Goal: Task Accomplishment & Management: Complete application form

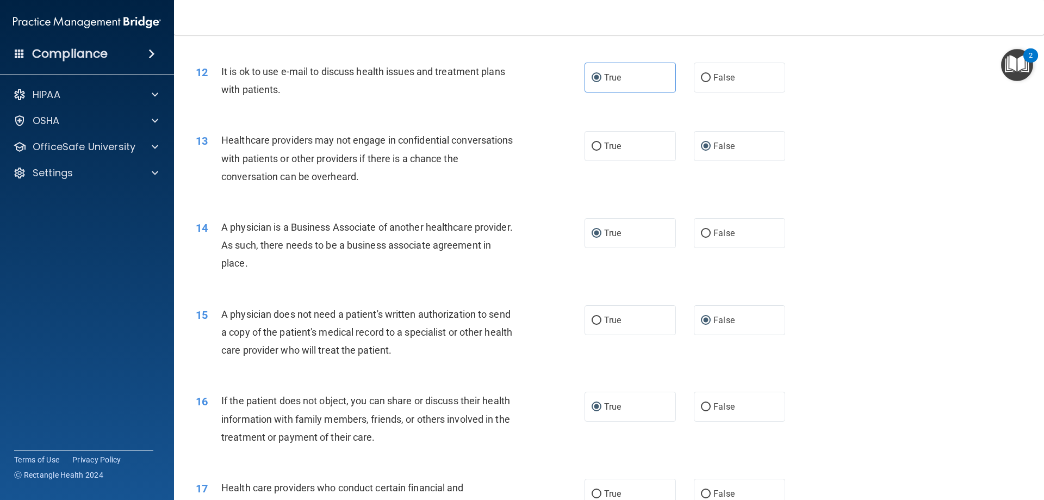
scroll to position [1033, 0]
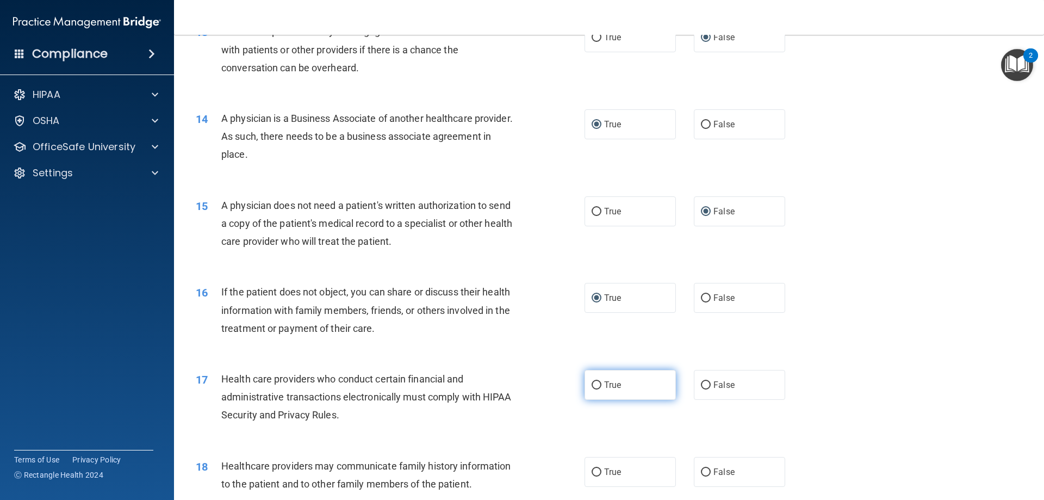
click at [592, 383] on input "True" at bounding box center [597, 385] width 10 height 8
radio input "true"
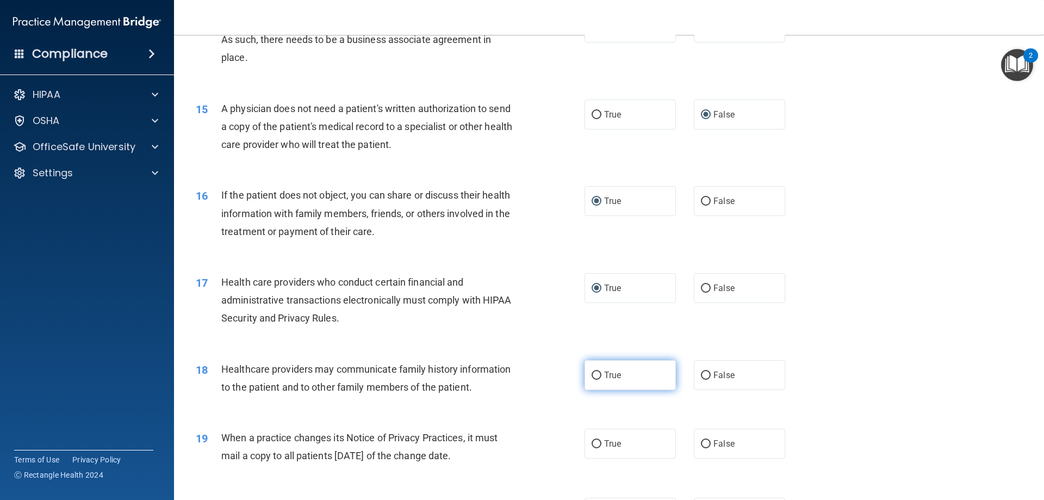
scroll to position [1197, 0]
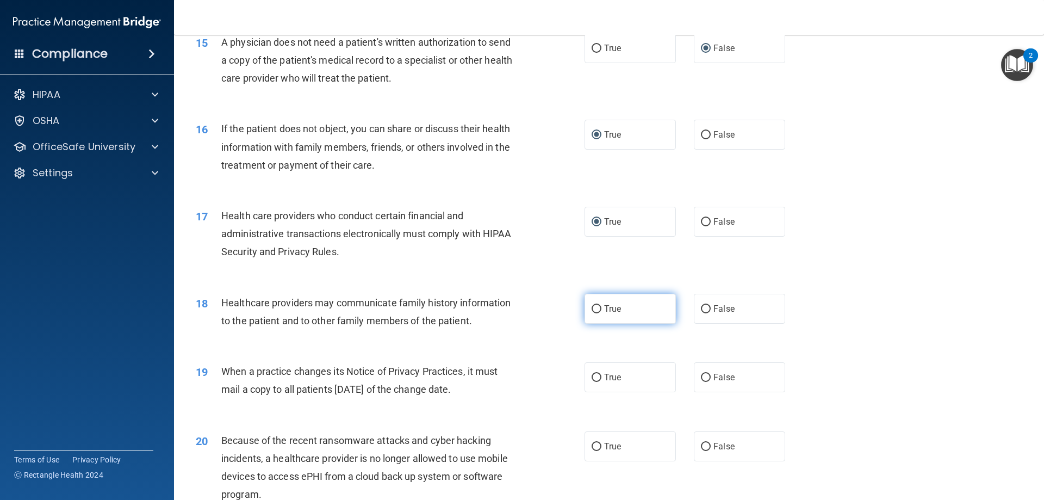
click at [597, 311] on input "True" at bounding box center [597, 309] width 10 height 8
radio input "true"
click at [701, 377] on input "False" at bounding box center [706, 378] width 10 height 8
radio input "true"
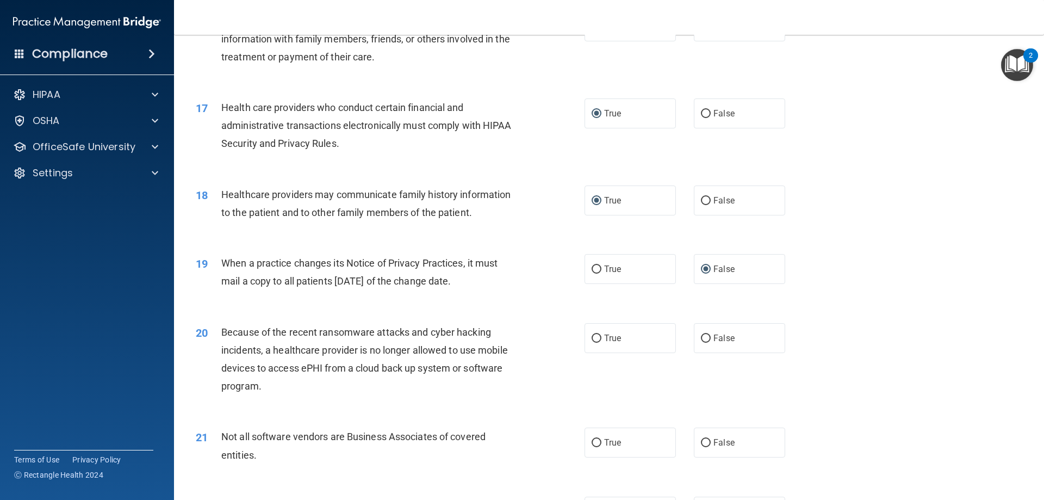
scroll to position [1305, 0]
click at [701, 341] on input "False" at bounding box center [706, 338] width 10 height 8
radio input "true"
click at [592, 444] on input "True" at bounding box center [597, 442] width 10 height 8
radio input "true"
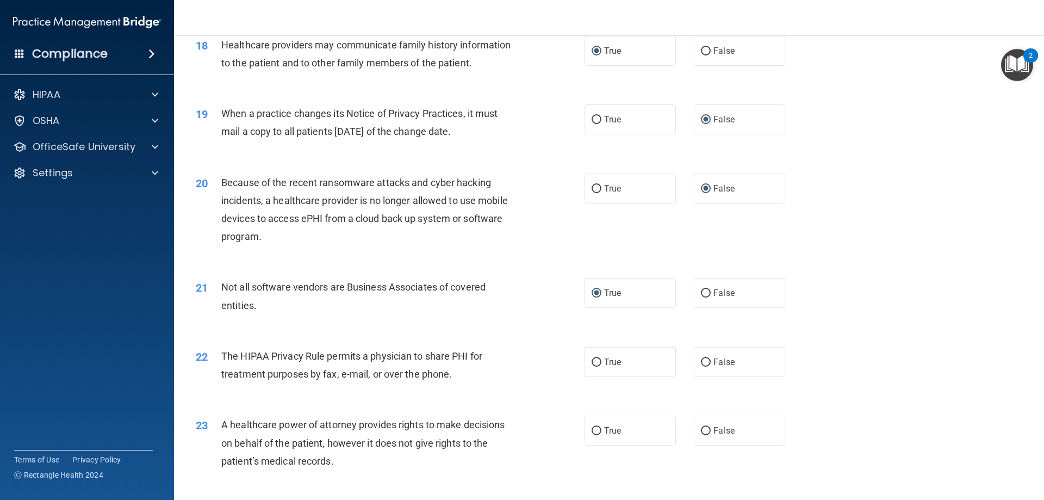
scroll to position [1469, 0]
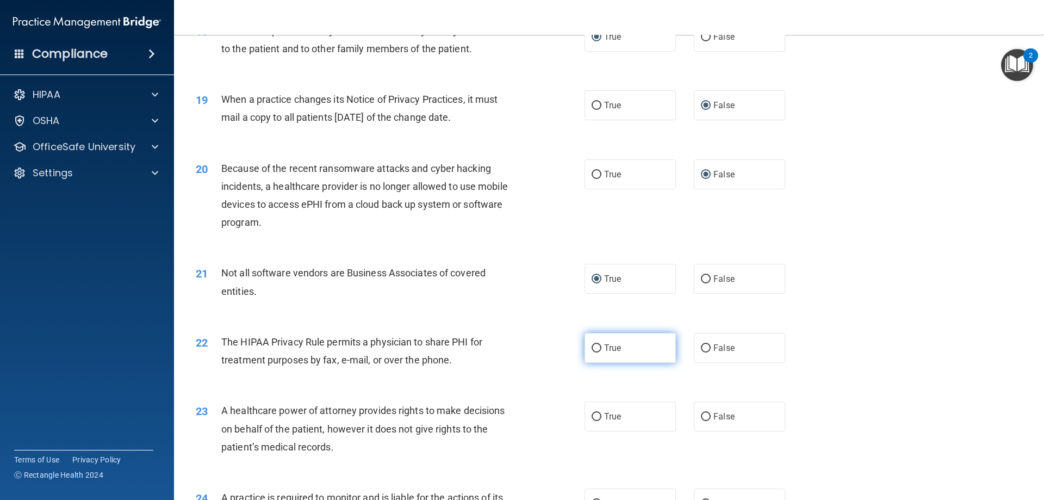
click at [593, 348] on input "True" at bounding box center [597, 348] width 10 height 8
radio input "true"
click at [701, 415] on input "False" at bounding box center [706, 417] width 10 height 8
radio input "true"
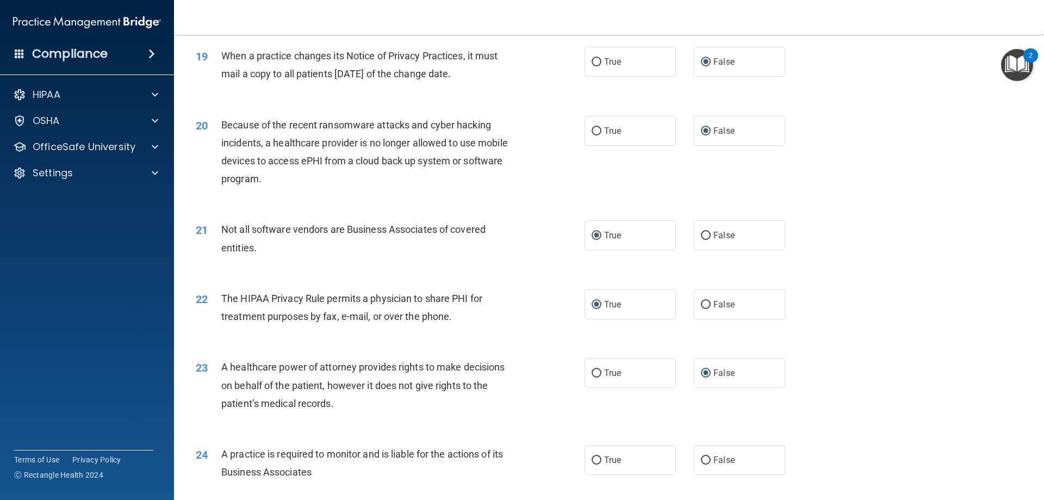
scroll to position [1577, 0]
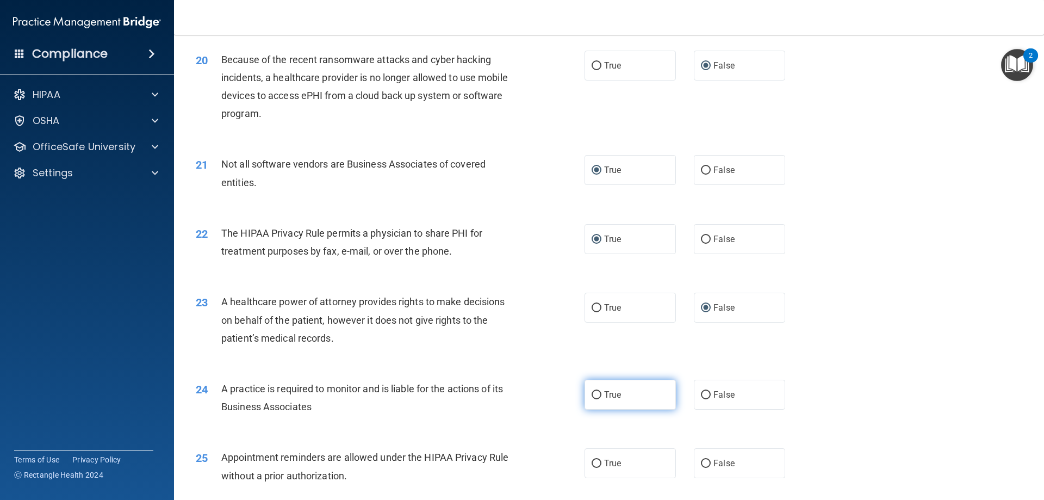
click at [592, 396] on input "True" at bounding box center [597, 395] width 10 height 8
radio input "true"
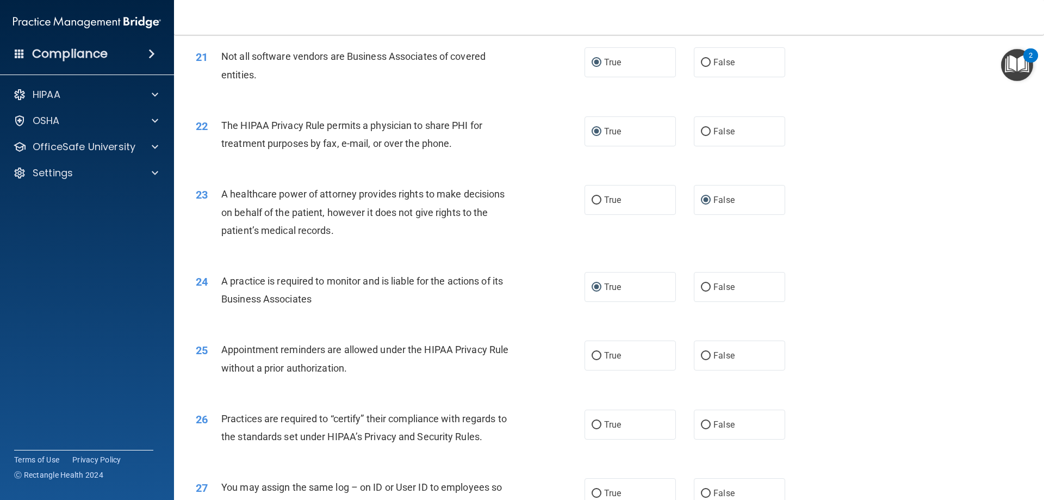
scroll to position [1686, 0]
click at [592, 356] on input "True" at bounding box center [597, 355] width 10 height 8
radio input "true"
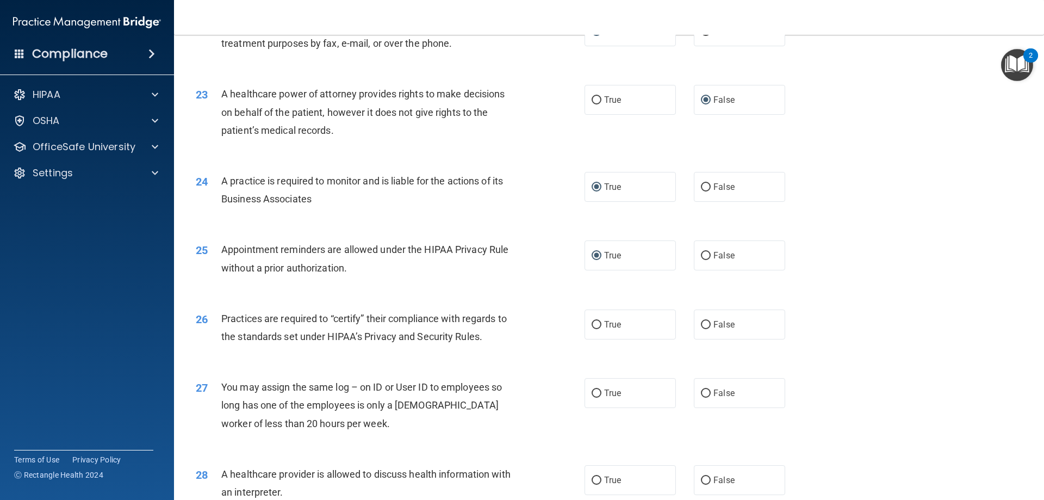
scroll to position [1795, 0]
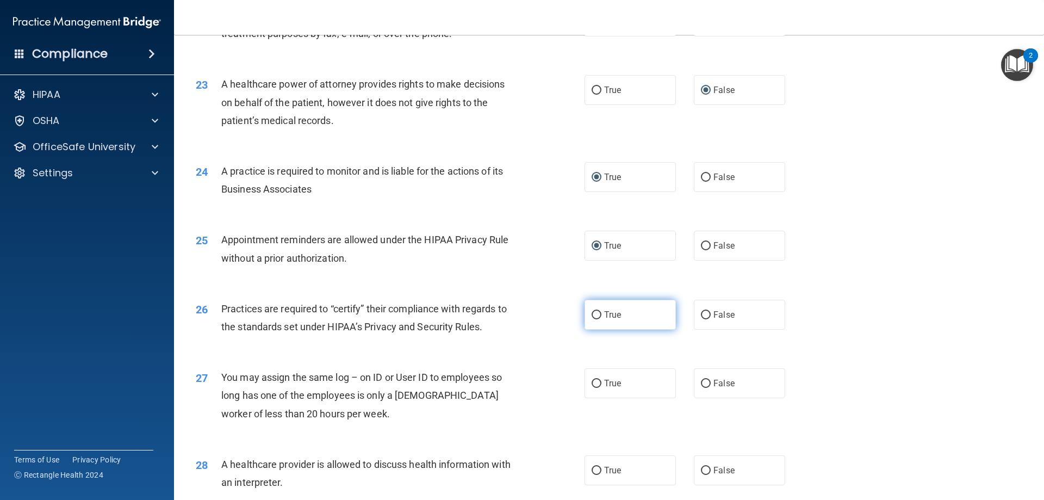
click at [593, 315] on input "True" at bounding box center [597, 315] width 10 height 8
radio input "true"
click at [701, 385] on input "False" at bounding box center [706, 384] width 10 height 8
radio input "true"
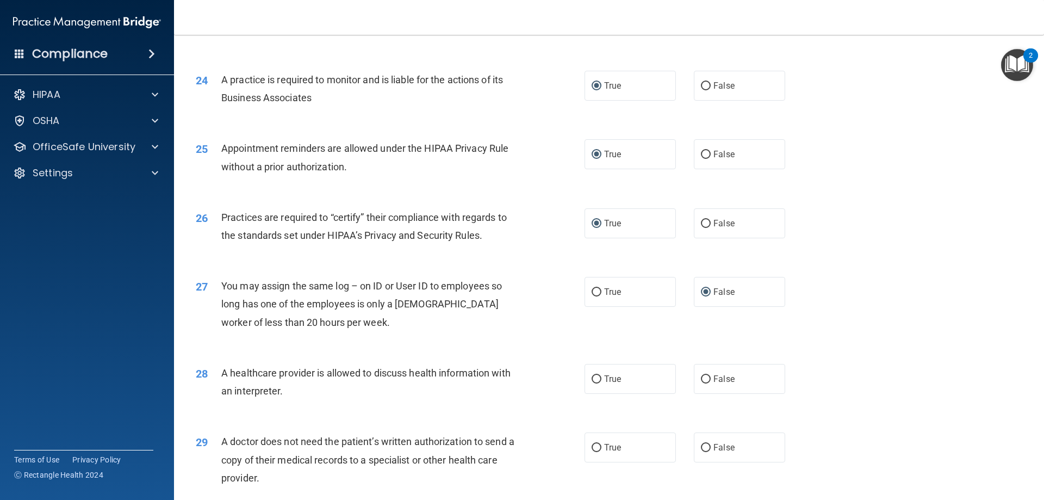
scroll to position [1904, 0]
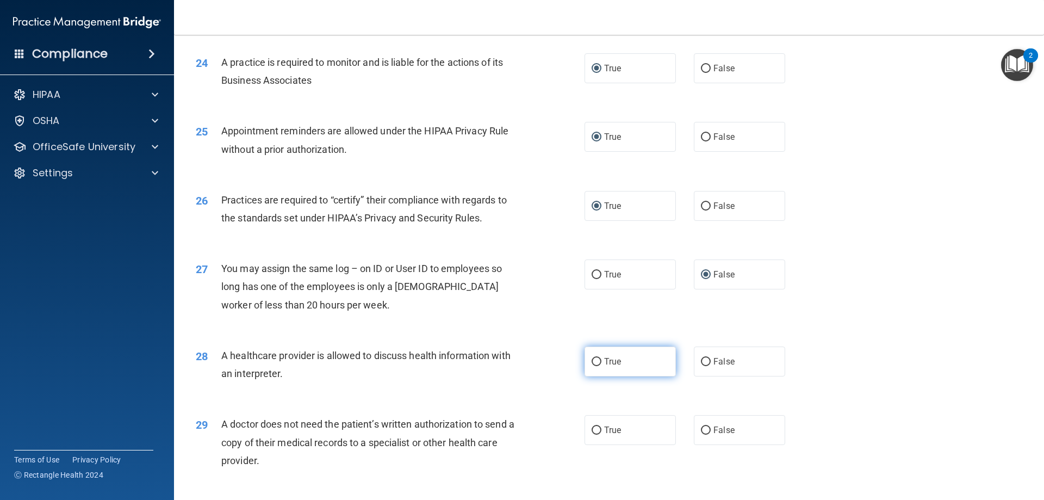
click at [592, 361] on input "True" at bounding box center [597, 362] width 10 height 8
radio input "true"
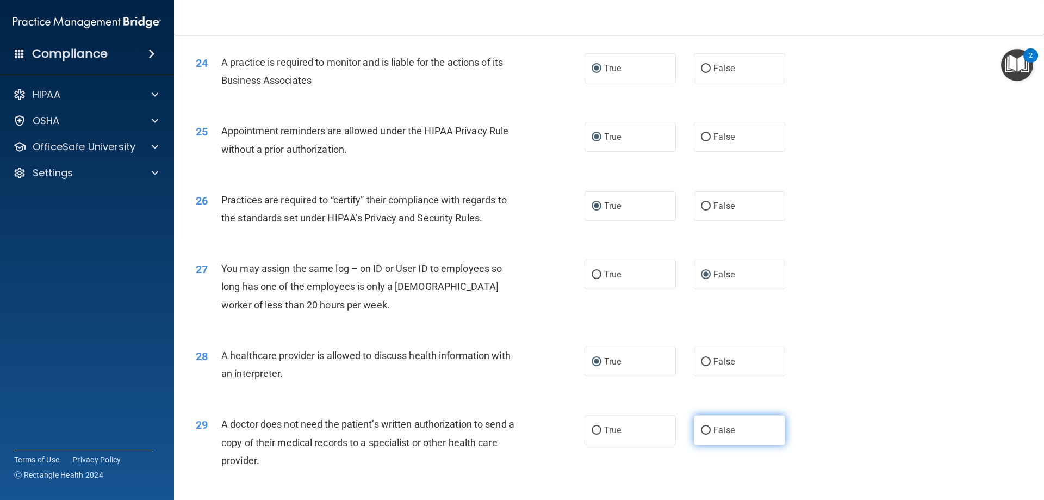
click at [704, 430] on label "False" at bounding box center [739, 430] width 91 height 30
click at [703, 430] on input "False" at bounding box center [706, 430] width 10 height 8
radio input "true"
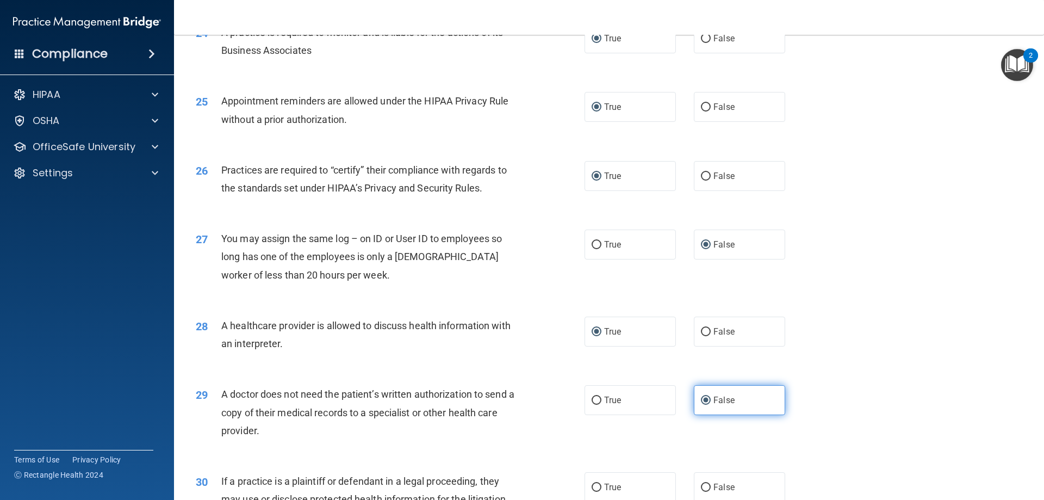
scroll to position [2013, 0]
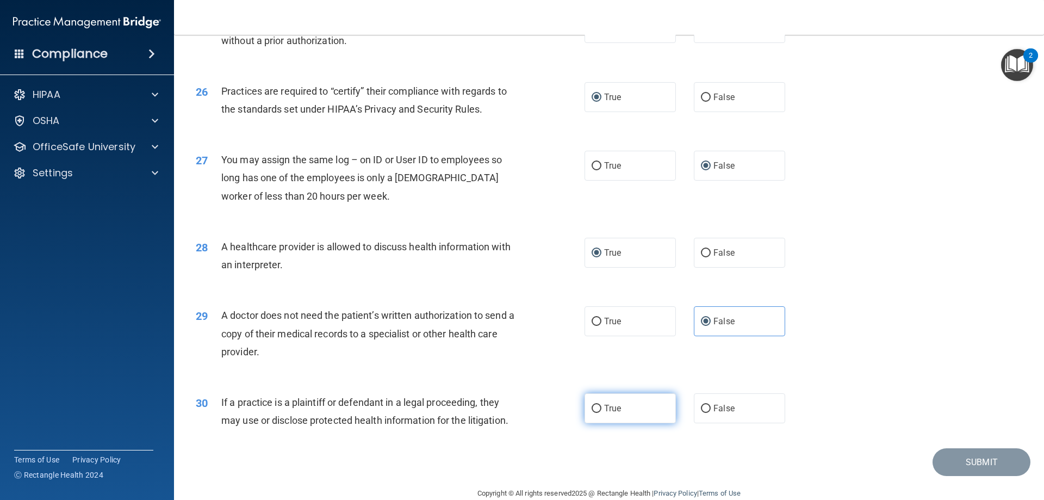
click at [593, 407] on input "True" at bounding box center [597, 409] width 10 height 8
radio input "true"
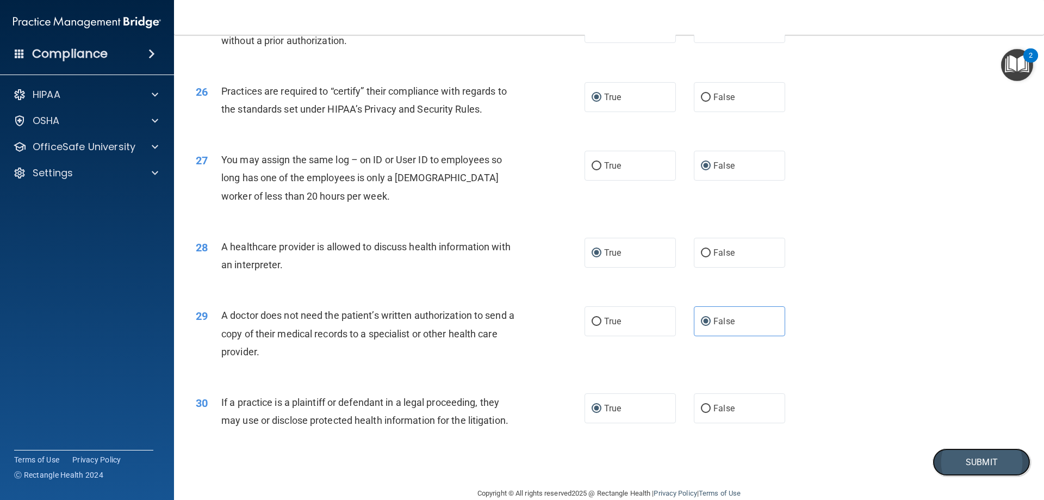
click at [970, 461] on button "Submit" at bounding box center [982, 462] width 98 height 28
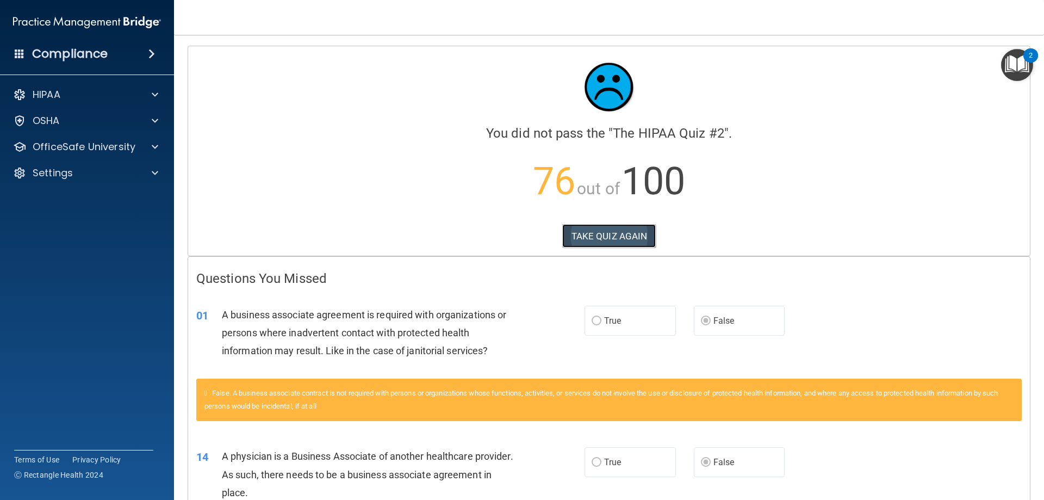
click at [627, 236] on button "TAKE QUIZ AGAIN" at bounding box center [609, 236] width 94 height 24
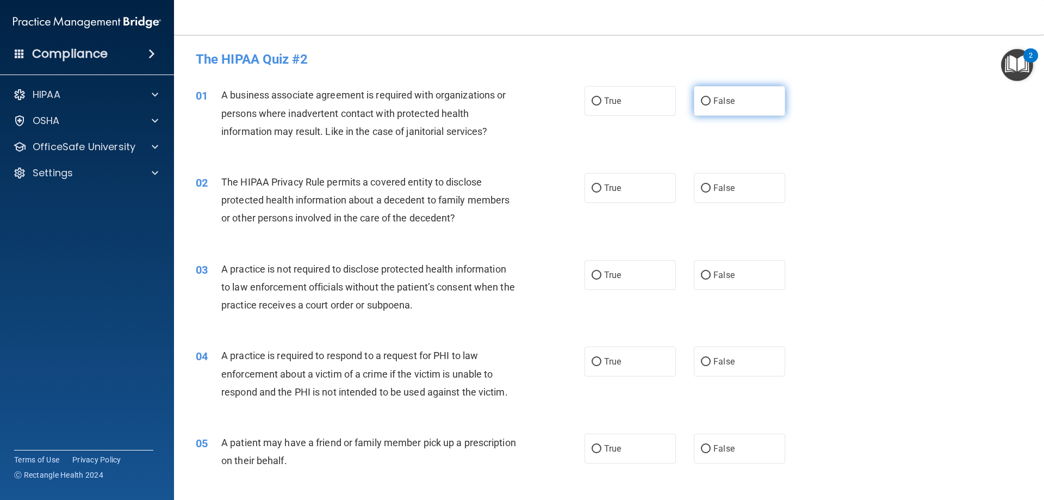
click at [701, 99] on input "False" at bounding box center [706, 101] width 10 height 8
radio input "true"
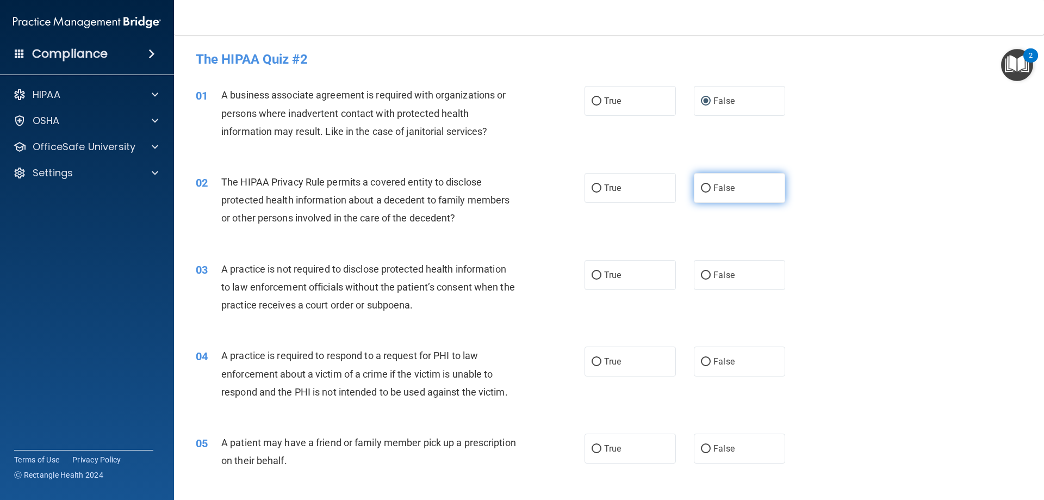
click at [708, 188] on label "False" at bounding box center [739, 188] width 91 height 30
click at [708, 188] on input "False" at bounding box center [706, 188] width 10 height 8
radio input "true"
click at [593, 189] on input "True" at bounding box center [597, 188] width 10 height 8
radio input "true"
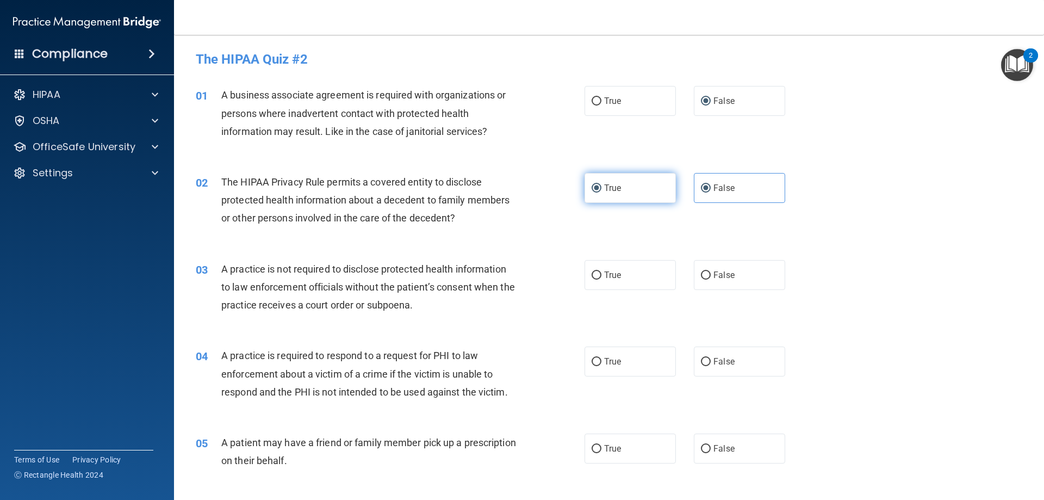
radio input "false"
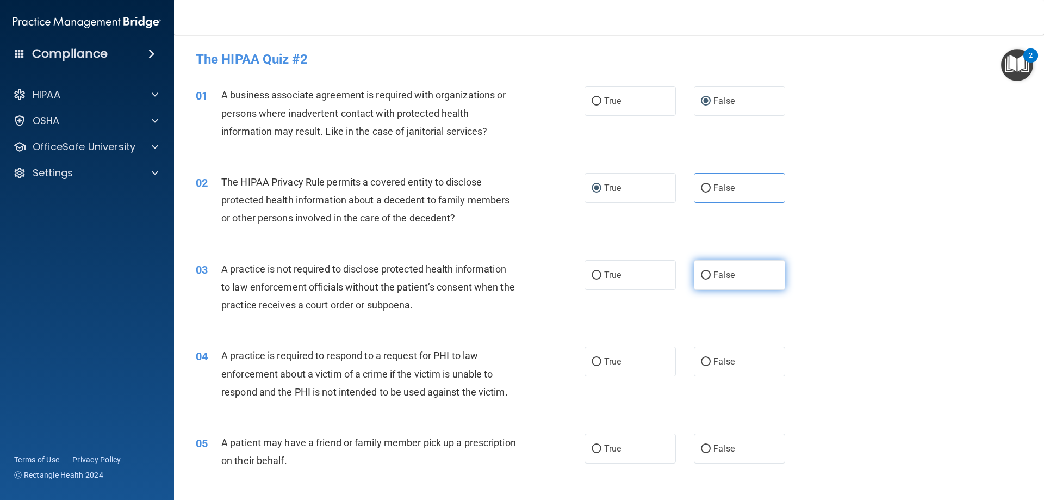
click at [701, 275] on input "False" at bounding box center [706, 275] width 10 height 8
radio input "true"
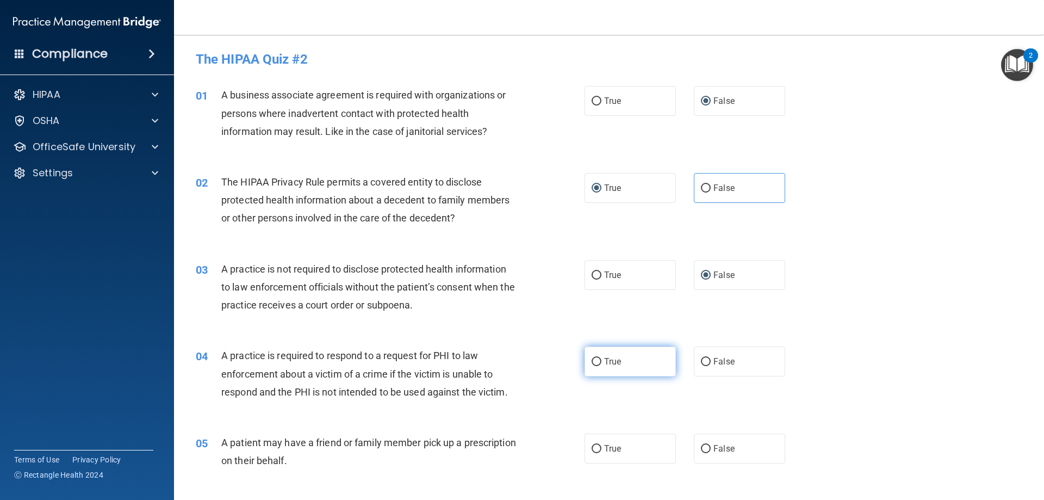
click at [595, 363] on input "True" at bounding box center [597, 362] width 10 height 8
radio input "true"
click at [595, 446] on input "True" at bounding box center [597, 449] width 10 height 8
radio input "true"
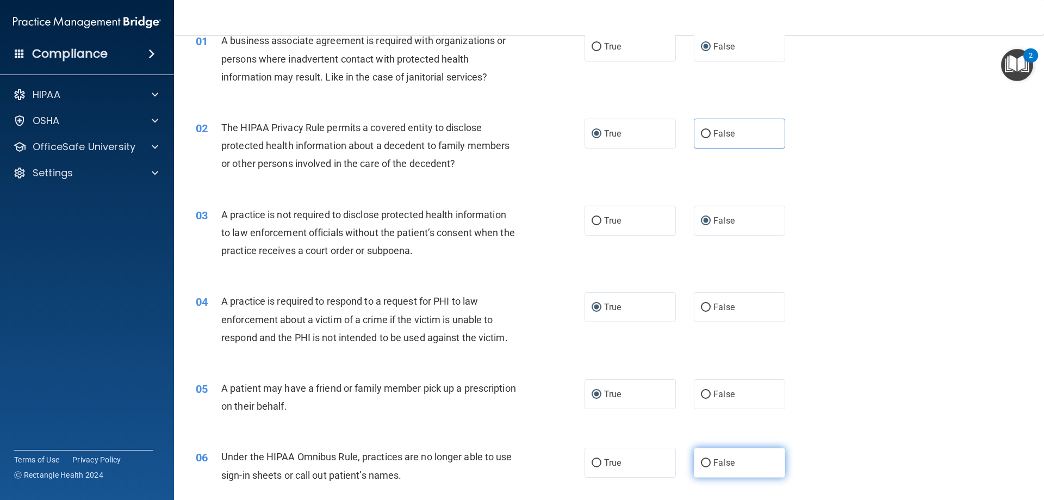
click at [703, 465] on input "False" at bounding box center [706, 463] width 10 height 8
radio input "true"
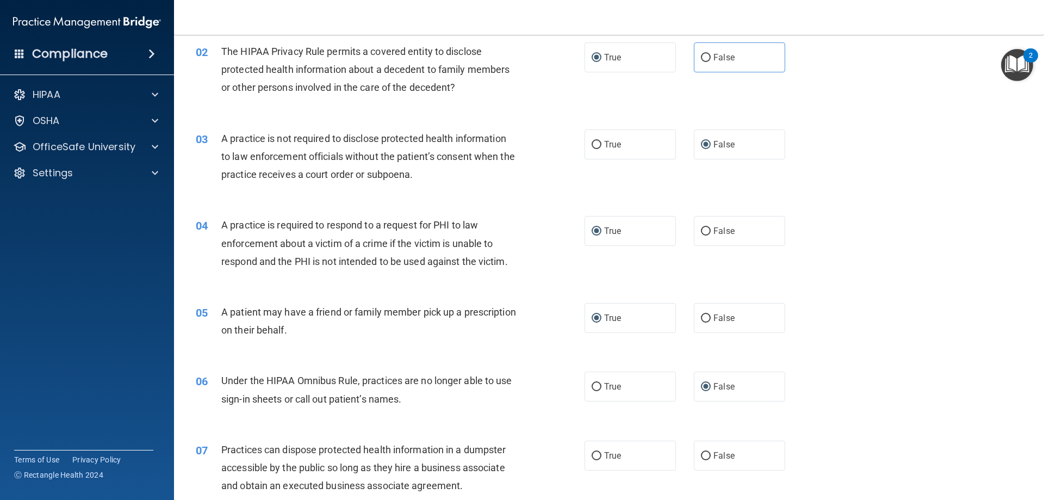
scroll to position [163, 0]
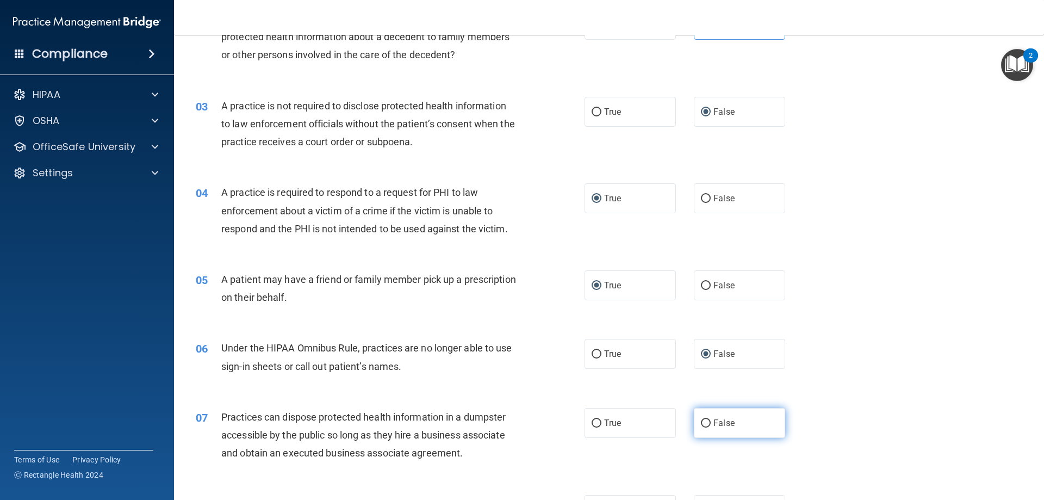
click at [701, 424] on input "False" at bounding box center [706, 423] width 10 height 8
radio input "true"
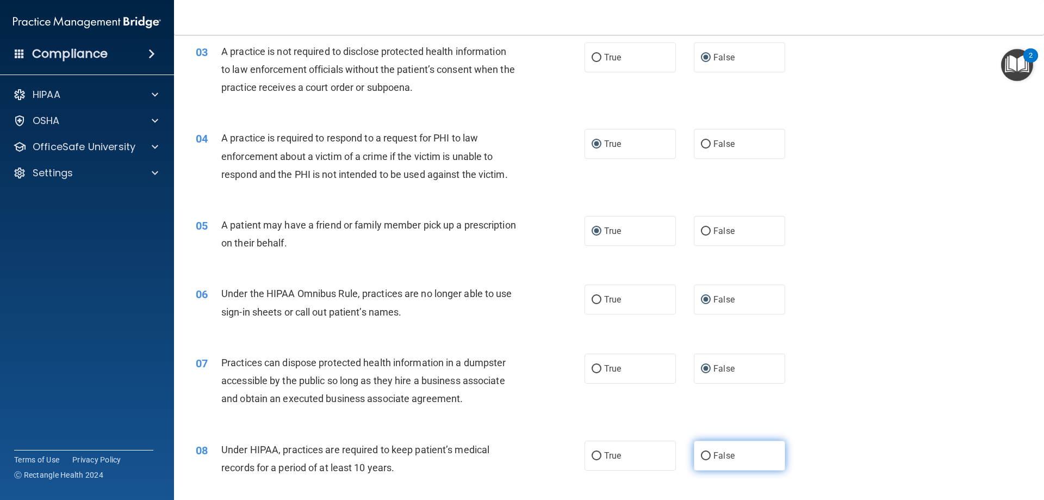
click at [702, 458] on input "False" at bounding box center [706, 456] width 10 height 8
radio input "true"
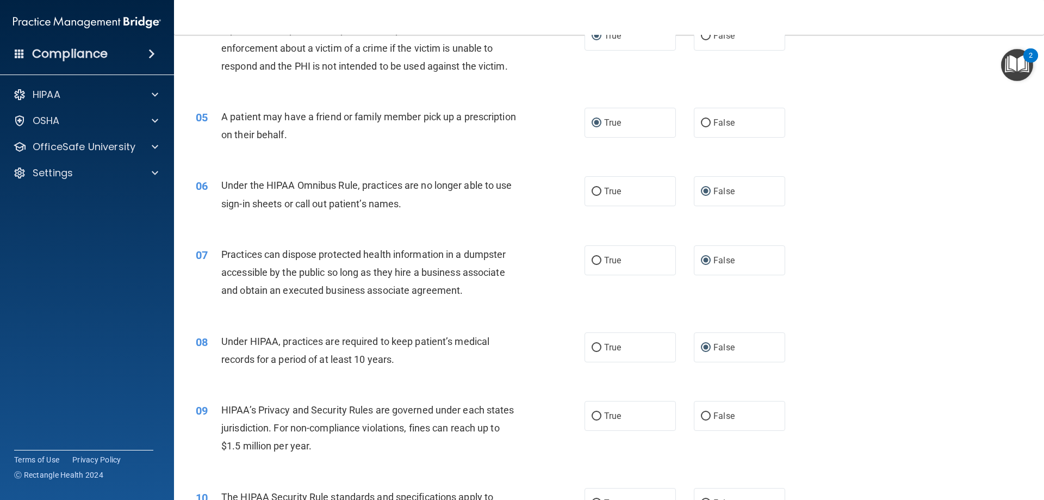
scroll to position [326, 0]
click at [703, 414] on input "False" at bounding box center [706, 416] width 10 height 8
radio input "true"
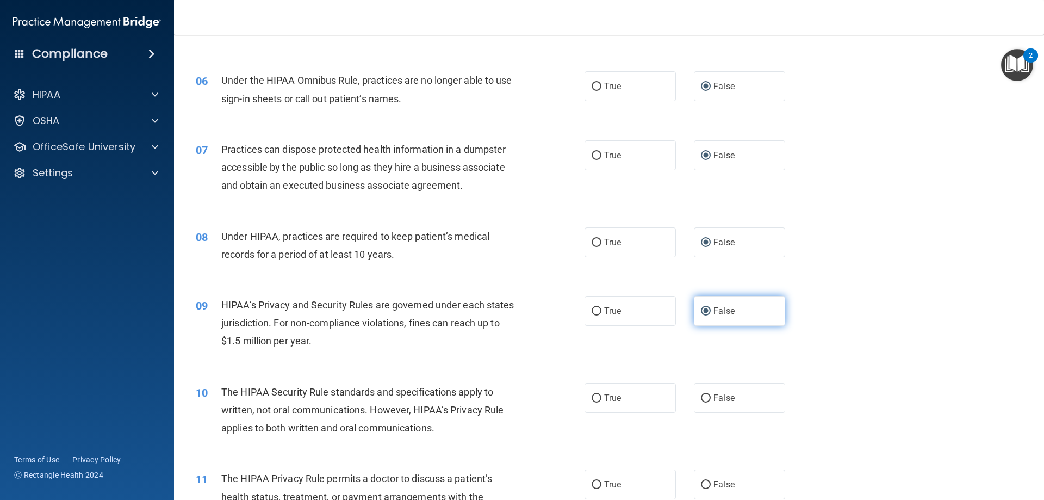
scroll to position [435, 0]
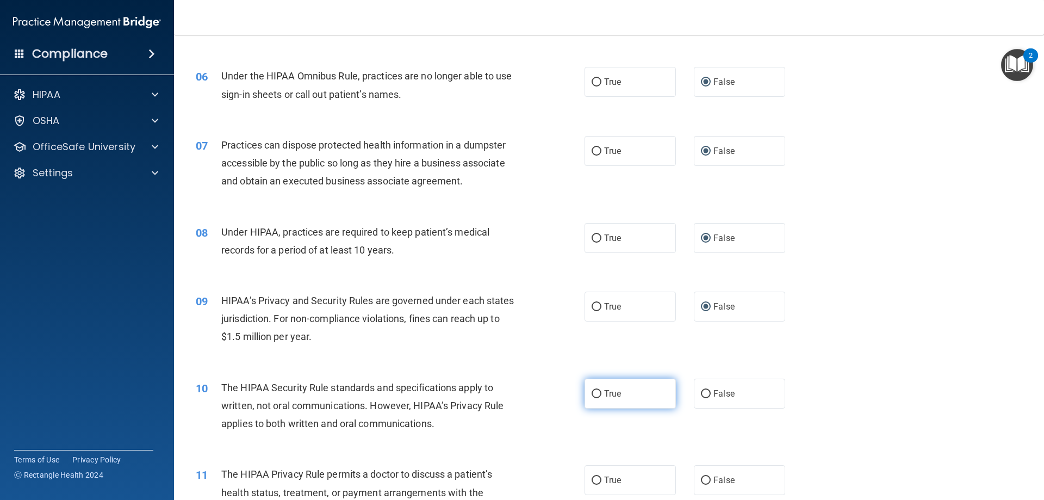
click at [593, 394] on input "True" at bounding box center [597, 394] width 10 height 8
radio input "true"
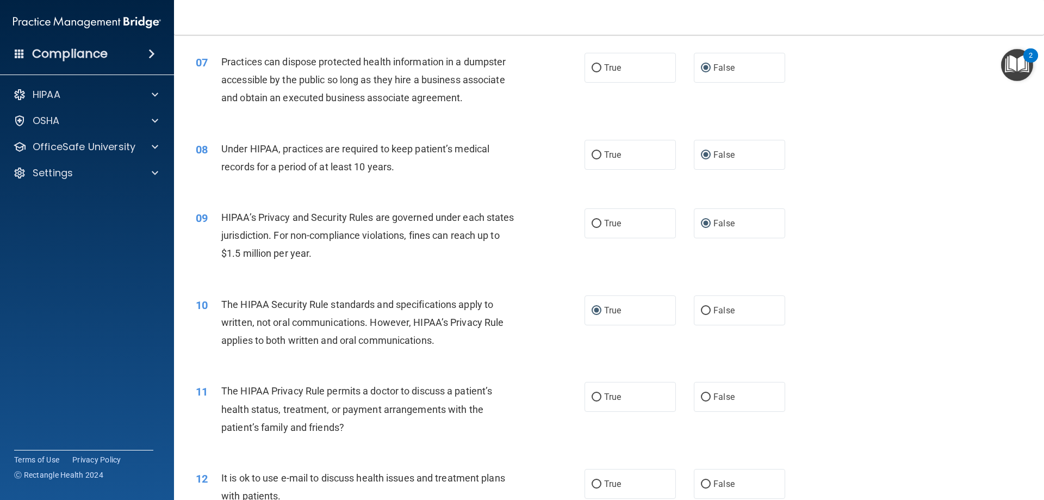
scroll to position [544, 0]
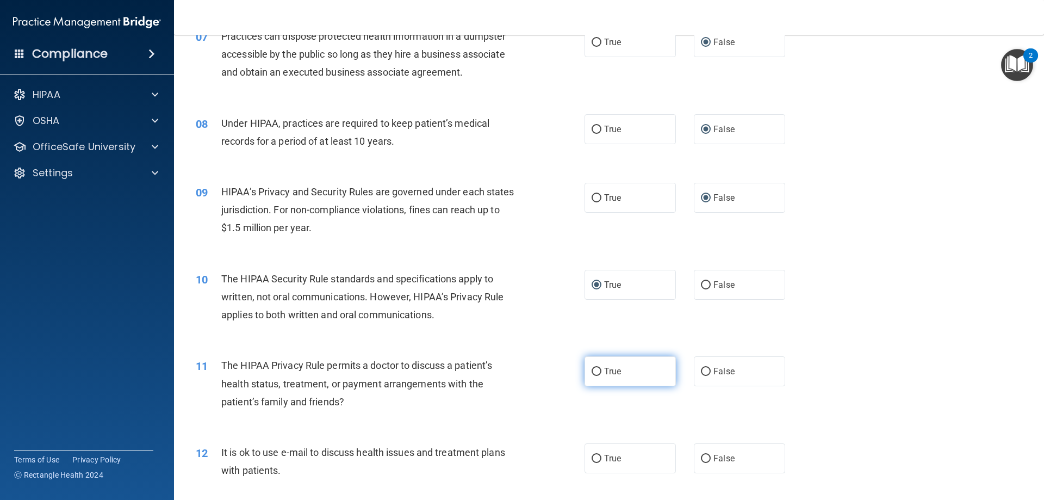
click at [596, 370] on input "True" at bounding box center [597, 372] width 10 height 8
radio input "true"
click at [596, 456] on input "True" at bounding box center [597, 459] width 10 height 8
radio input "true"
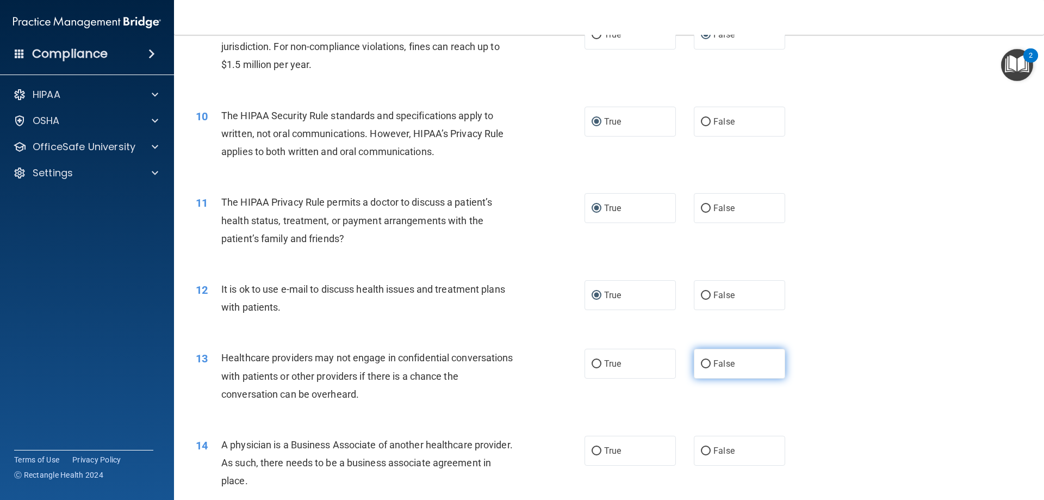
click at [701, 360] on input "False" at bounding box center [706, 364] width 10 height 8
radio input "true"
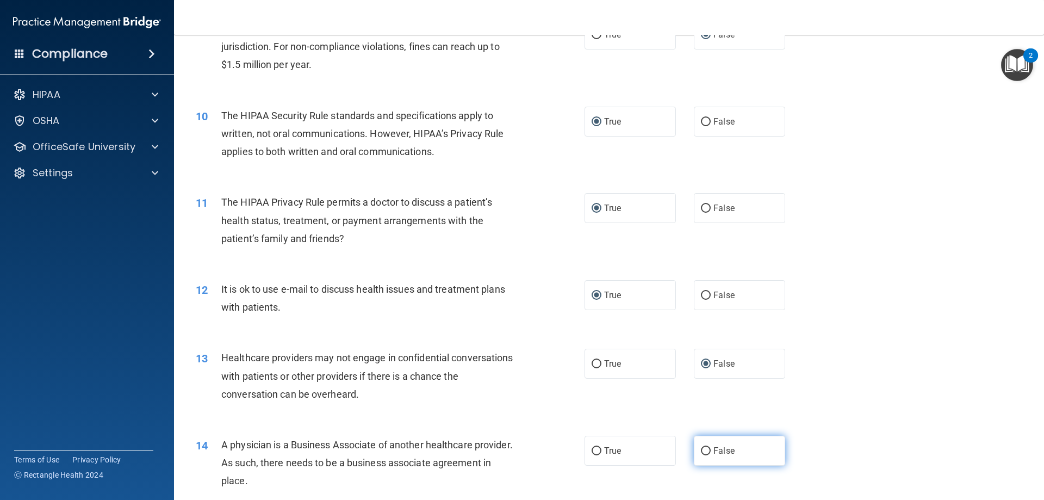
click at [701, 450] on input "False" at bounding box center [706, 451] width 10 height 8
radio input "true"
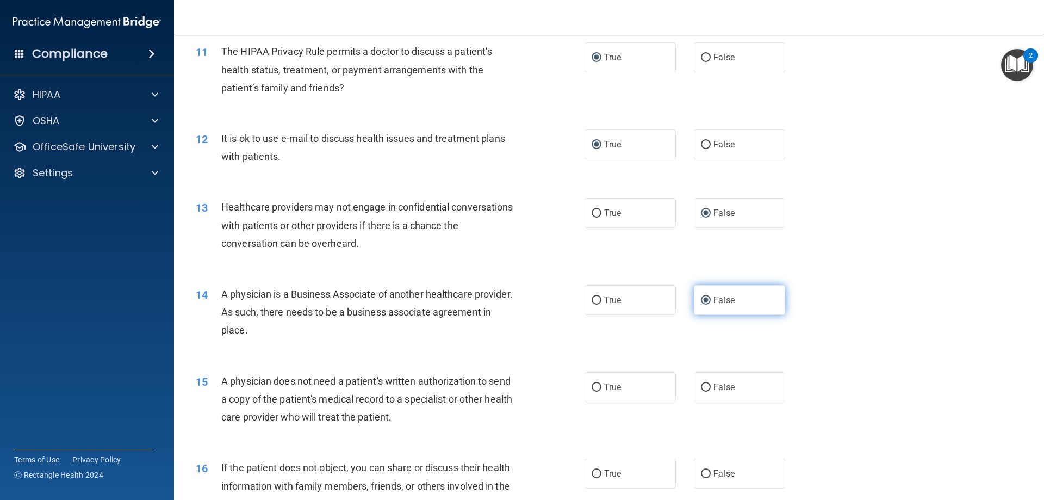
scroll to position [870, 0]
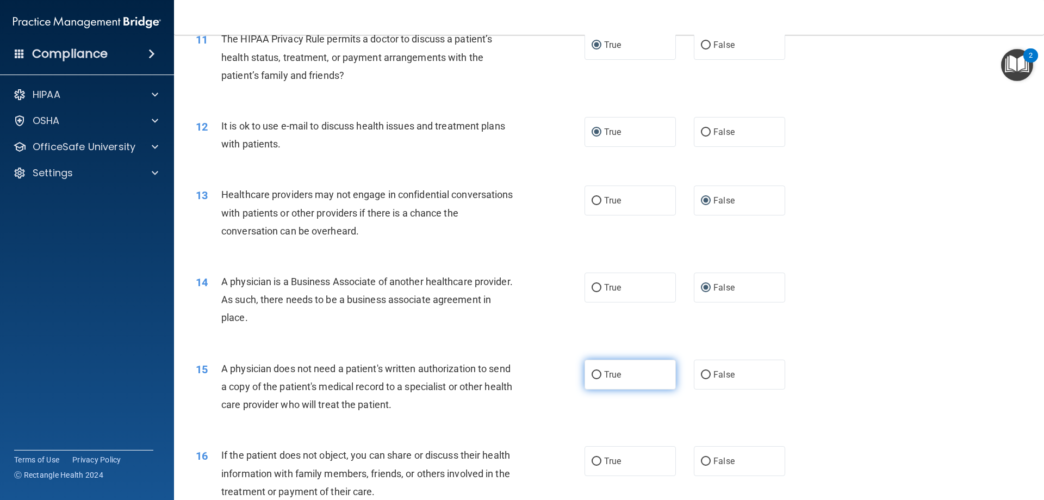
click at [593, 376] on input "True" at bounding box center [597, 375] width 10 height 8
radio input "true"
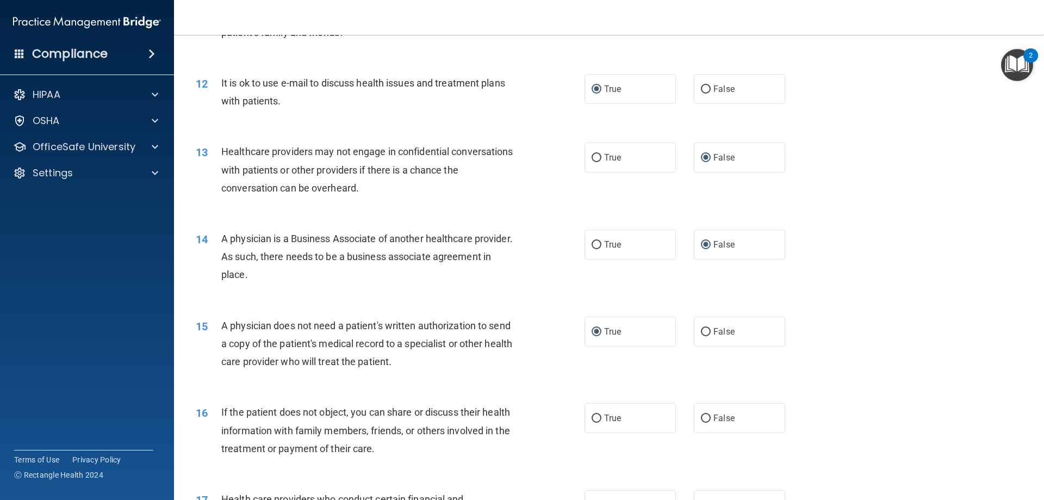
scroll to position [979, 0]
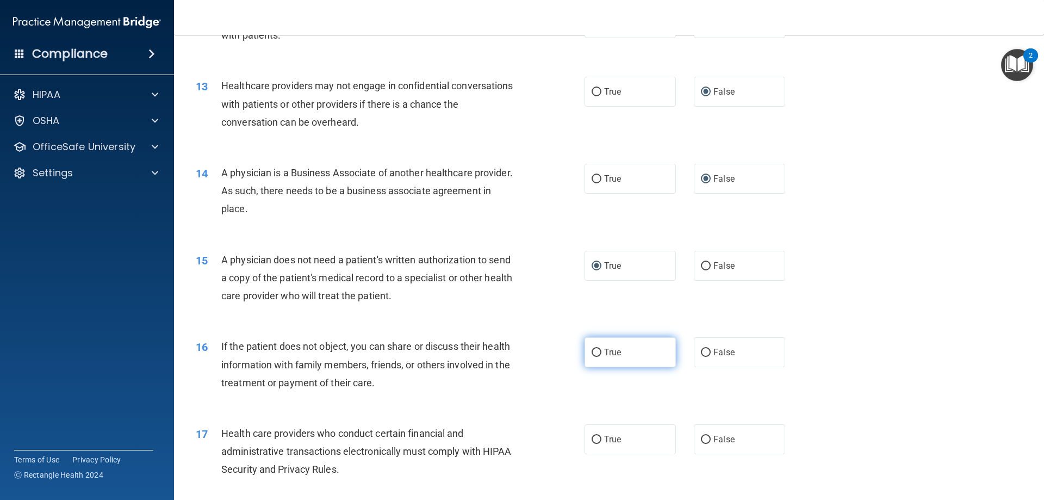
click at [591, 345] on label "True" at bounding box center [630, 352] width 91 height 30
click at [592, 349] on input "True" at bounding box center [597, 353] width 10 height 8
radio input "true"
click at [592, 351] on input "True" at bounding box center [597, 353] width 10 height 8
click at [592, 442] on input "True" at bounding box center [597, 440] width 10 height 8
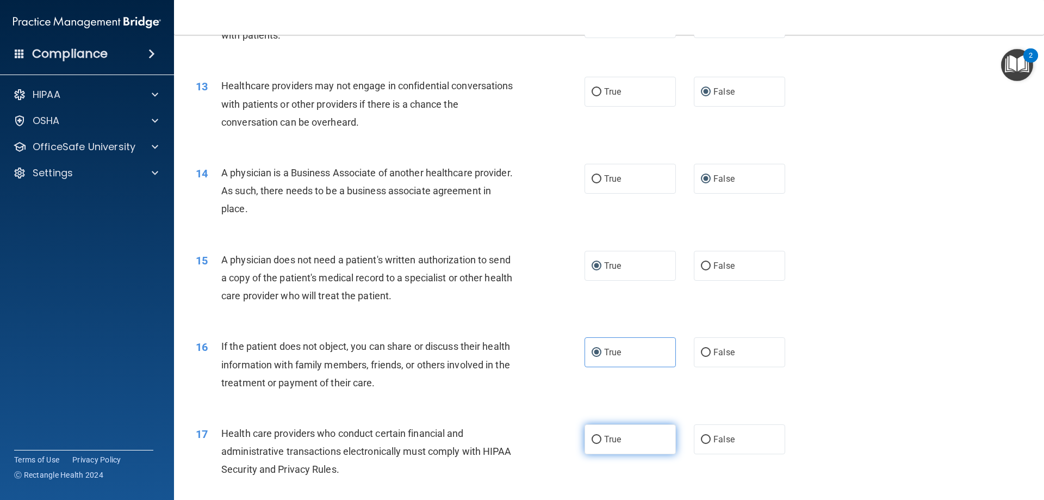
radio input "true"
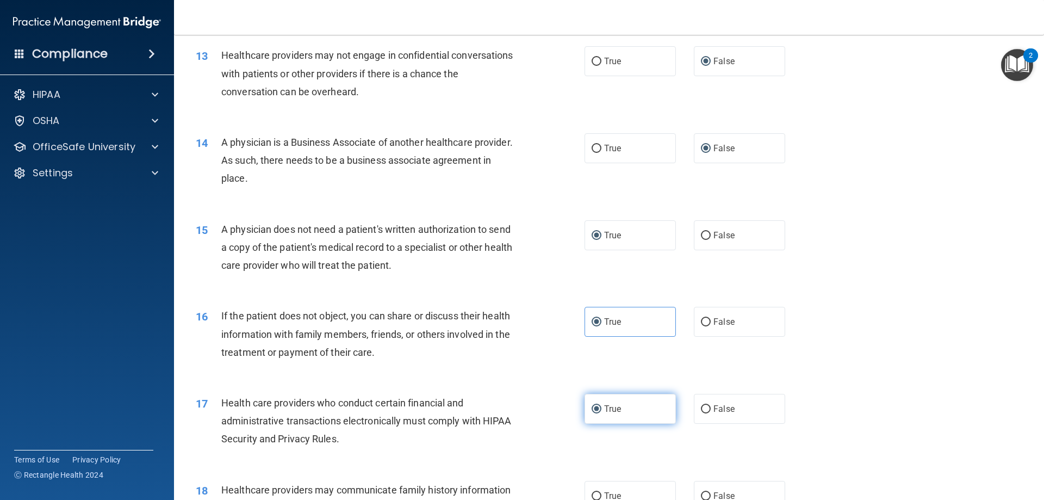
scroll to position [1088, 0]
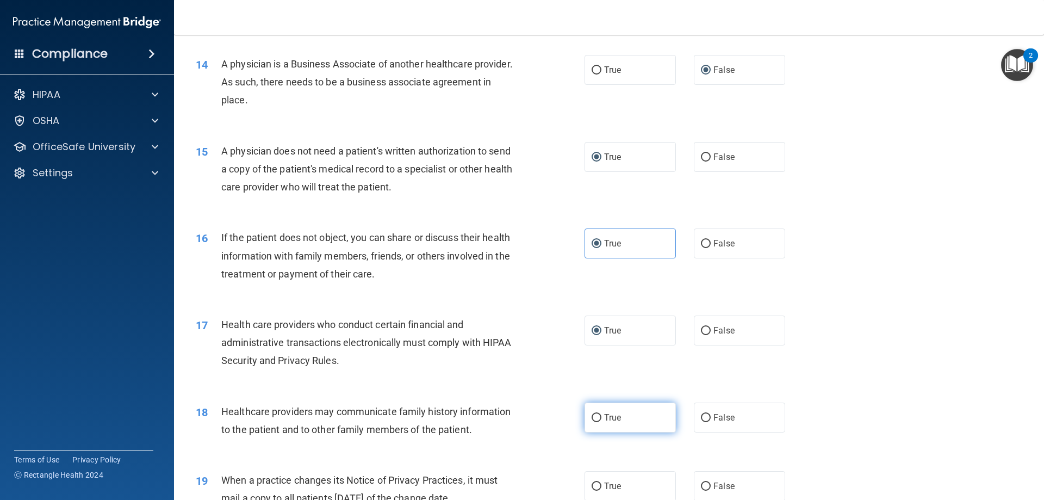
click at [592, 420] on input "True" at bounding box center [597, 418] width 10 height 8
radio input "true"
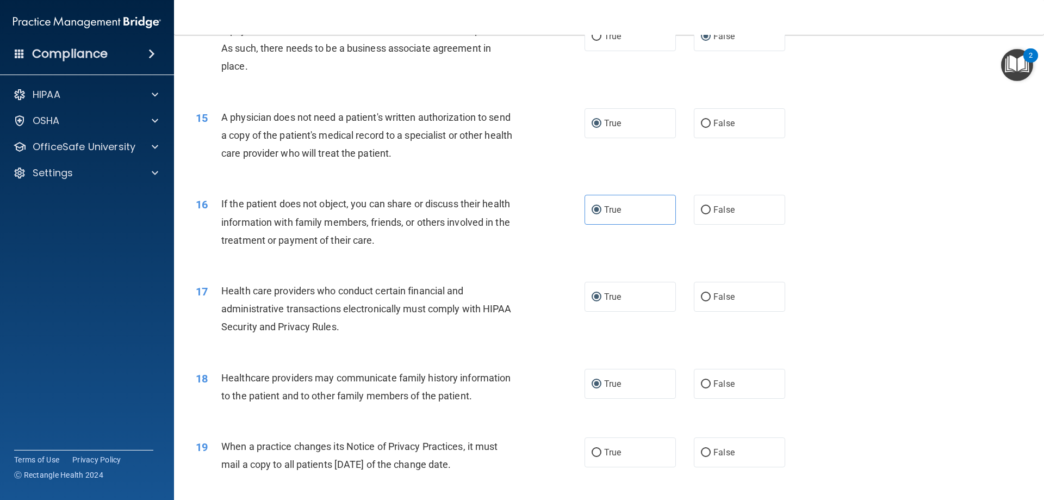
scroll to position [1251, 0]
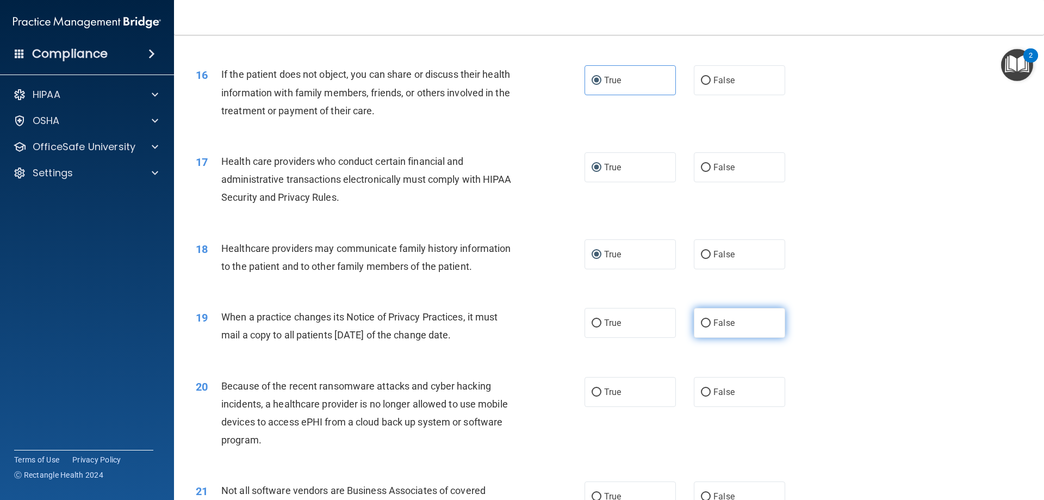
click at [703, 321] on input "False" at bounding box center [706, 323] width 10 height 8
radio input "true"
click at [701, 389] on input "False" at bounding box center [706, 392] width 10 height 8
radio input "true"
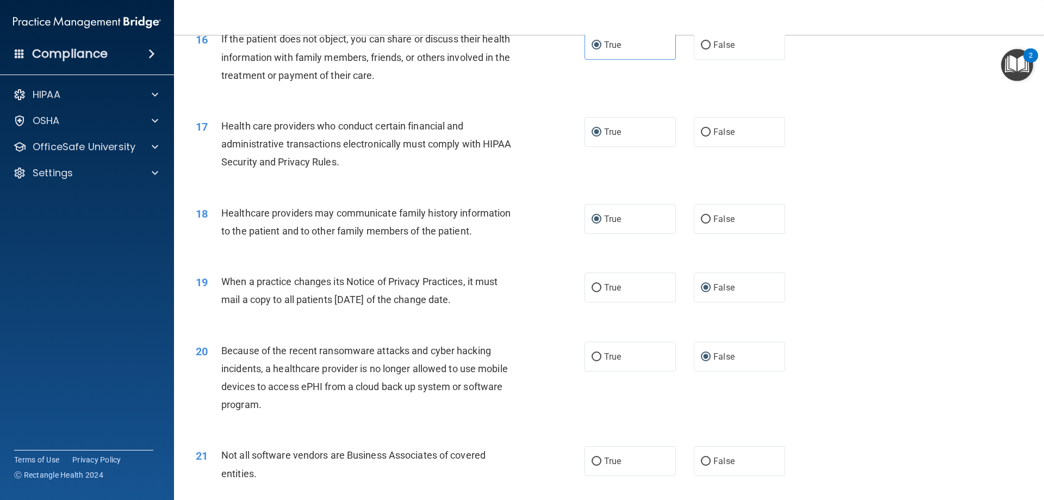
scroll to position [1305, 0]
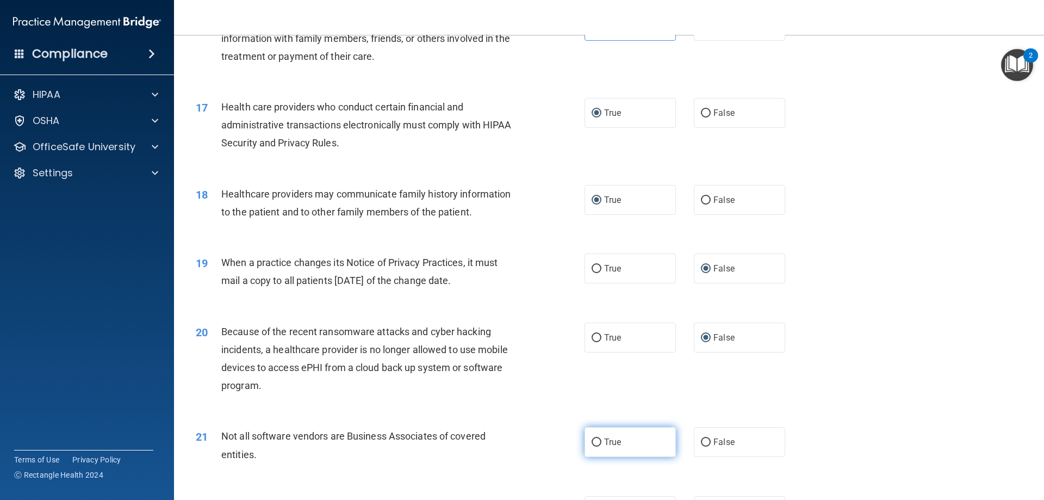
click at [592, 443] on input "True" at bounding box center [597, 442] width 10 height 8
radio input "true"
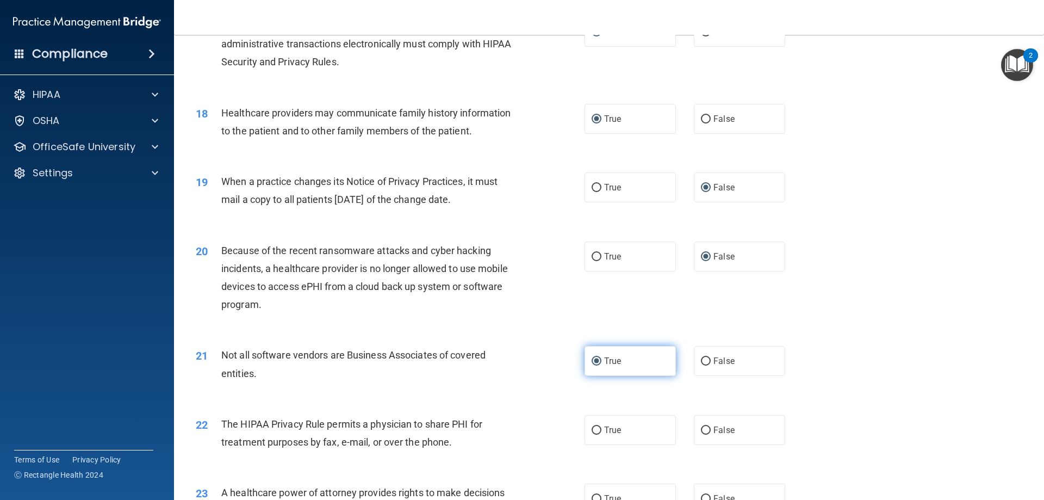
scroll to position [1414, 0]
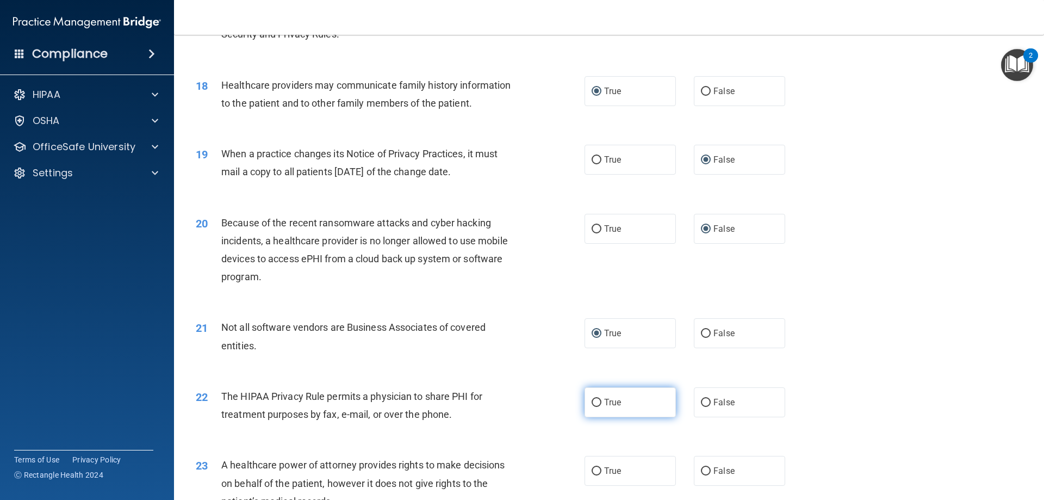
click at [594, 401] on input "True" at bounding box center [597, 403] width 10 height 8
radio input "true"
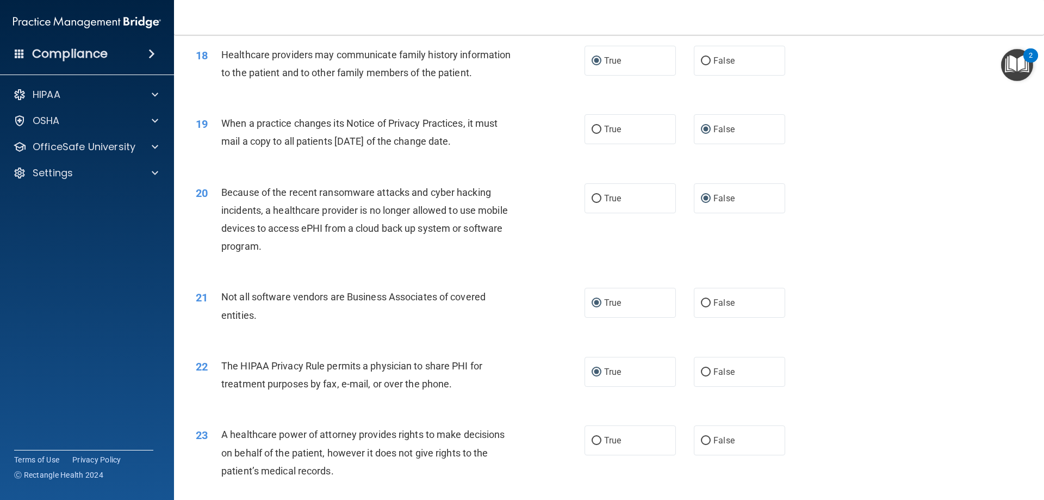
scroll to position [1469, 0]
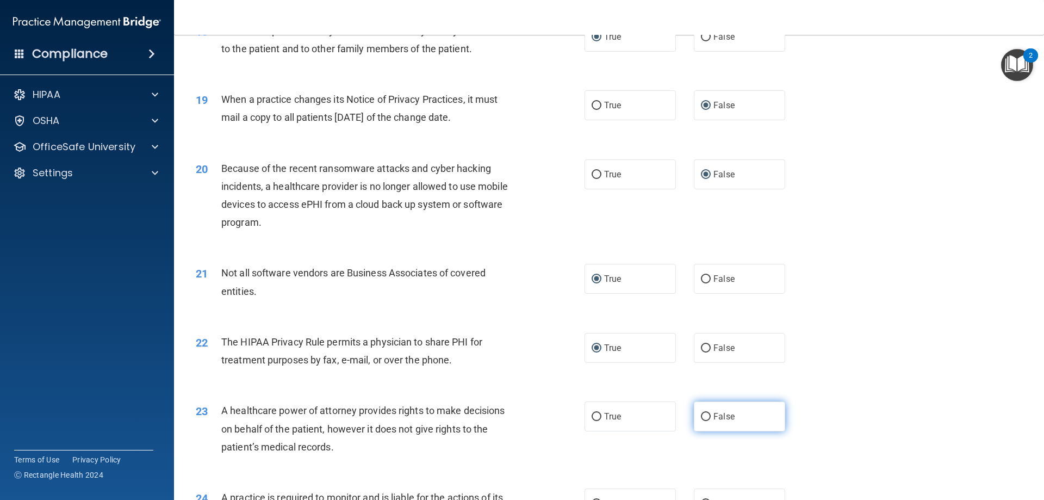
click at [701, 414] on input "False" at bounding box center [706, 417] width 10 height 8
radio input "true"
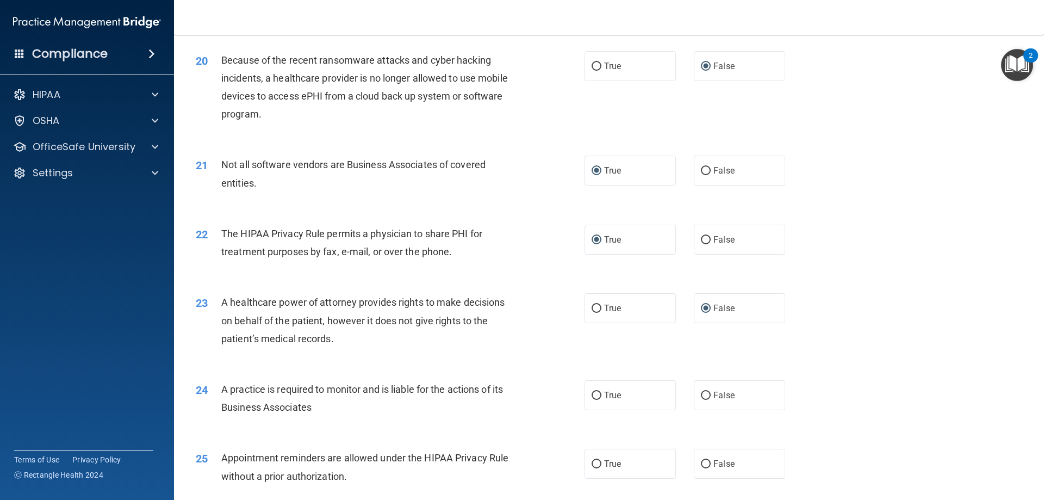
scroll to position [1577, 0]
click at [703, 395] on input "False" at bounding box center [706, 395] width 10 height 8
radio input "true"
click at [593, 462] on input "True" at bounding box center [597, 464] width 10 height 8
radio input "true"
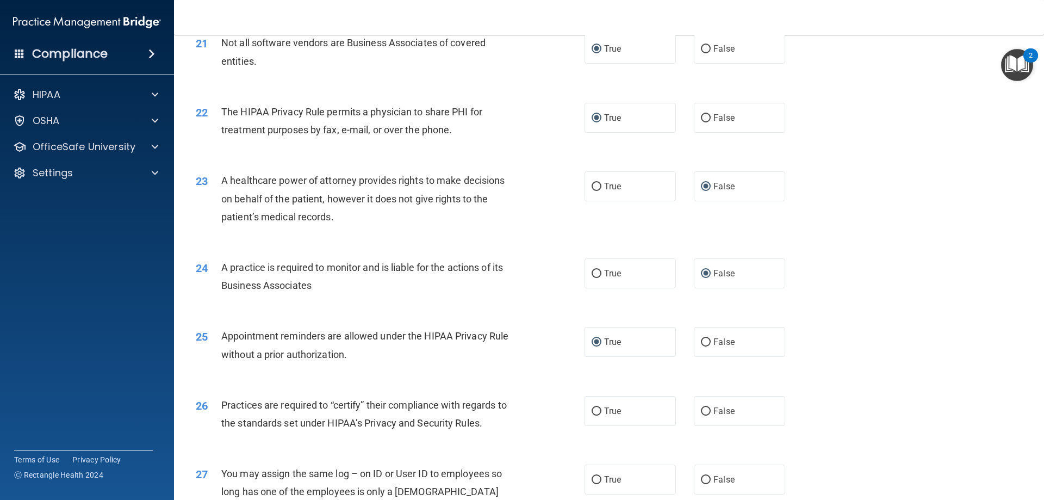
scroll to position [1741, 0]
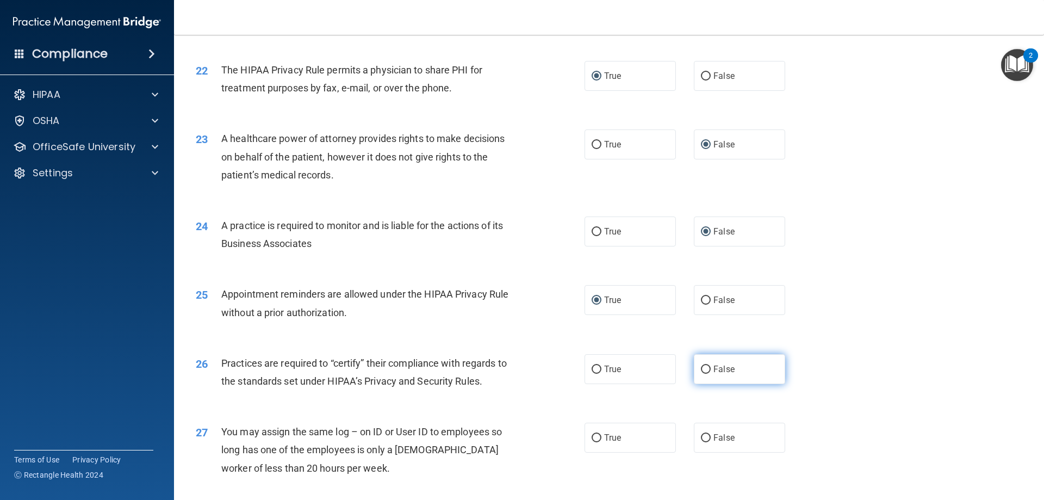
click at [701, 368] on input "False" at bounding box center [706, 370] width 10 height 8
radio input "true"
click at [701, 438] on input "False" at bounding box center [706, 438] width 10 height 8
radio input "true"
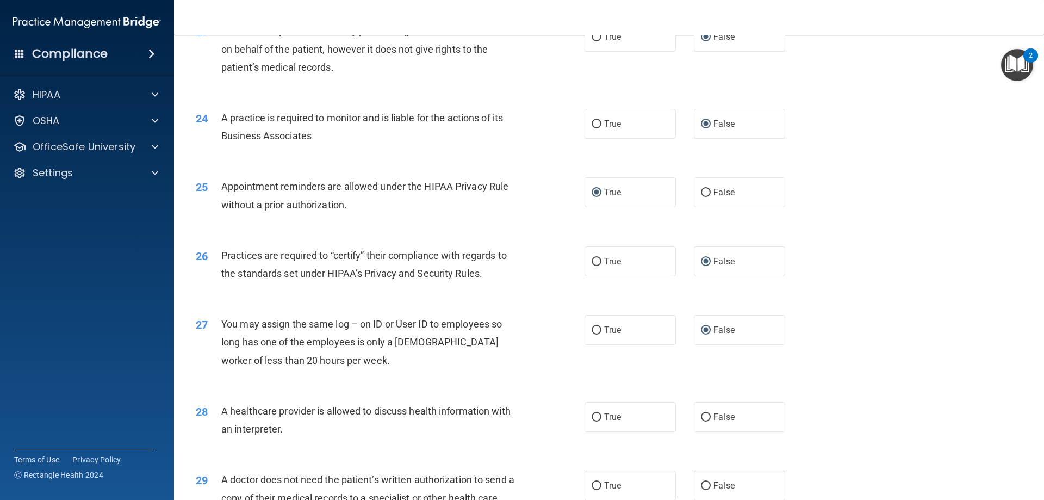
scroll to position [1849, 0]
click at [596, 413] on input "True" at bounding box center [597, 416] width 10 height 8
radio input "true"
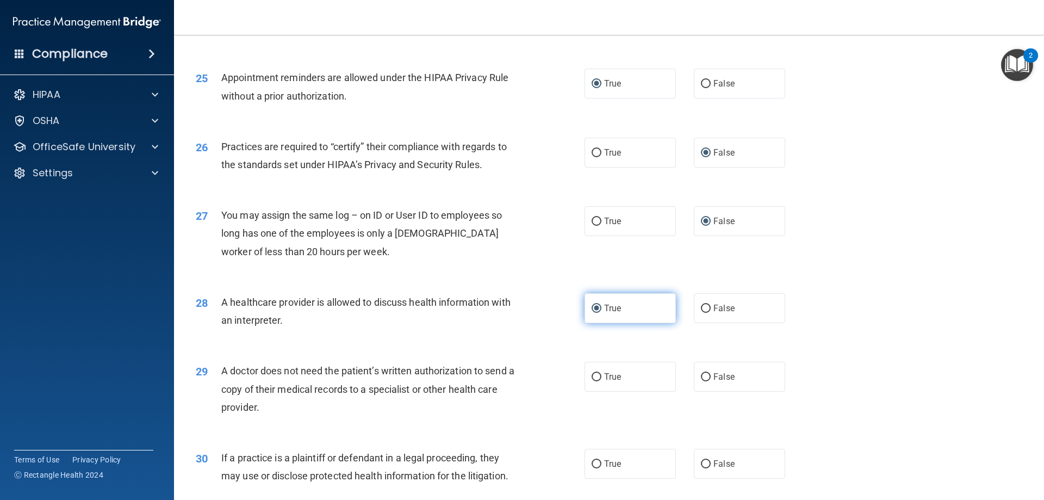
scroll to position [1958, 0]
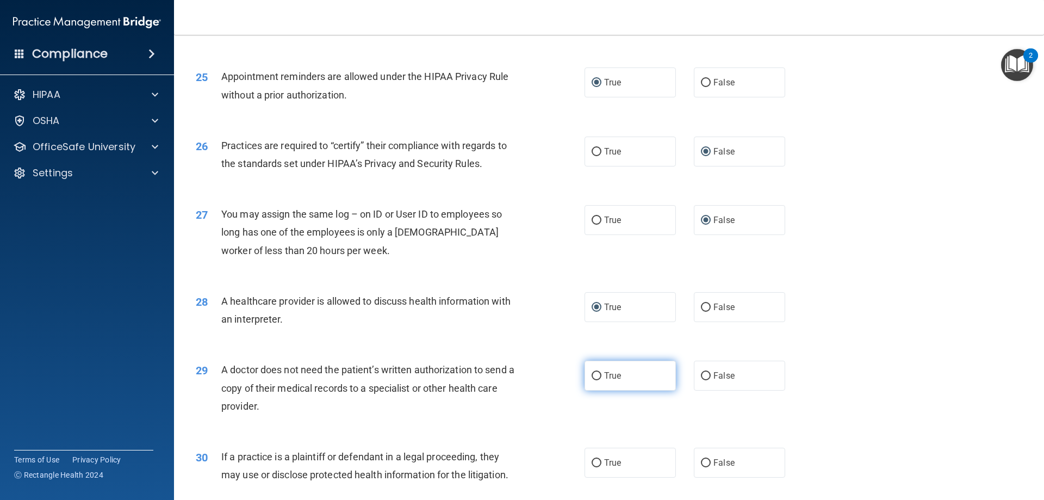
click at [594, 374] on input "True" at bounding box center [597, 376] width 10 height 8
radio input "true"
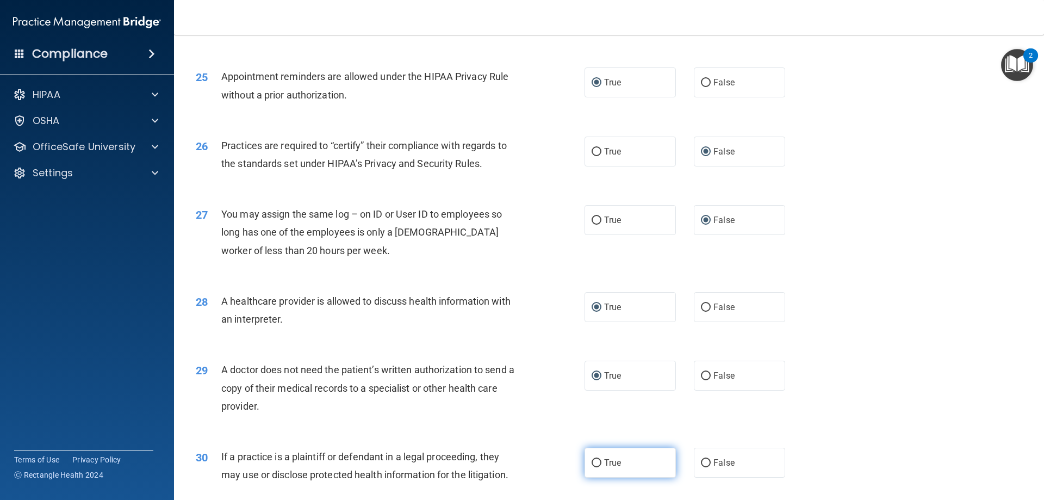
click at [593, 462] on input "True" at bounding box center [597, 463] width 10 height 8
radio input "true"
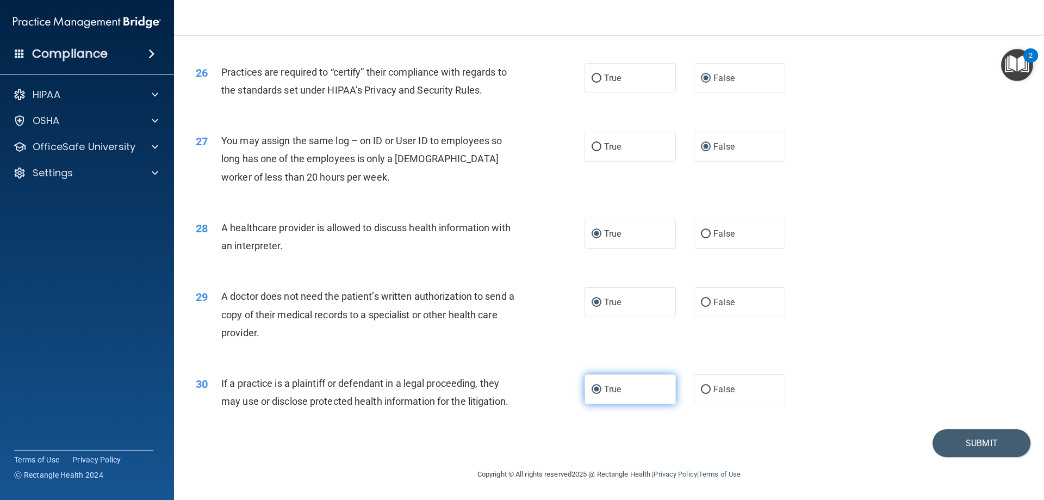
scroll to position [2032, 0]
click at [955, 442] on button "Submit" at bounding box center [982, 443] width 98 height 28
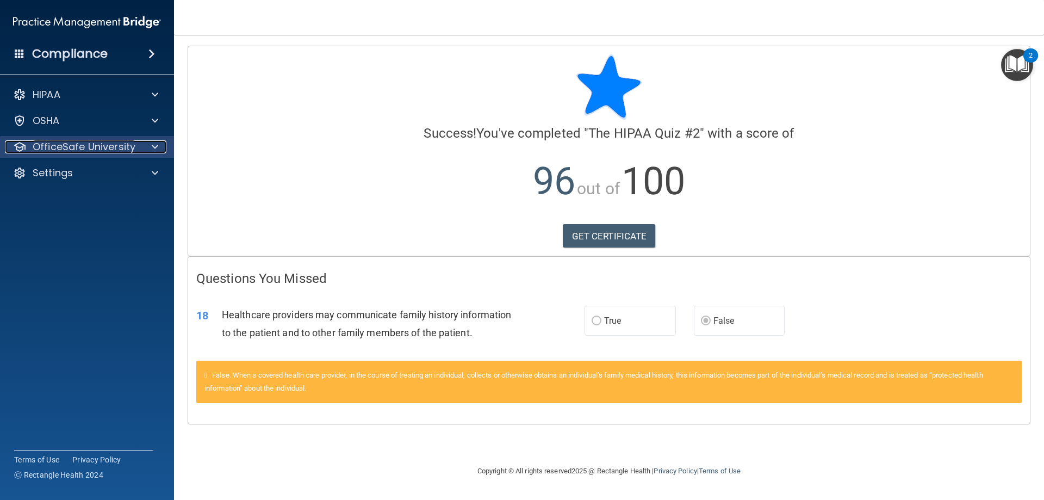
click at [77, 146] on p "OfficeSafe University" at bounding box center [84, 146] width 103 height 13
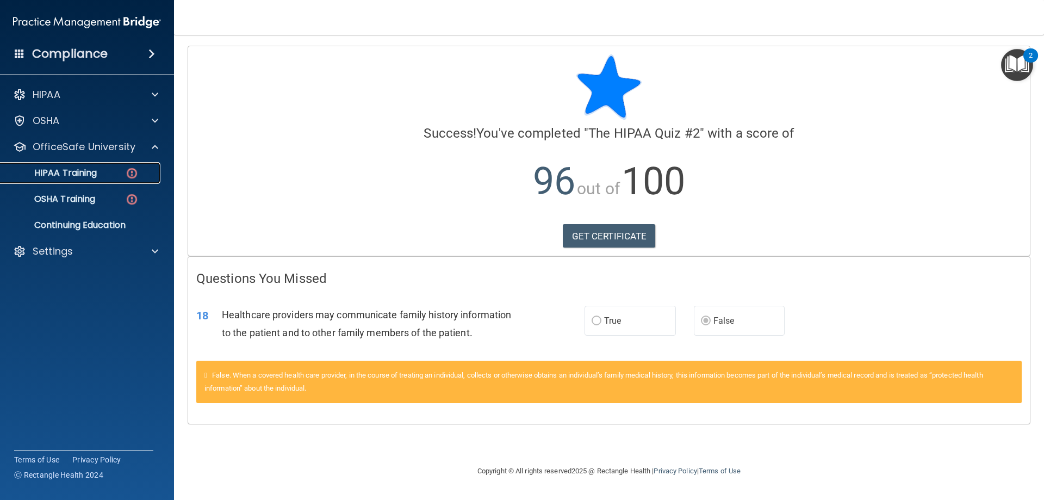
click at [77, 171] on p "HIPAA Training" at bounding box center [52, 173] width 90 height 11
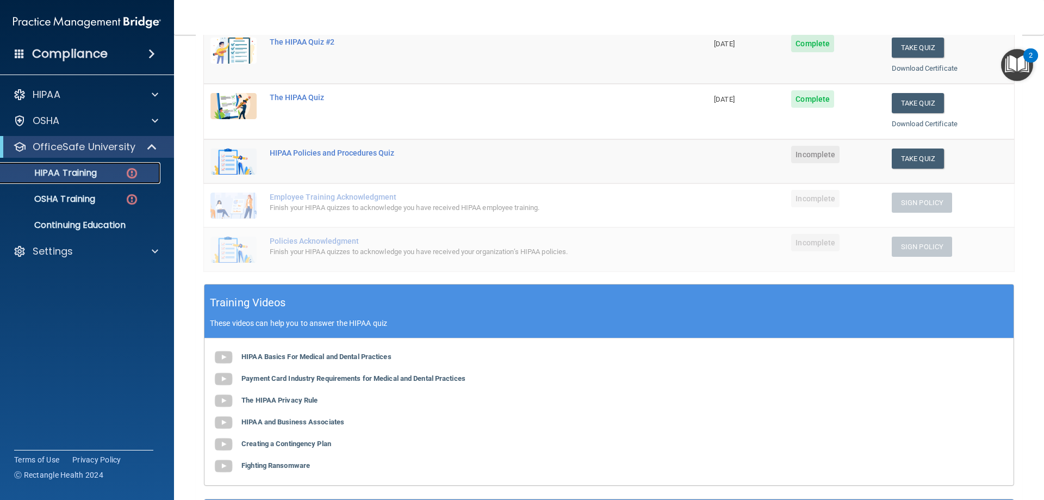
scroll to position [272, 0]
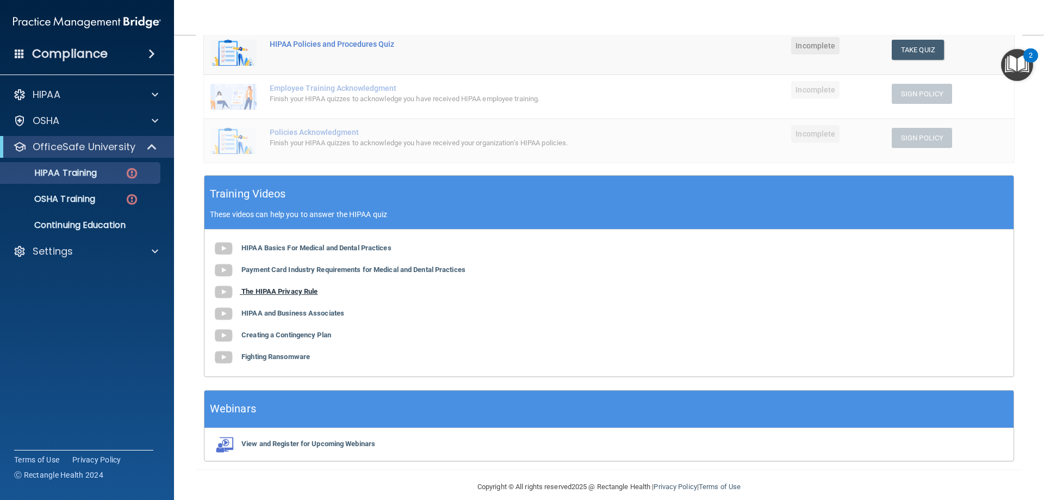
click at [271, 292] on b "The HIPAA Privacy Rule" at bounding box center [280, 291] width 76 height 8
click at [283, 357] on b "Fighting Ransomware" at bounding box center [276, 356] width 69 height 8
click at [905, 49] on button "Take Quiz" at bounding box center [918, 50] width 52 height 20
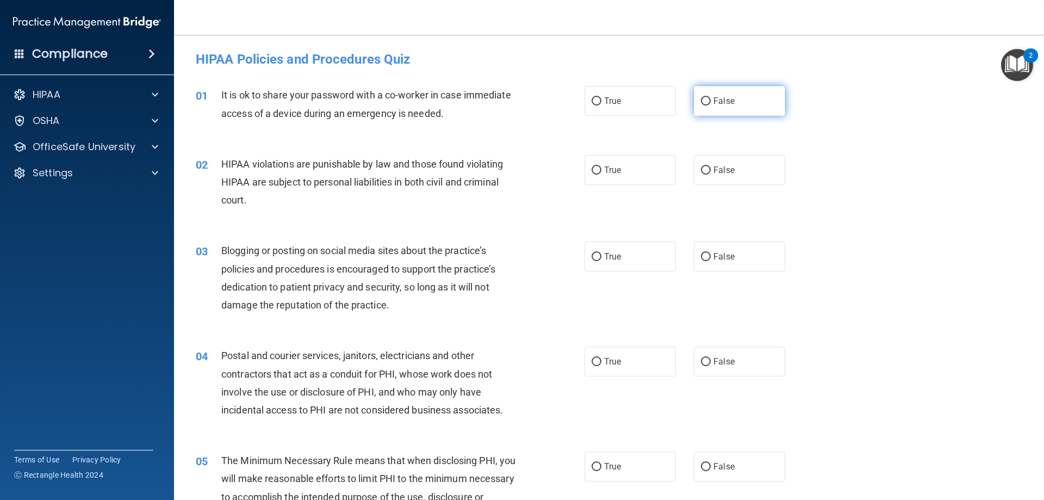
click at [701, 101] on input "False" at bounding box center [706, 101] width 10 height 8
radio input "true"
click at [598, 169] on label "True" at bounding box center [630, 170] width 91 height 30
click at [598, 169] on input "True" at bounding box center [597, 170] width 10 height 8
radio input "true"
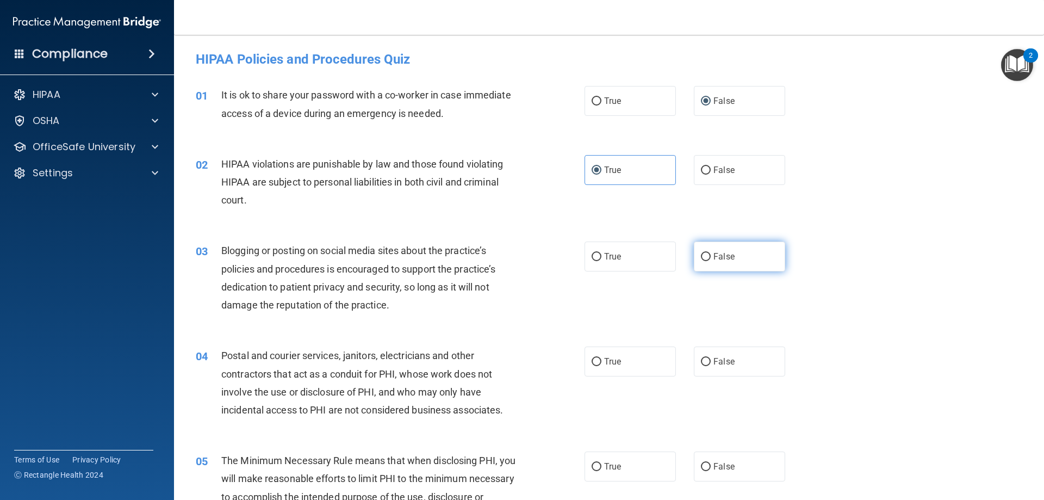
click at [701, 259] on input "False" at bounding box center [706, 257] width 10 height 8
radio input "true"
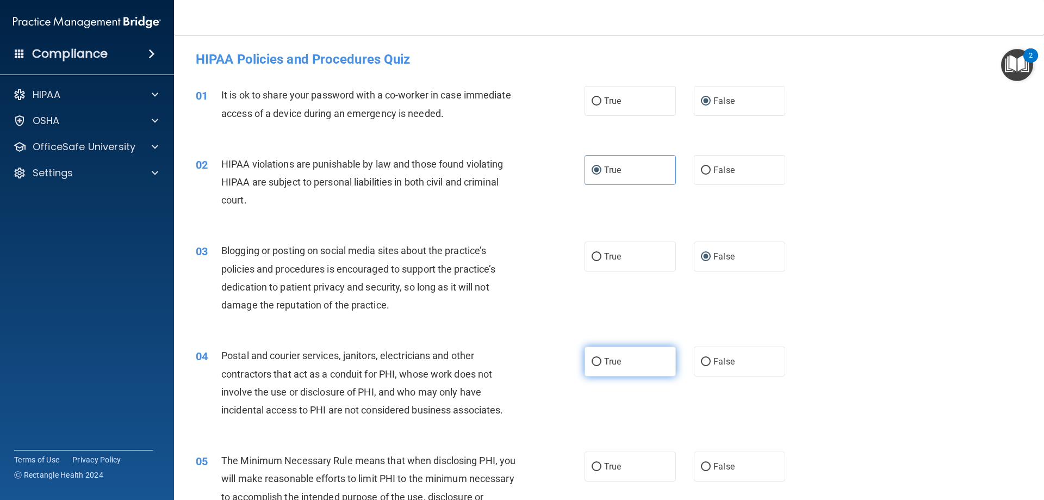
click at [595, 358] on input "True" at bounding box center [597, 362] width 10 height 8
radio input "true"
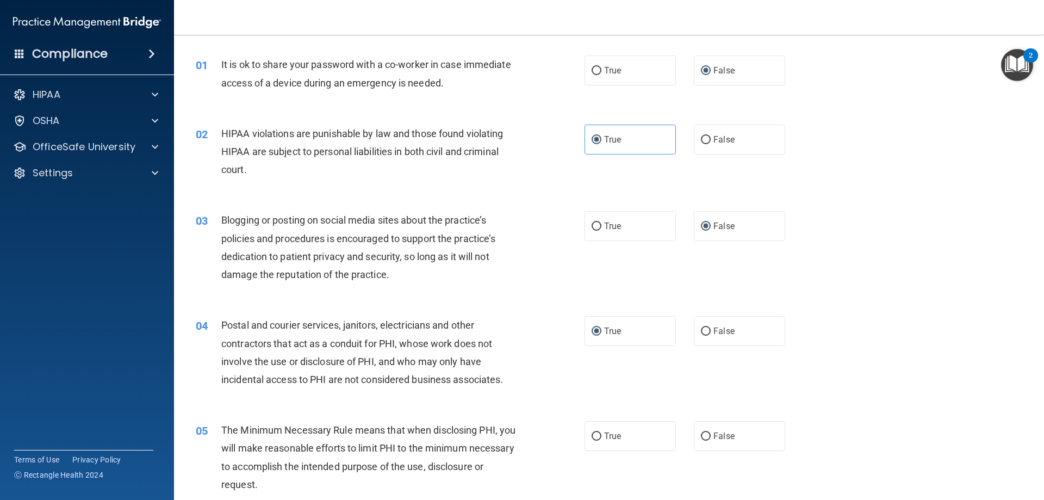
scroll to position [54, 0]
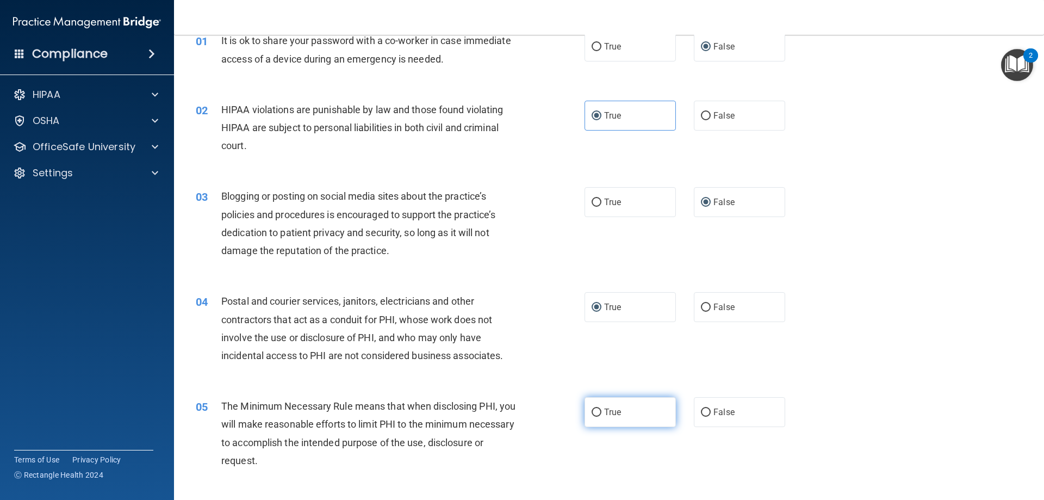
click at [592, 411] on input "True" at bounding box center [597, 412] width 10 height 8
radio input "true"
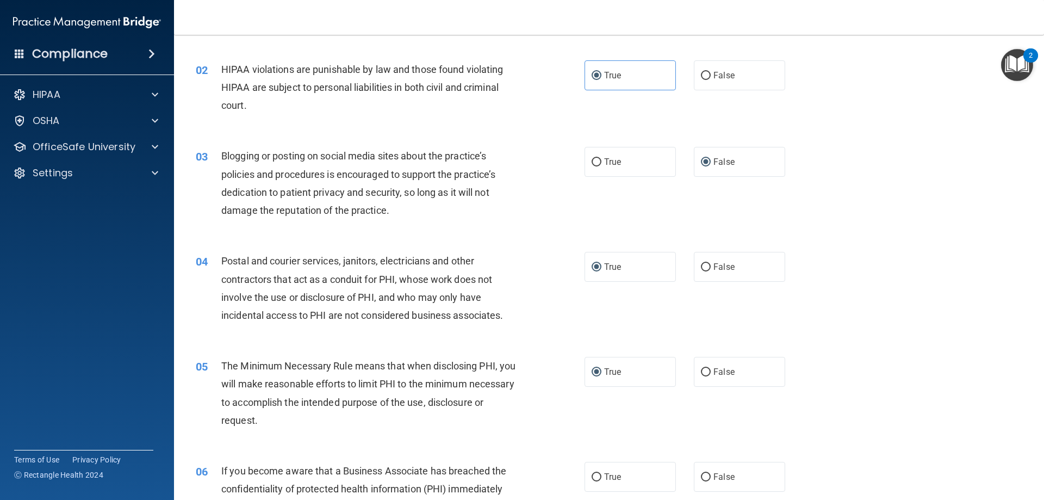
scroll to position [163, 0]
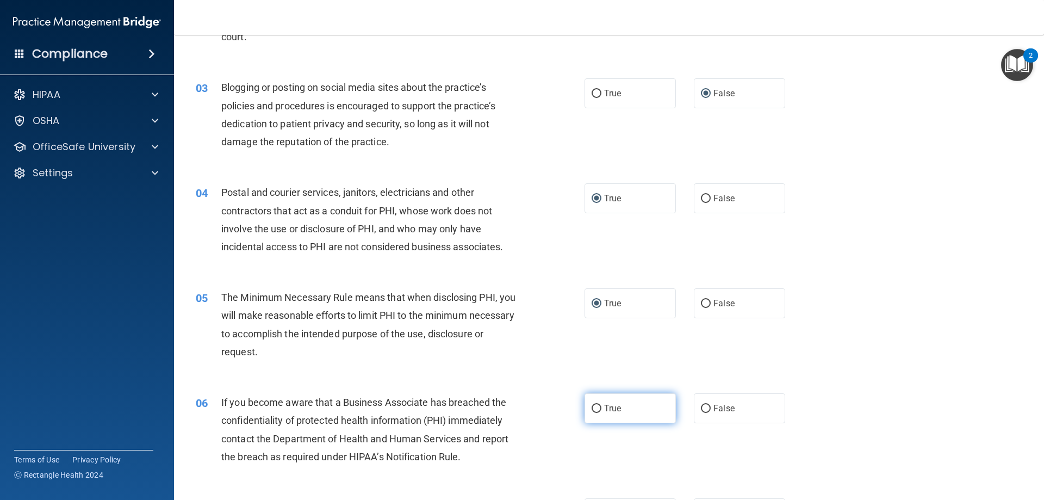
click at [593, 408] on input "True" at bounding box center [597, 409] width 10 height 8
radio input "true"
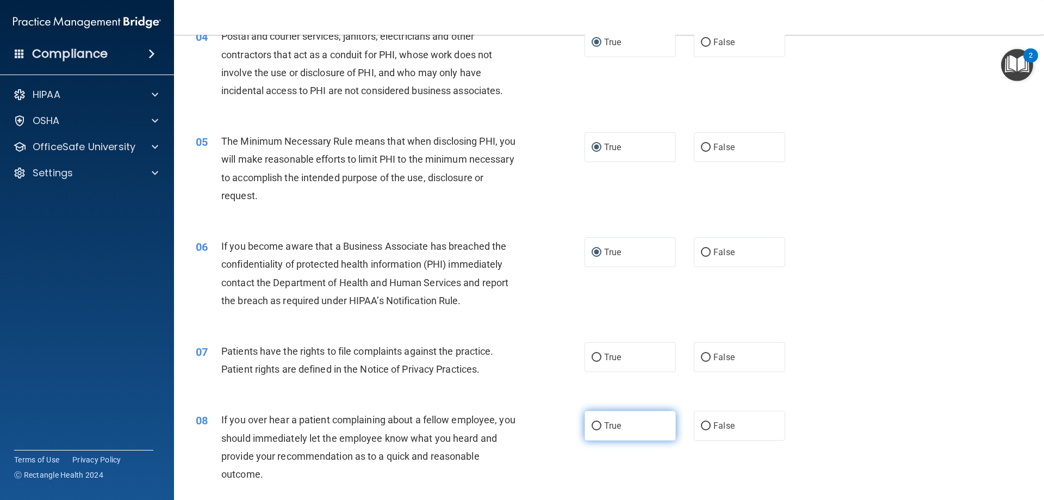
scroll to position [326, 0]
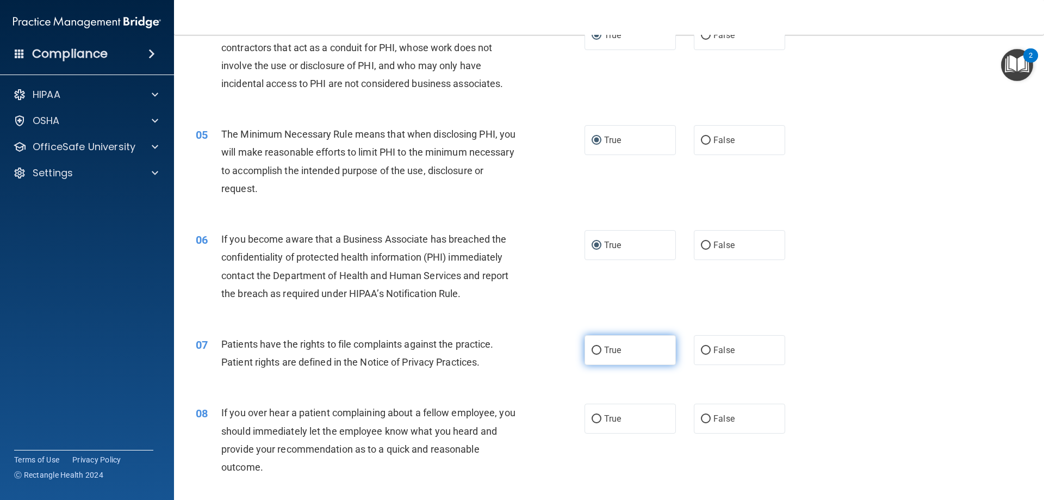
click at [591, 355] on label "True" at bounding box center [630, 350] width 91 height 30
click at [592, 355] on input "True" at bounding box center [597, 350] width 10 height 8
radio input "true"
click at [701, 416] on input "False" at bounding box center [706, 419] width 10 height 8
radio input "true"
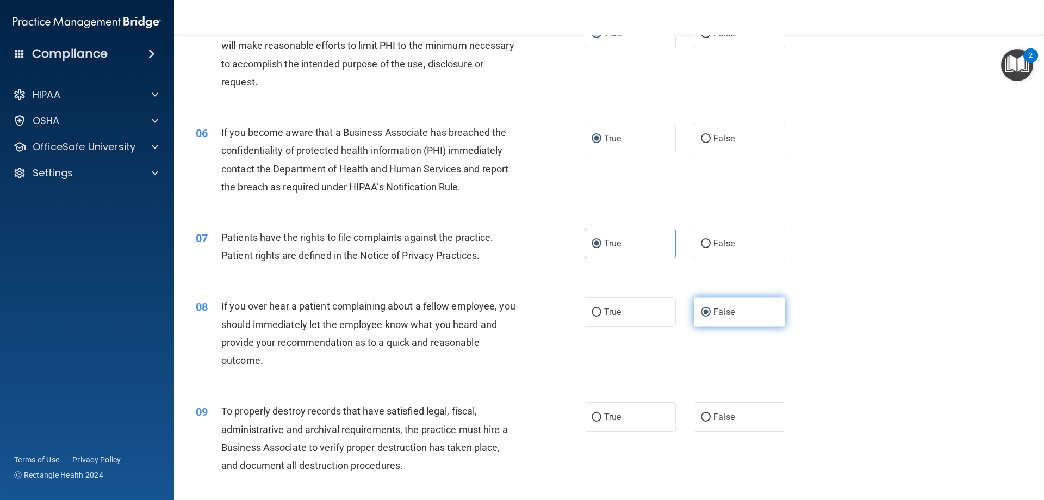
scroll to position [435, 0]
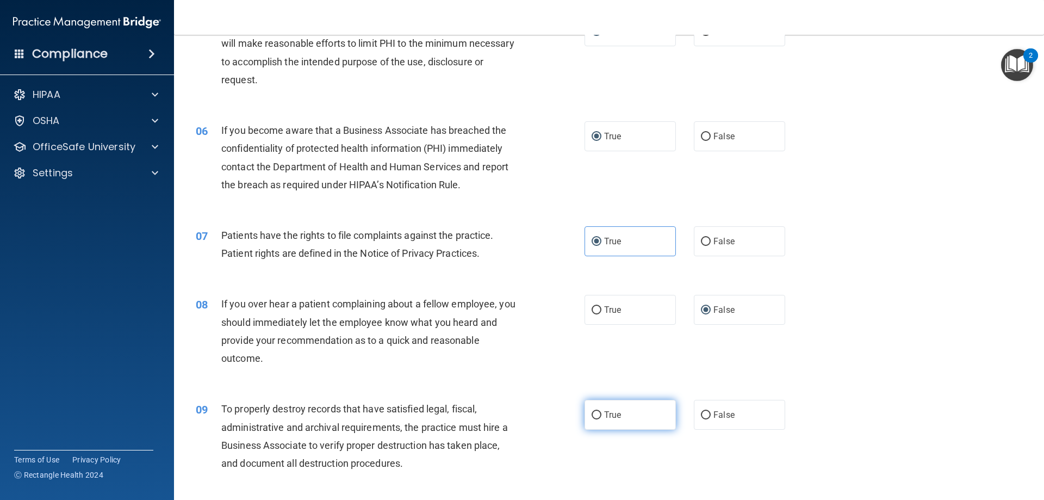
click at [592, 412] on input "True" at bounding box center [597, 415] width 10 height 8
radio input "true"
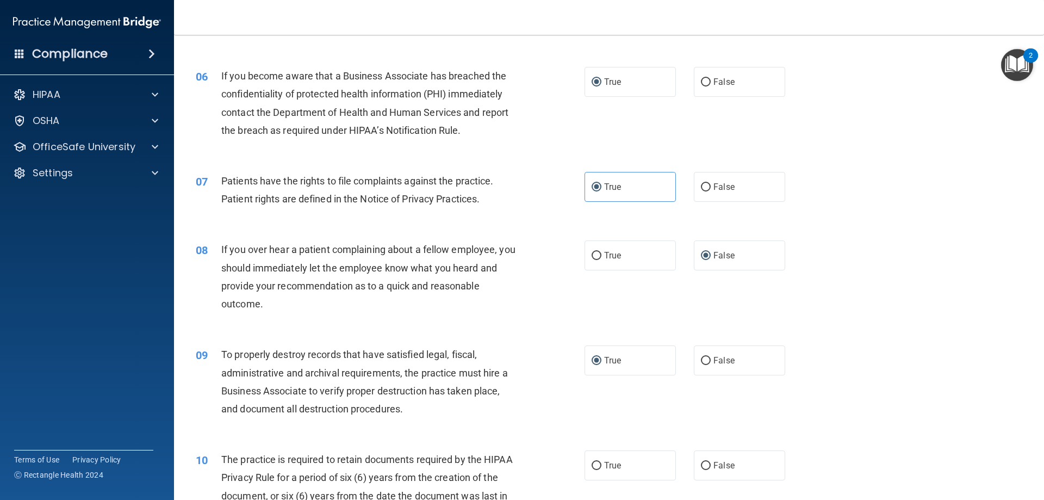
scroll to position [598, 0]
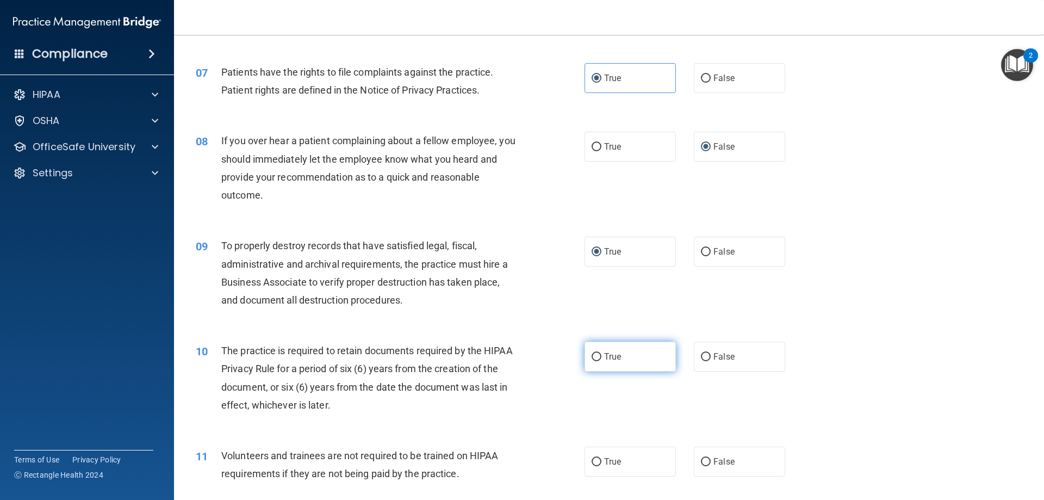
click at [592, 357] on input "True" at bounding box center [597, 357] width 10 height 8
radio input "true"
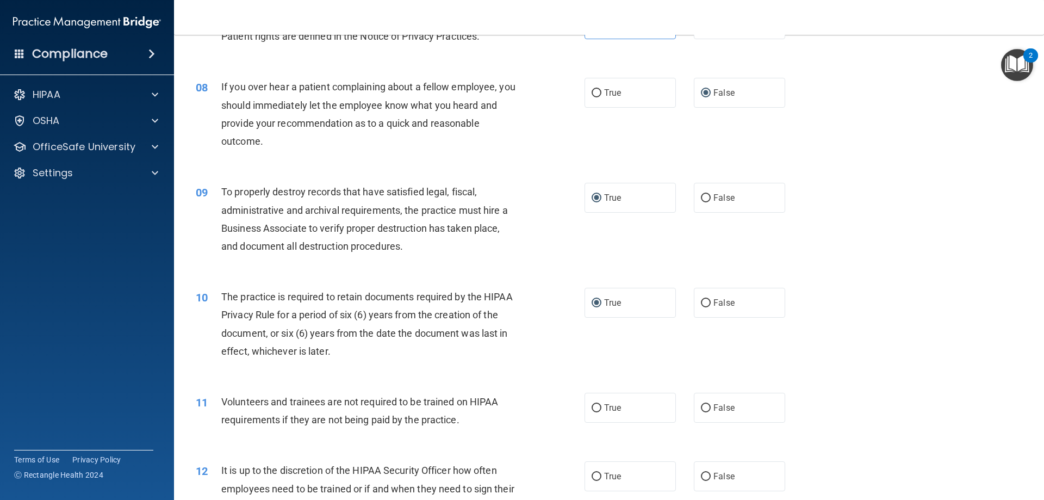
scroll to position [653, 0]
click at [706, 404] on label "False" at bounding box center [739, 407] width 91 height 30
click at [706, 404] on input "False" at bounding box center [706, 408] width 10 height 8
radio input "true"
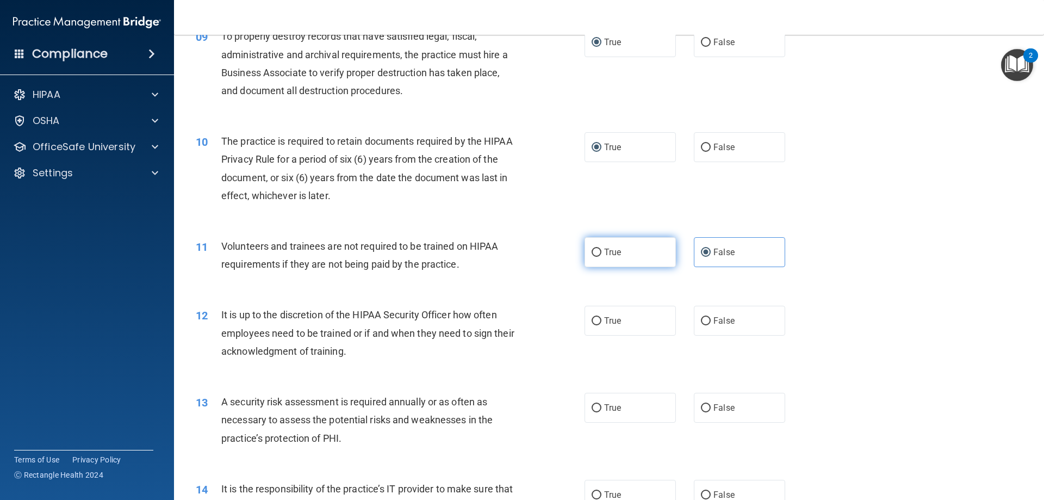
scroll to position [816, 0]
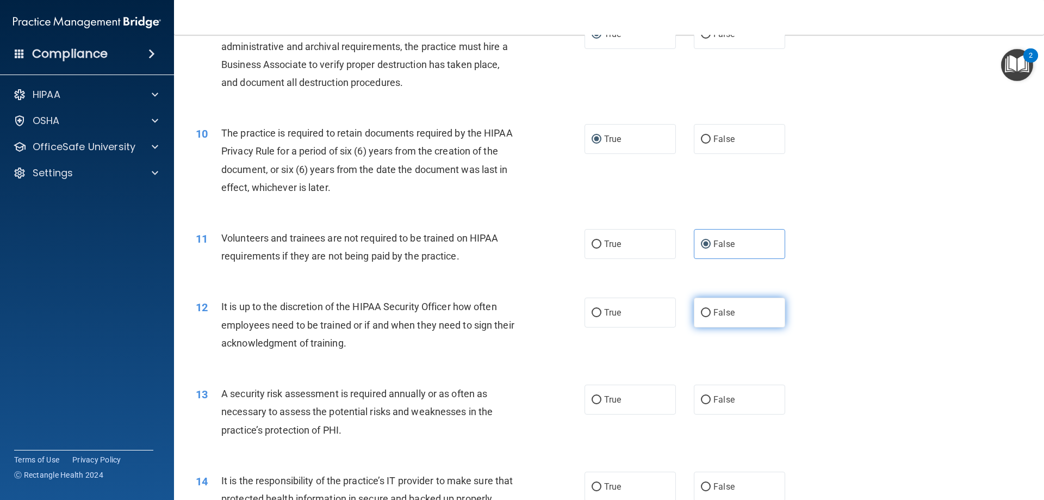
click at [701, 312] on input "False" at bounding box center [706, 313] width 10 height 8
radio input "true"
click at [592, 401] on input "True" at bounding box center [597, 400] width 10 height 8
radio input "true"
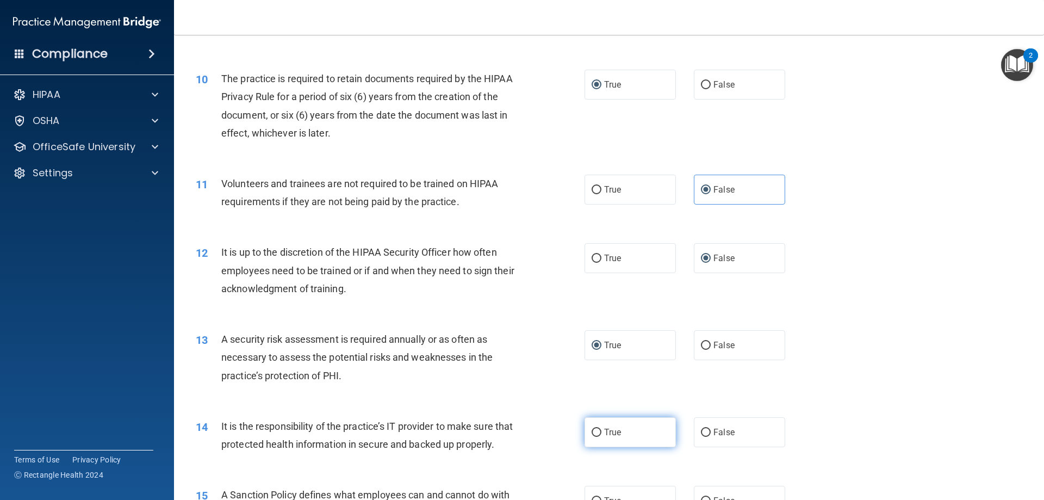
click at [593, 434] on input "True" at bounding box center [597, 433] width 10 height 8
radio input "true"
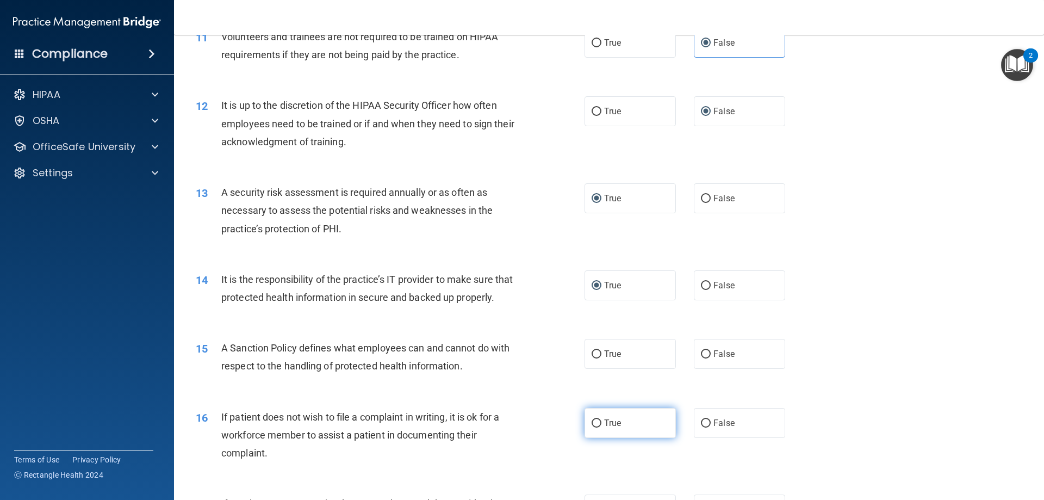
scroll to position [1033, 0]
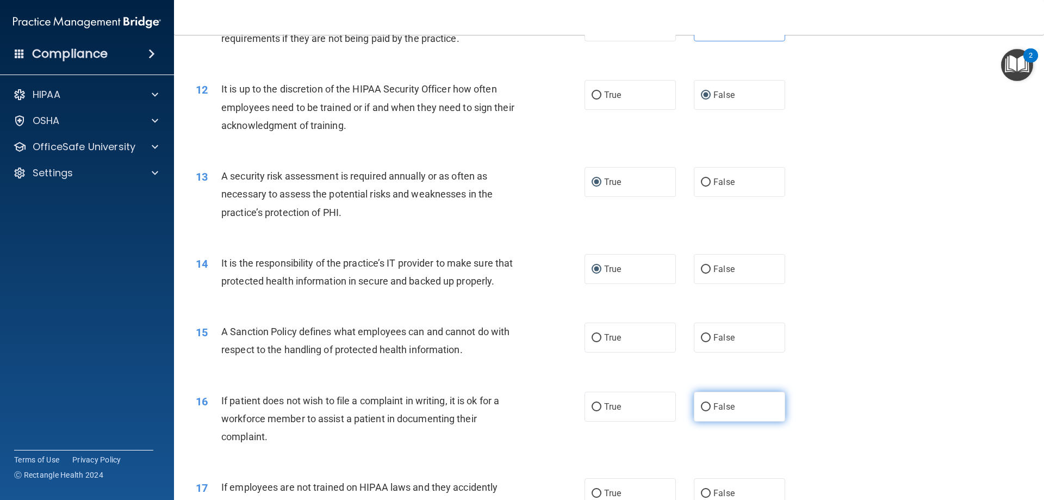
click at [702, 411] on input "False" at bounding box center [706, 407] width 10 height 8
radio input "true"
click at [701, 342] on input "False" at bounding box center [706, 338] width 10 height 8
radio input "true"
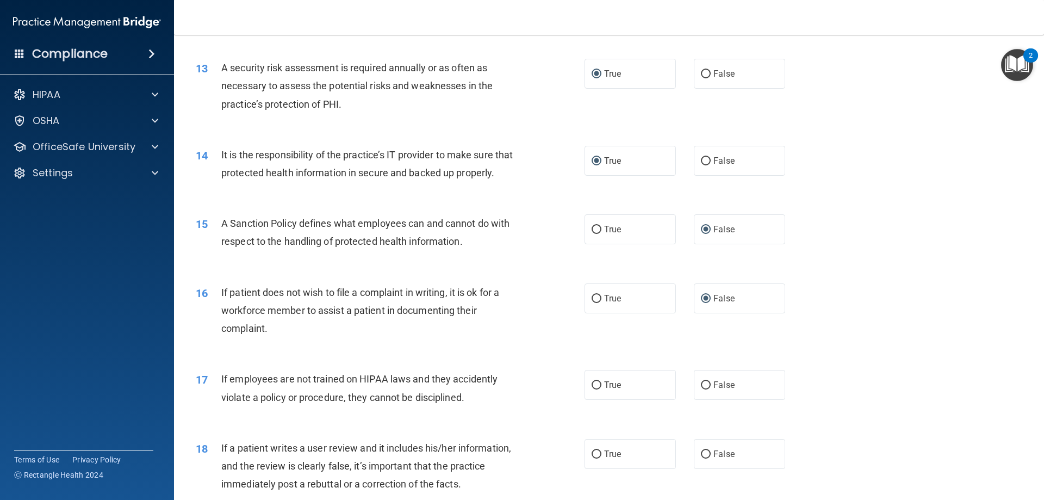
scroll to position [1142, 0]
click at [593, 389] on input "True" at bounding box center [597, 385] width 10 height 8
radio input "true"
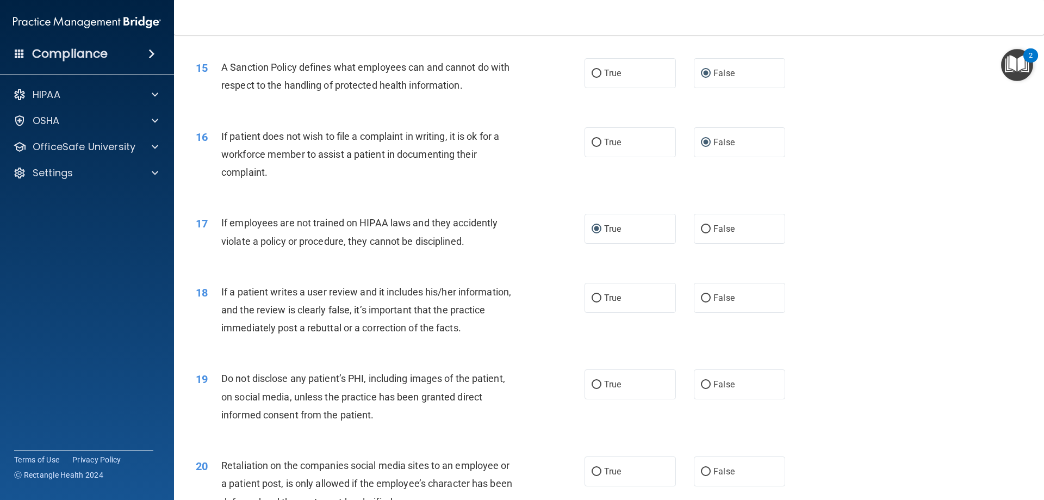
scroll to position [1305, 0]
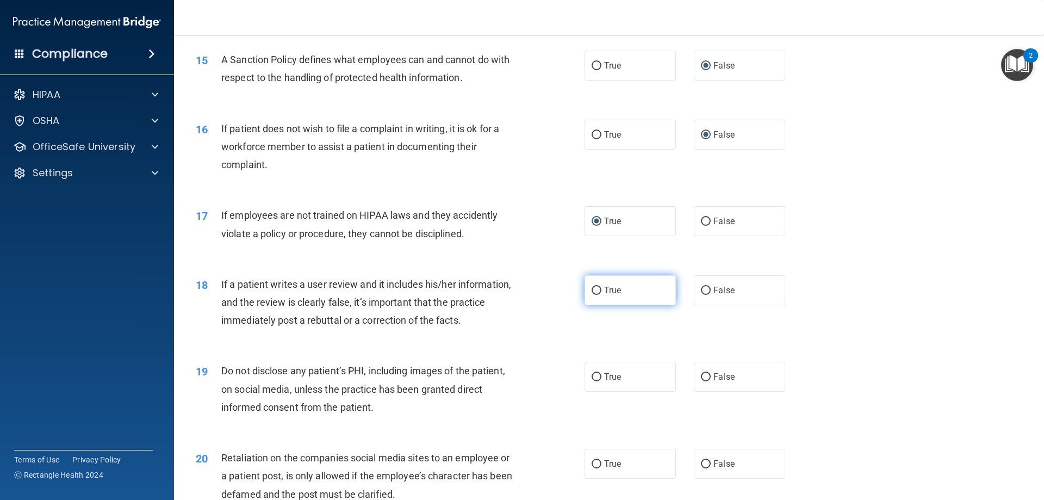
click at [592, 295] on input "True" at bounding box center [597, 291] width 10 height 8
radio input "true"
click at [585, 392] on label "True" at bounding box center [630, 377] width 91 height 30
click at [592, 381] on input "True" at bounding box center [597, 377] width 10 height 8
radio input "true"
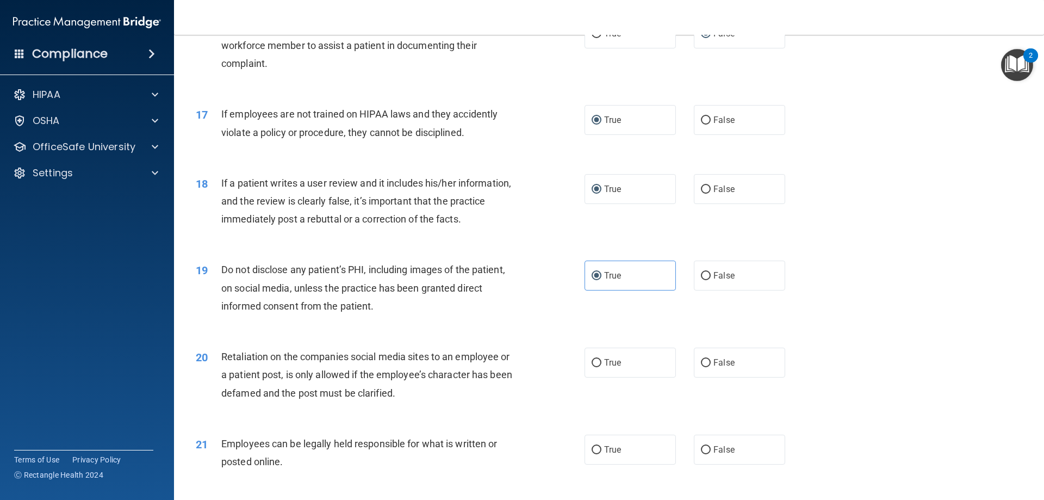
scroll to position [1414, 0]
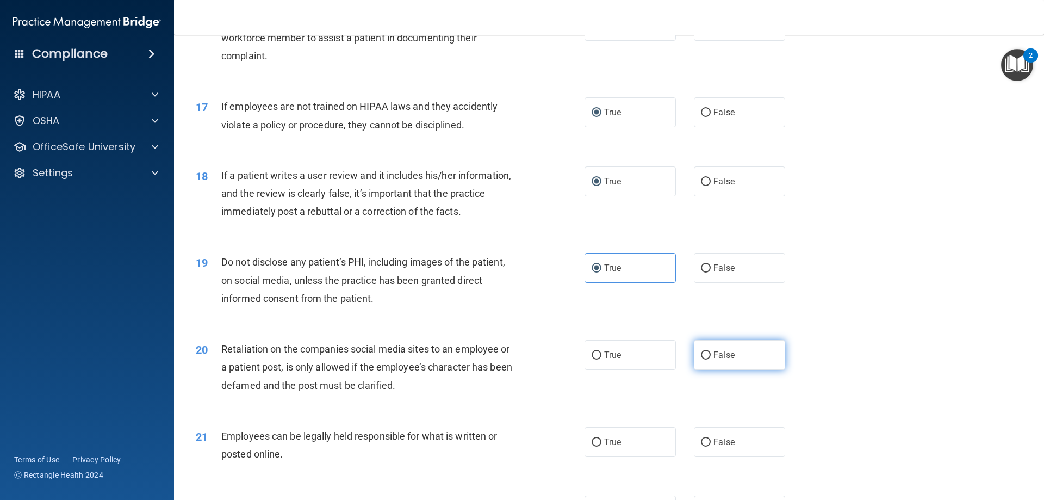
click at [701, 360] on input "False" at bounding box center [706, 355] width 10 height 8
radio input "true"
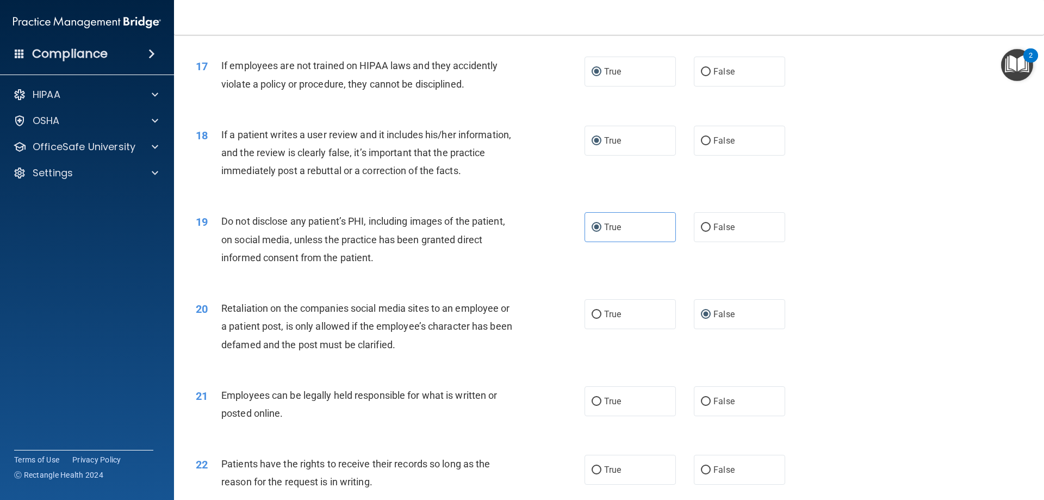
scroll to position [1523, 0]
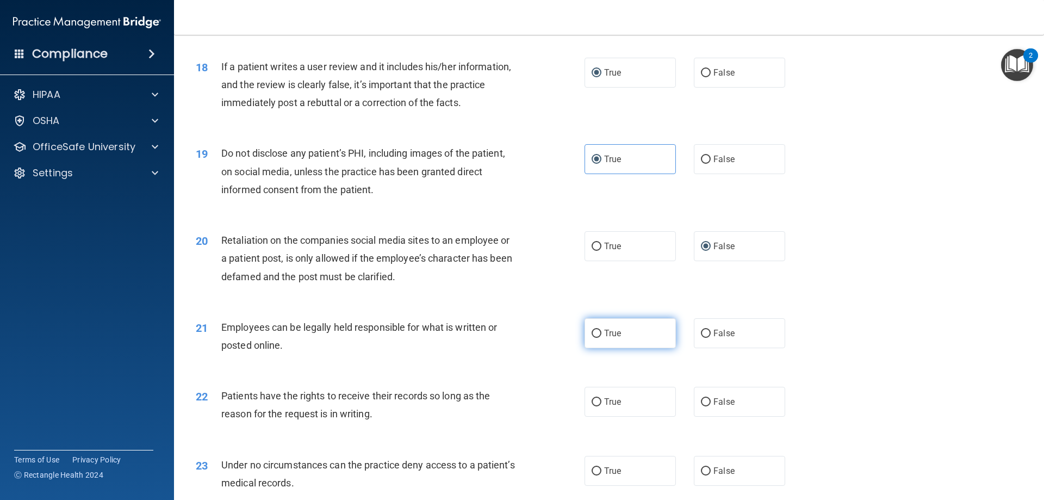
click at [592, 338] on input "True" at bounding box center [597, 334] width 10 height 8
radio input "true"
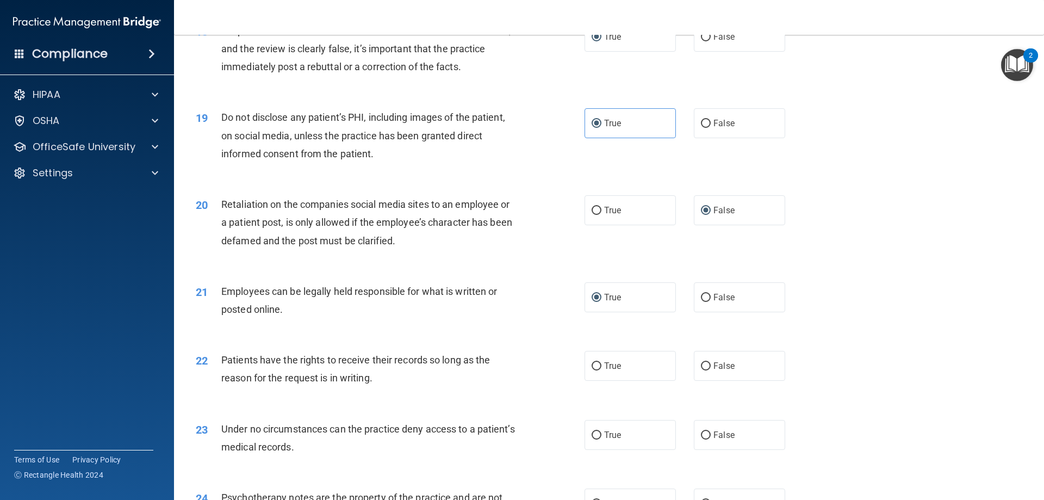
scroll to position [1577, 0]
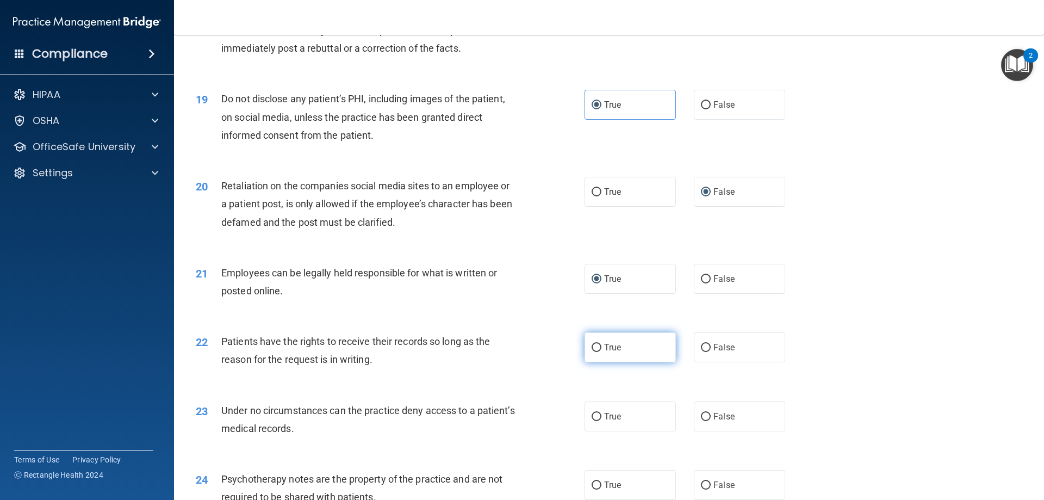
click at [594, 352] on input "True" at bounding box center [597, 348] width 10 height 8
radio input "true"
drag, startPoint x: 592, startPoint y: 434, endPoint x: 590, endPoint y: 441, distance: 6.9
click at [592, 421] on input "True" at bounding box center [597, 417] width 10 height 8
radio input "true"
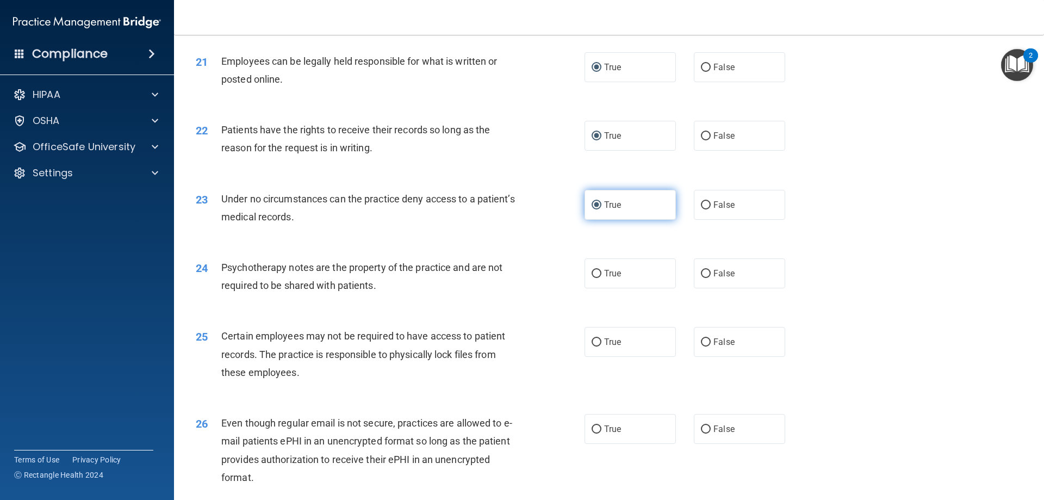
scroll to position [1795, 0]
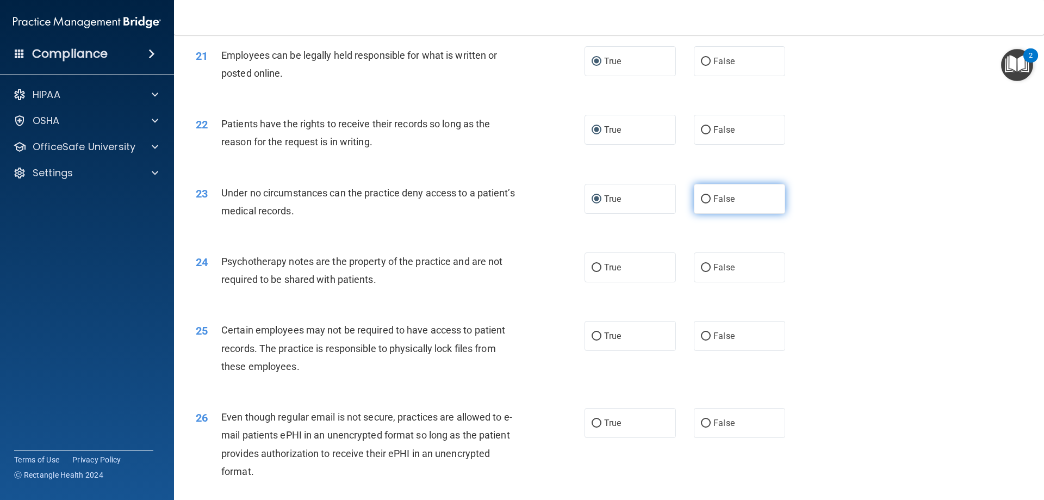
click at [704, 203] on input "False" at bounding box center [706, 199] width 10 height 8
radio input "true"
radio input "false"
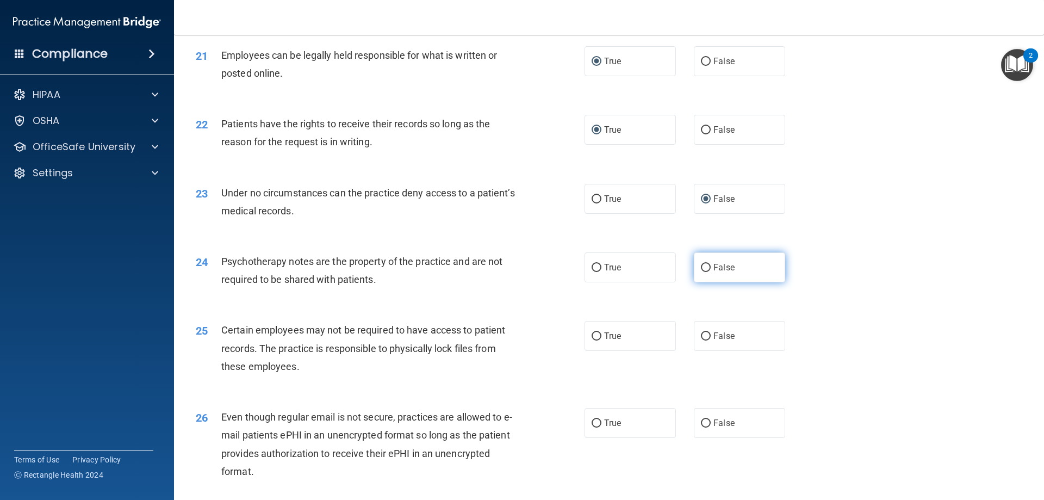
click at [701, 272] on input "False" at bounding box center [706, 268] width 10 height 8
radio input "true"
click at [592, 341] on input "True" at bounding box center [597, 336] width 10 height 8
radio input "true"
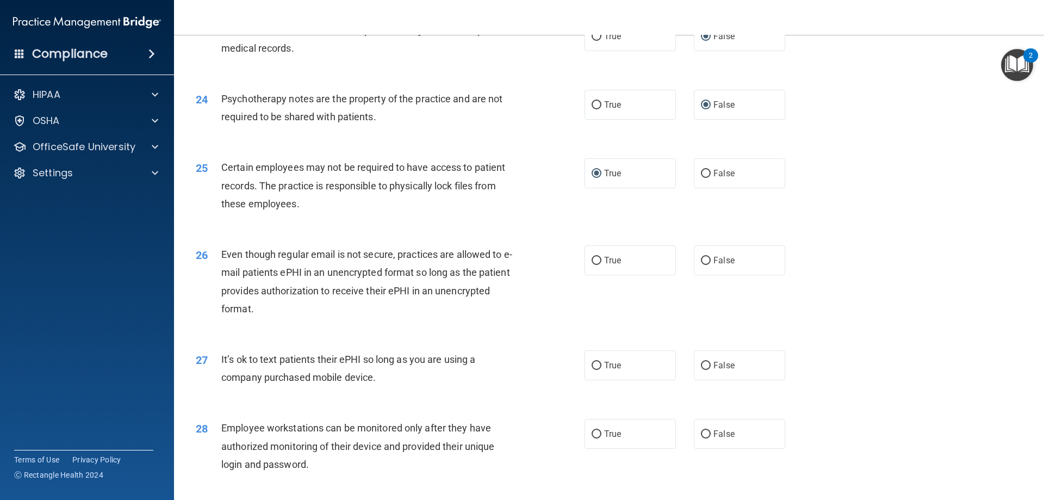
scroll to position [1958, 0]
click at [592, 264] on input "True" at bounding box center [597, 260] width 10 height 8
radio input "true"
click at [592, 369] on input "True" at bounding box center [597, 365] width 10 height 8
radio input "true"
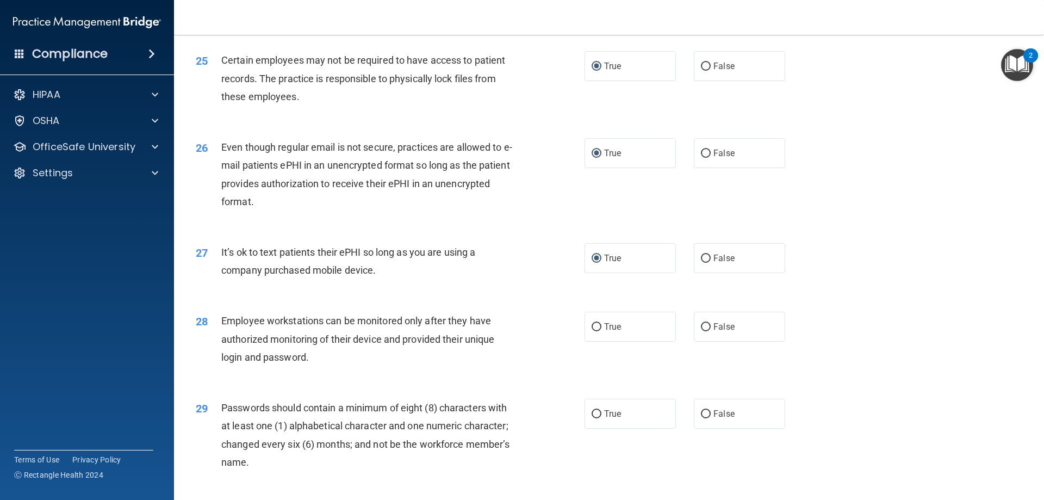
scroll to position [2067, 0]
drag, startPoint x: 703, startPoint y: 343, endPoint x: 688, endPoint y: 338, distance: 16.4
click at [696, 338] on label "False" at bounding box center [739, 324] width 91 height 30
click at [701, 329] on input "False" at bounding box center [706, 325] width 10 height 8
radio input "true"
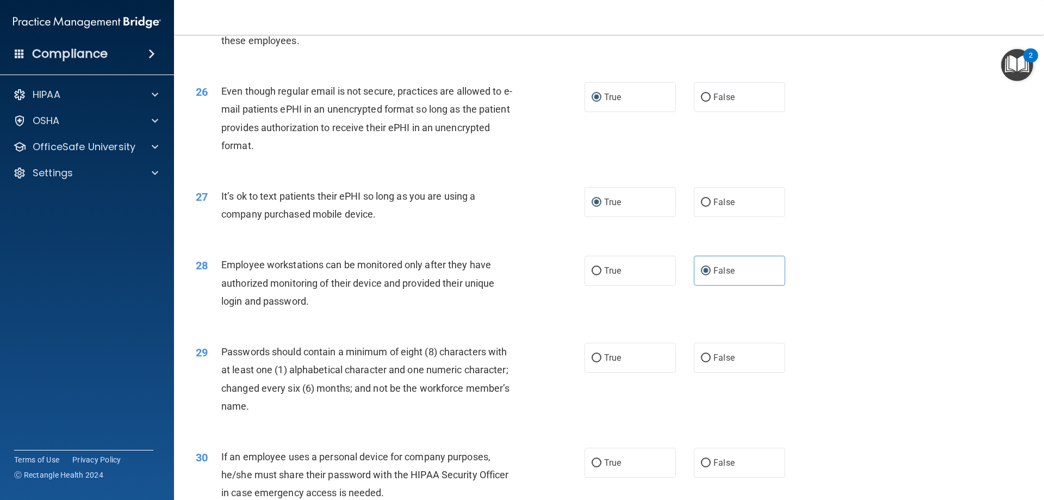
scroll to position [2121, 0]
click at [594, 362] on input "True" at bounding box center [597, 358] width 10 height 8
radio input "true"
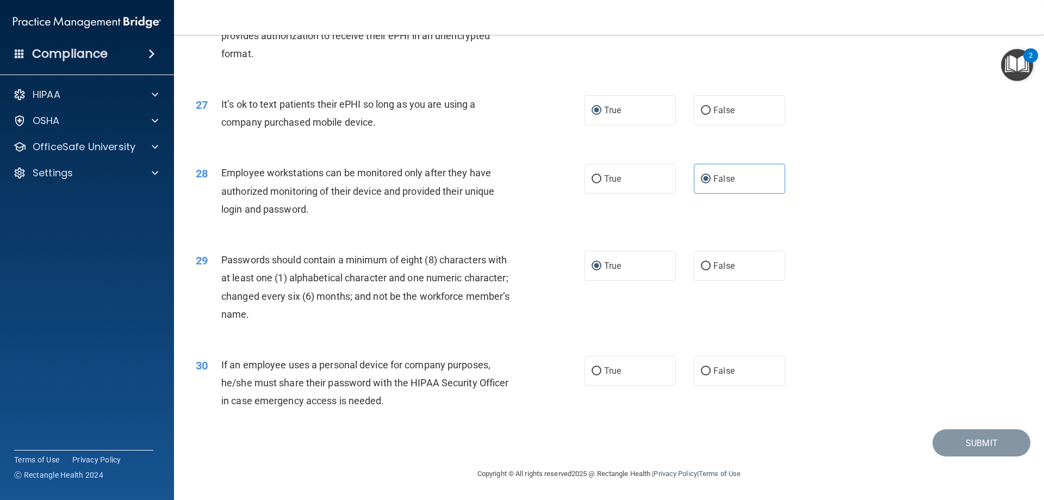
scroll to position [2230, 0]
click at [703, 373] on input "False" at bounding box center [706, 371] width 10 height 8
radio input "true"
click at [979, 449] on button "Submit" at bounding box center [982, 443] width 98 height 28
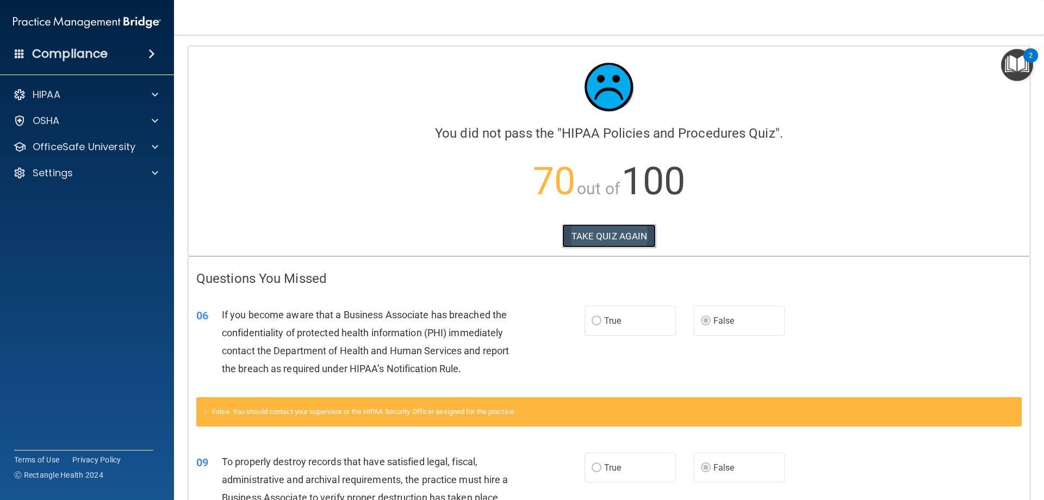
click at [629, 235] on button "TAKE QUIZ AGAIN" at bounding box center [609, 236] width 94 height 24
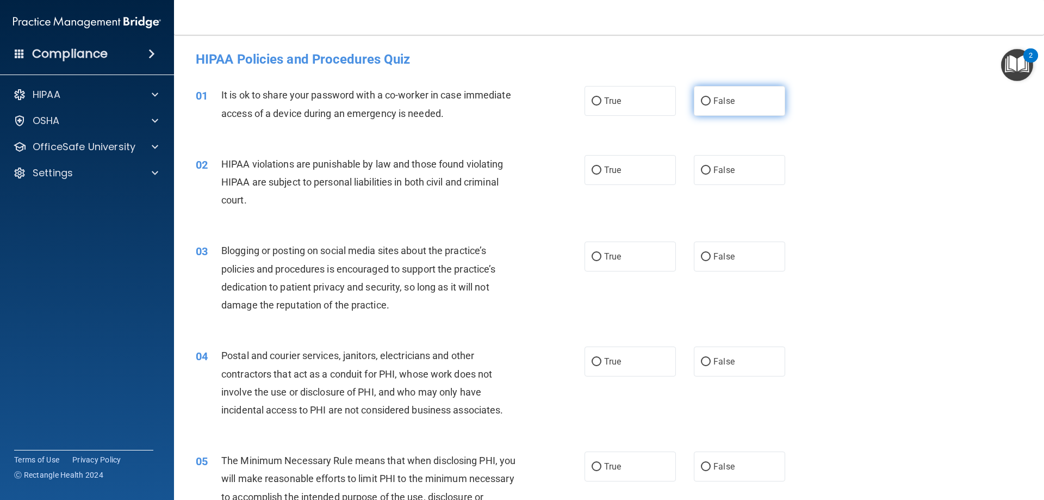
click at [708, 97] on label "False" at bounding box center [739, 101] width 91 height 30
click at [708, 97] on input "False" at bounding box center [706, 101] width 10 height 8
radio input "true"
click at [593, 166] on input "True" at bounding box center [597, 170] width 10 height 8
radio input "true"
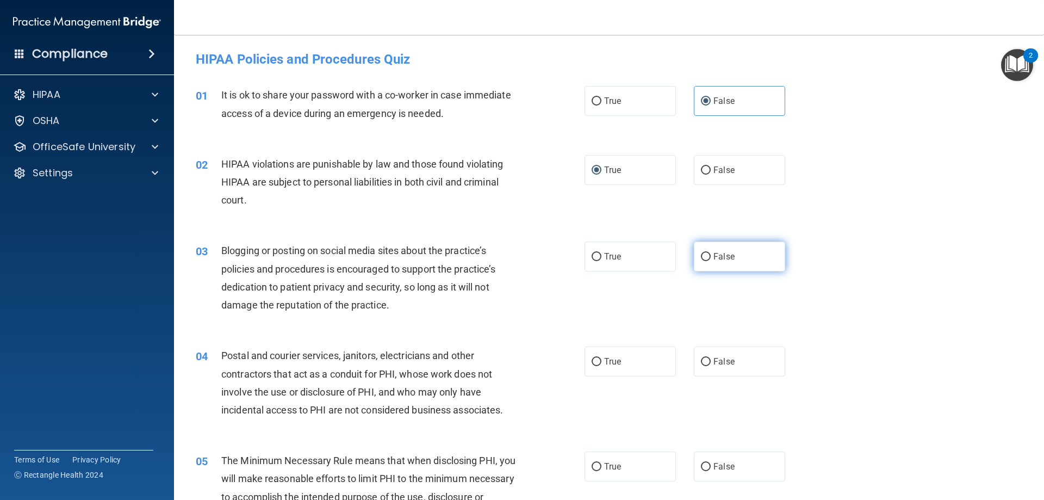
click at [702, 253] on input "False" at bounding box center [706, 257] width 10 height 8
radio input "true"
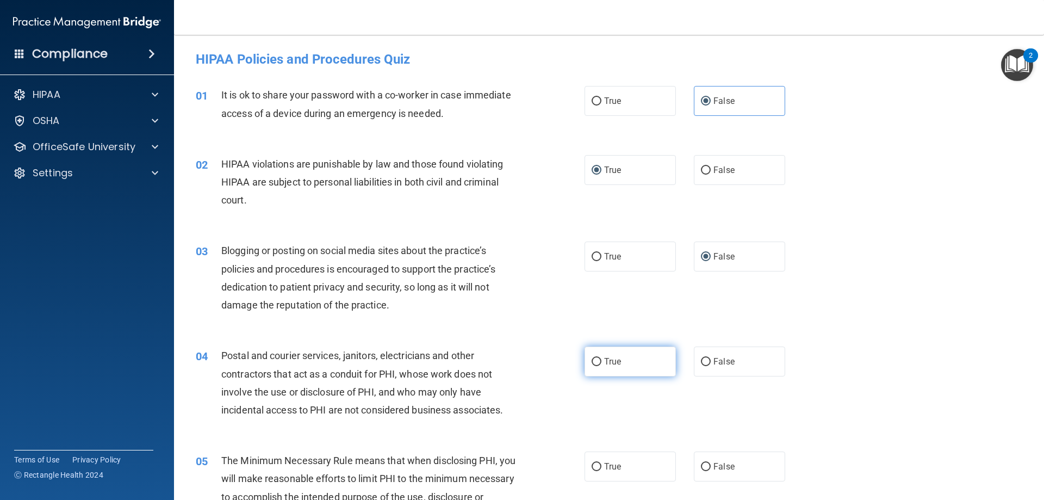
click at [592, 358] on input "True" at bounding box center [597, 362] width 10 height 8
radio input "true"
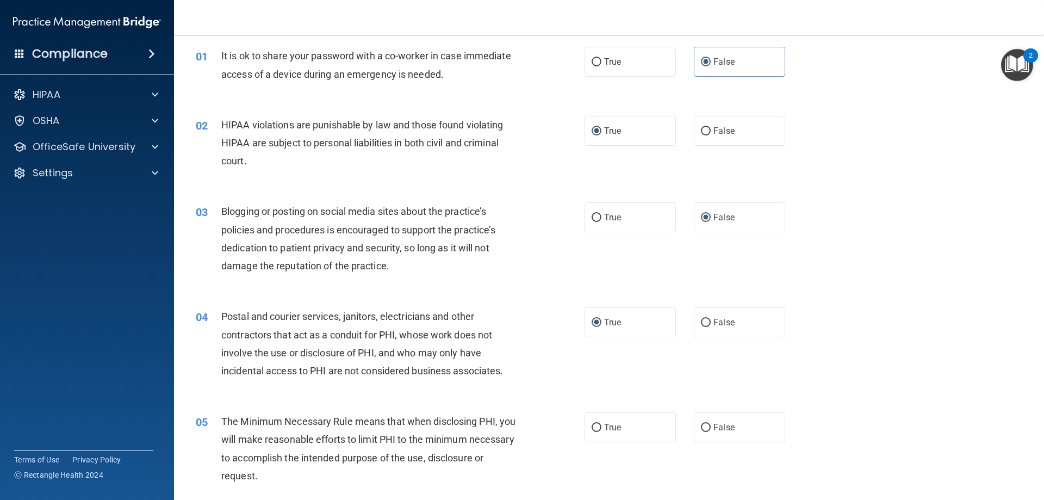
scroll to position [109, 0]
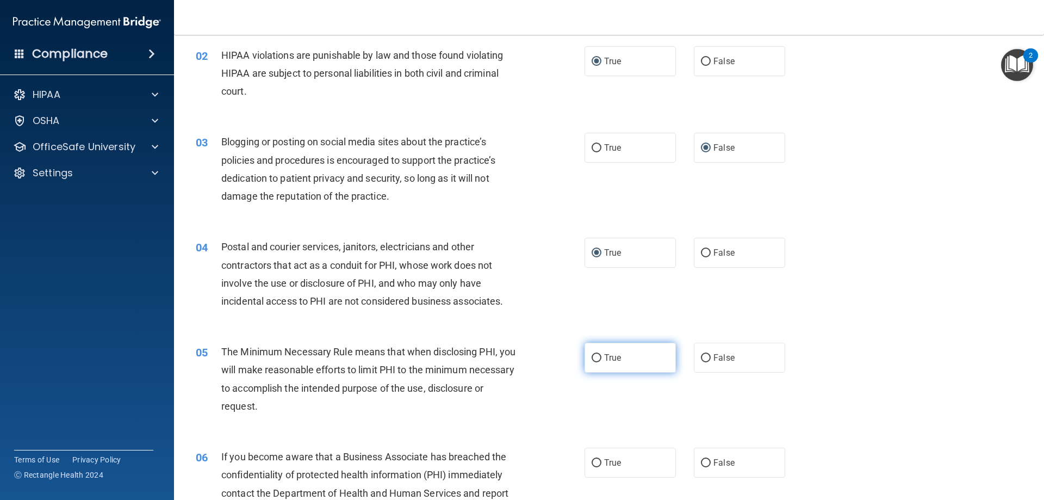
click at [593, 355] on input "True" at bounding box center [597, 358] width 10 height 8
radio input "true"
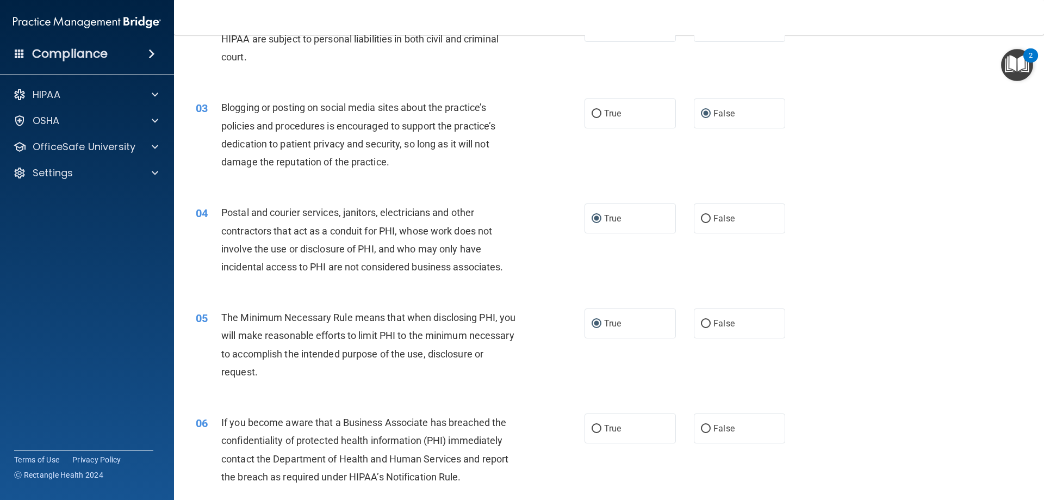
scroll to position [218, 0]
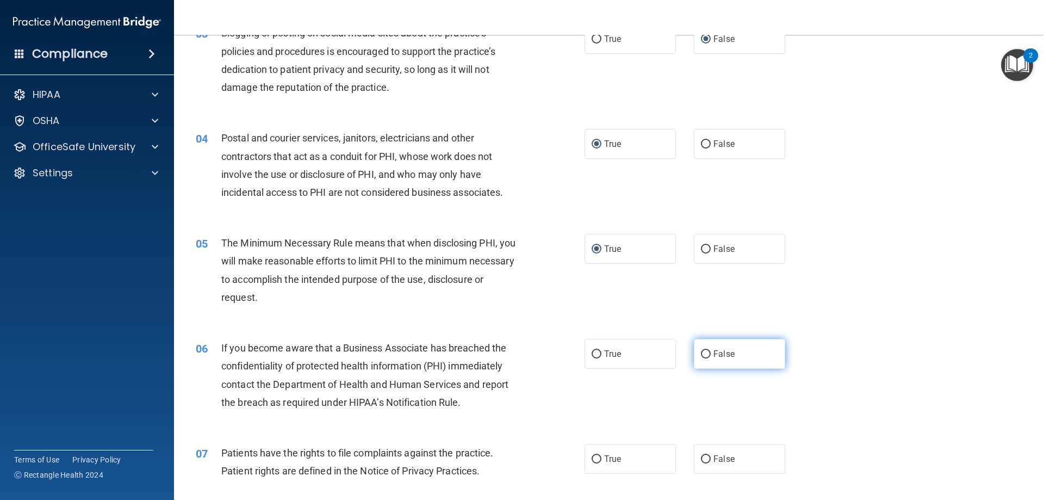
click at [701, 355] on input "False" at bounding box center [706, 354] width 10 height 8
radio input "true"
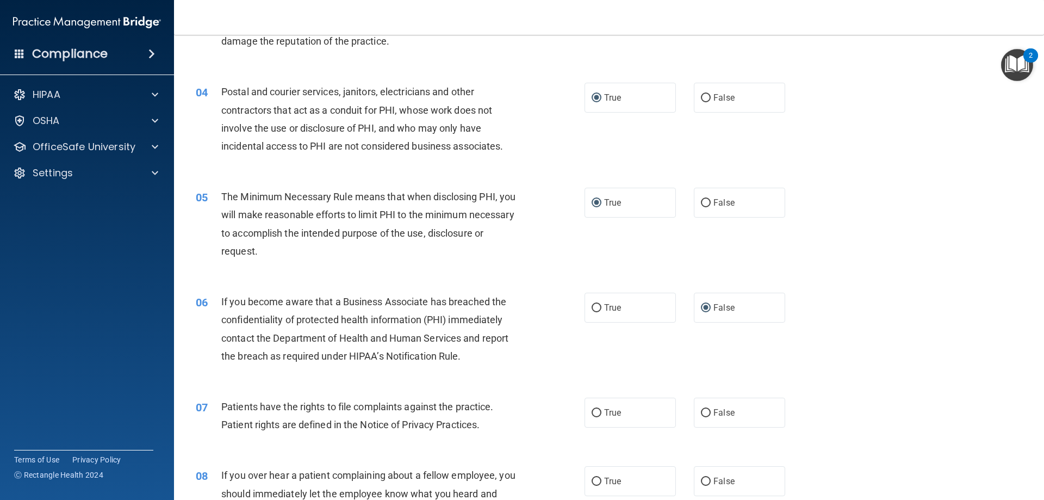
scroll to position [326, 0]
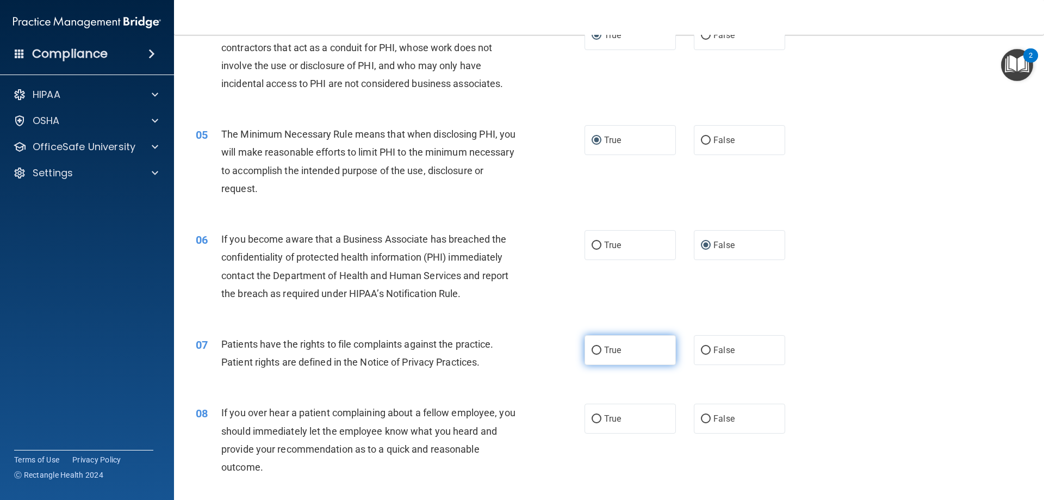
click at [599, 349] on label "True" at bounding box center [630, 350] width 91 height 30
click at [599, 349] on input "True" at bounding box center [597, 350] width 10 height 8
radio input "true"
click at [701, 418] on input "False" at bounding box center [706, 419] width 10 height 8
radio input "true"
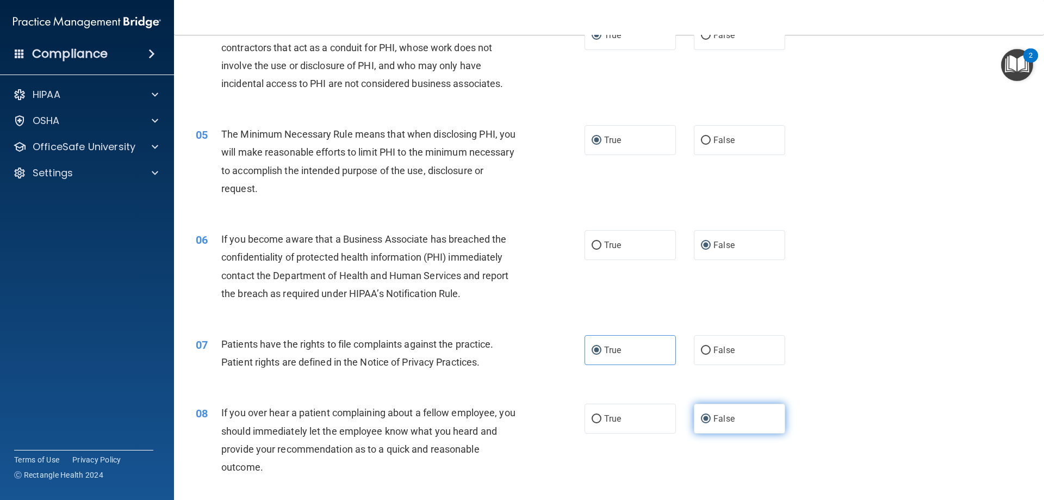
scroll to position [435, 0]
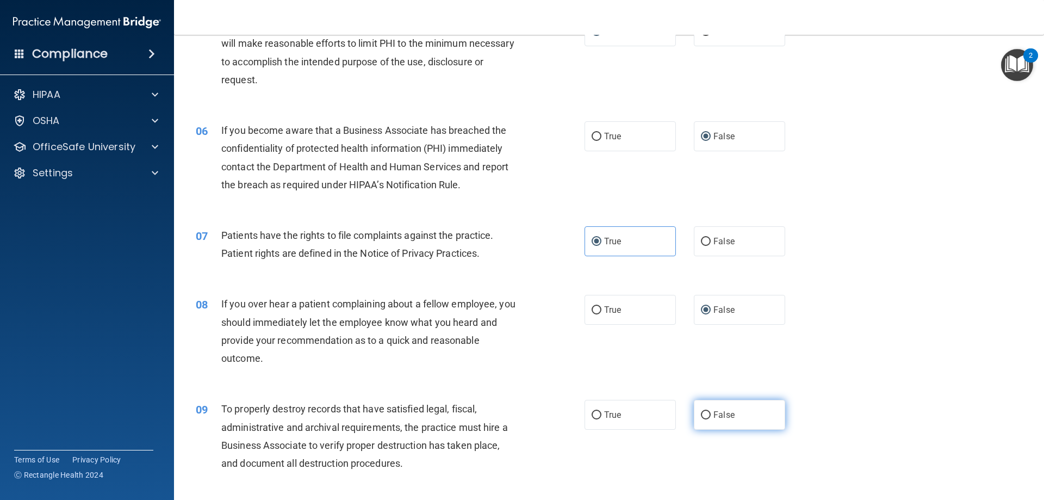
click at [701, 414] on input "False" at bounding box center [706, 415] width 10 height 8
radio input "true"
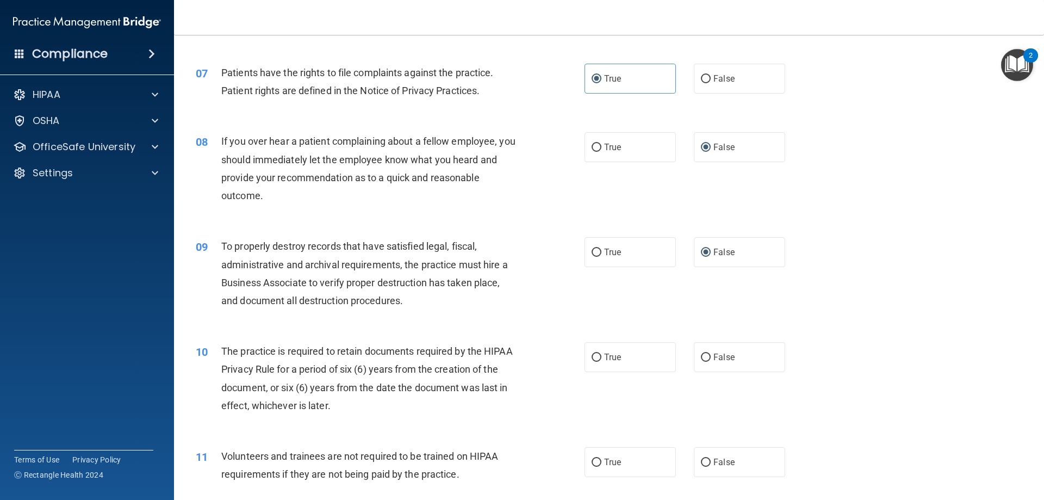
scroll to position [598, 0]
click at [592, 356] on input "True" at bounding box center [597, 357] width 10 height 8
radio input "true"
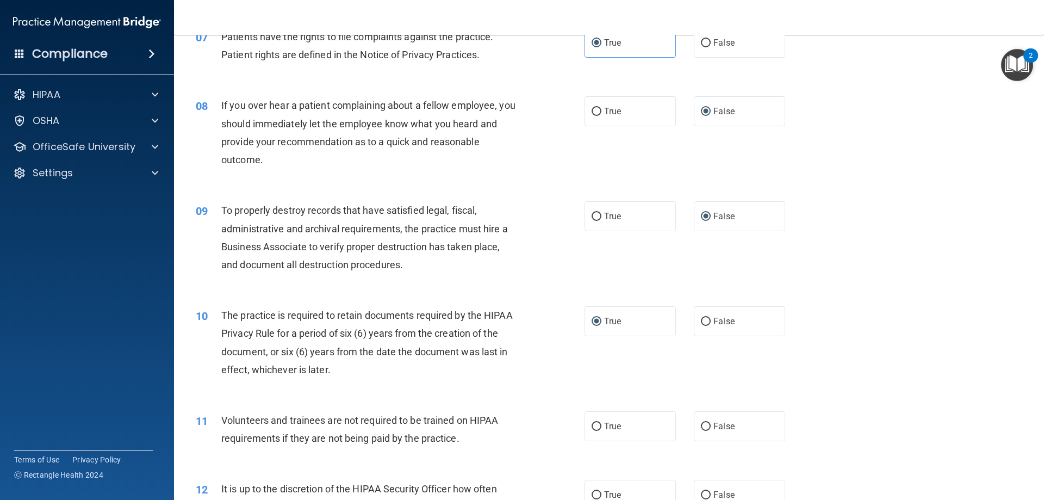
scroll to position [653, 0]
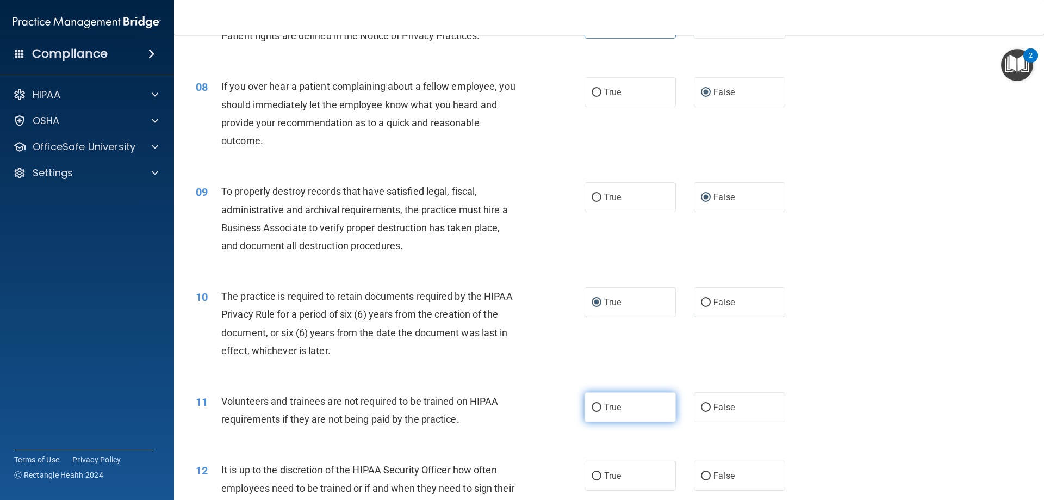
click at [592, 405] on input "True" at bounding box center [597, 408] width 10 height 8
radio input "true"
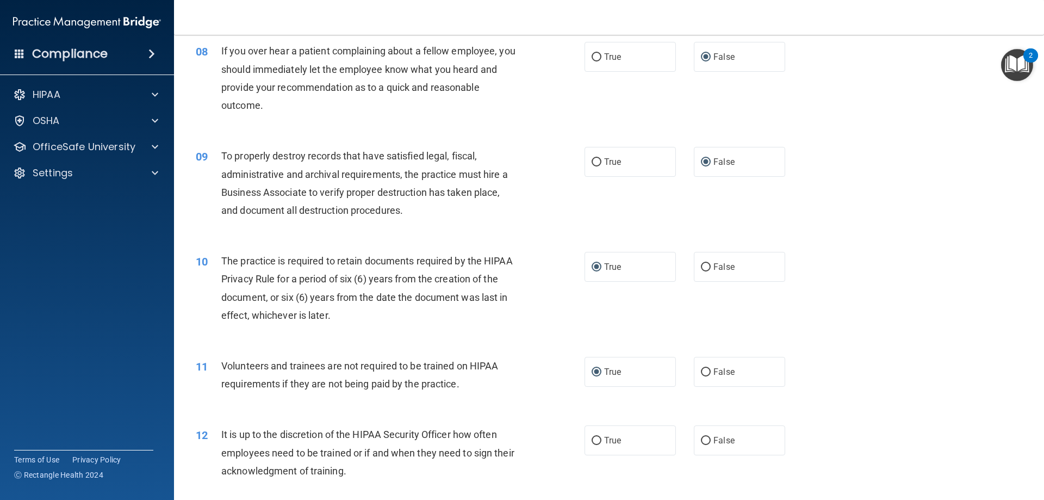
scroll to position [707, 0]
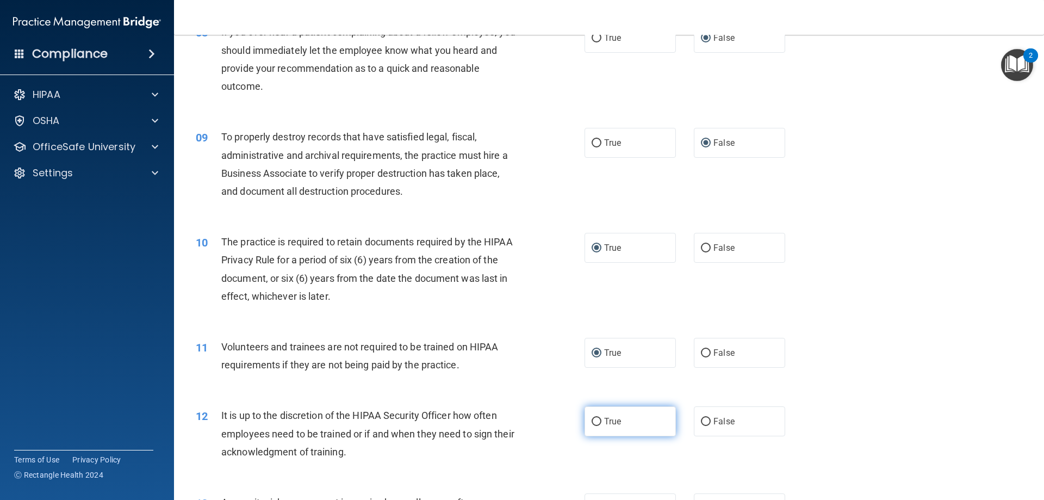
click at [589, 424] on label "True" at bounding box center [630, 421] width 91 height 30
click at [597, 424] on input "True" at bounding box center [597, 422] width 10 height 8
radio input "true"
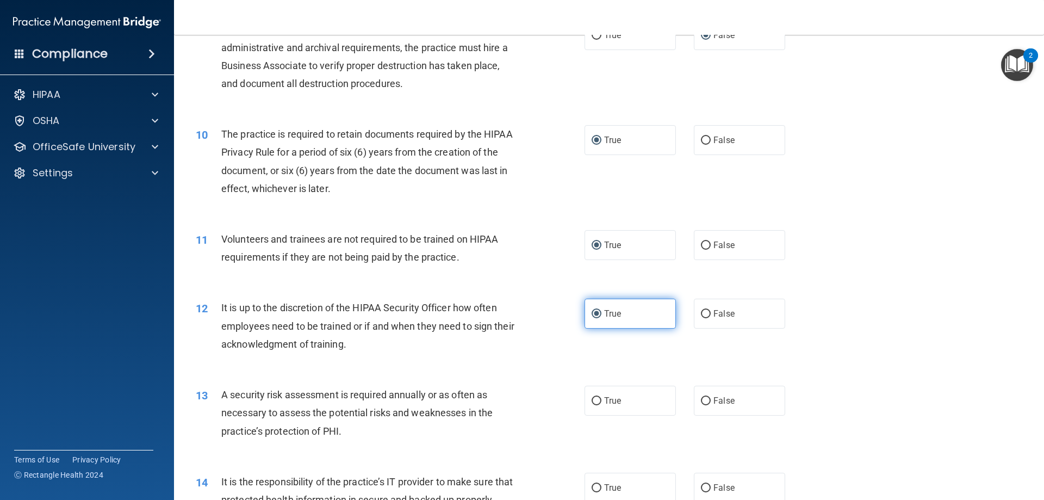
scroll to position [816, 0]
click at [592, 399] on input "True" at bounding box center [597, 400] width 10 height 8
radio input "true"
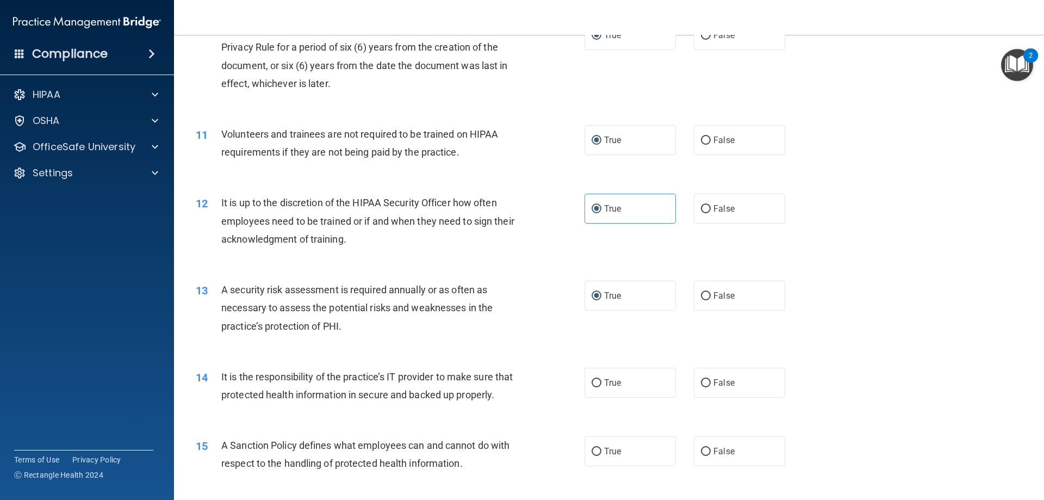
scroll to position [925, 0]
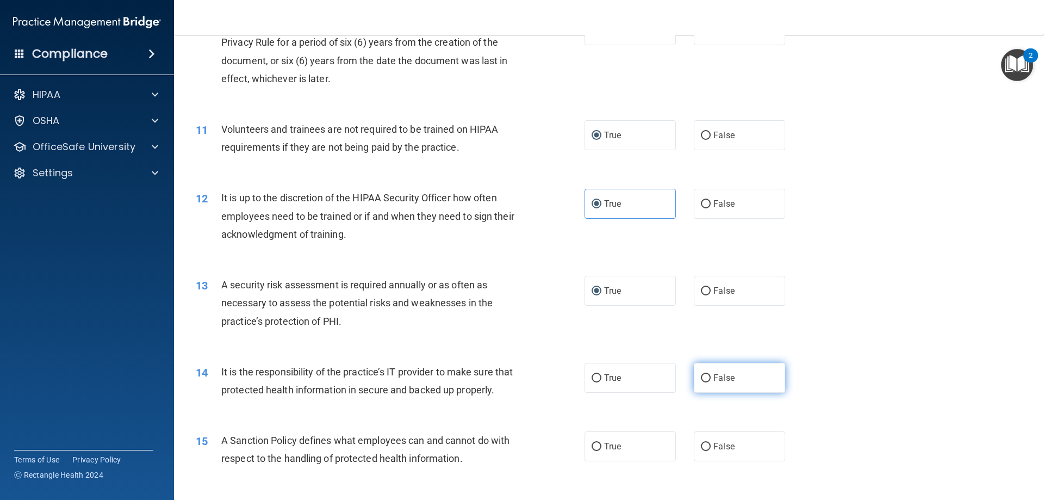
click at [702, 380] on input "False" at bounding box center [706, 378] width 10 height 8
radio input "true"
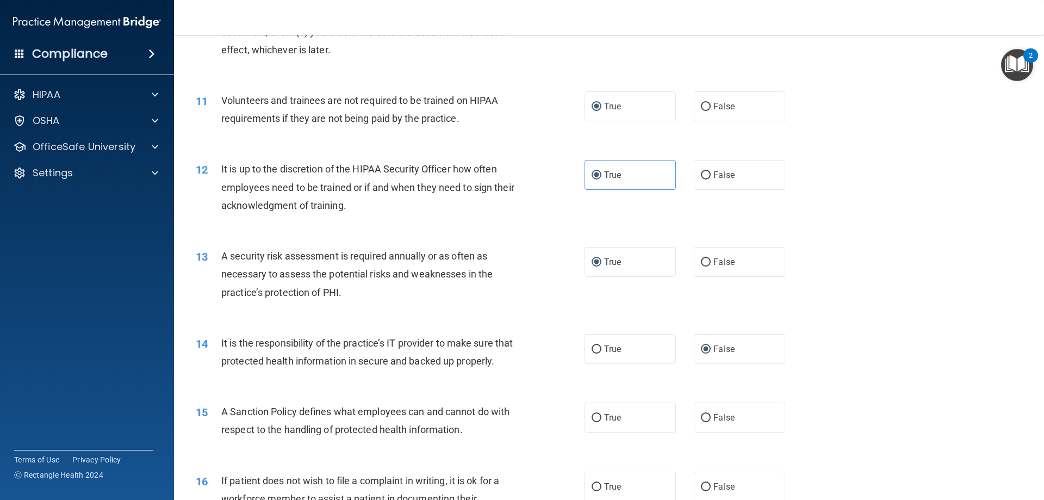
scroll to position [1033, 0]
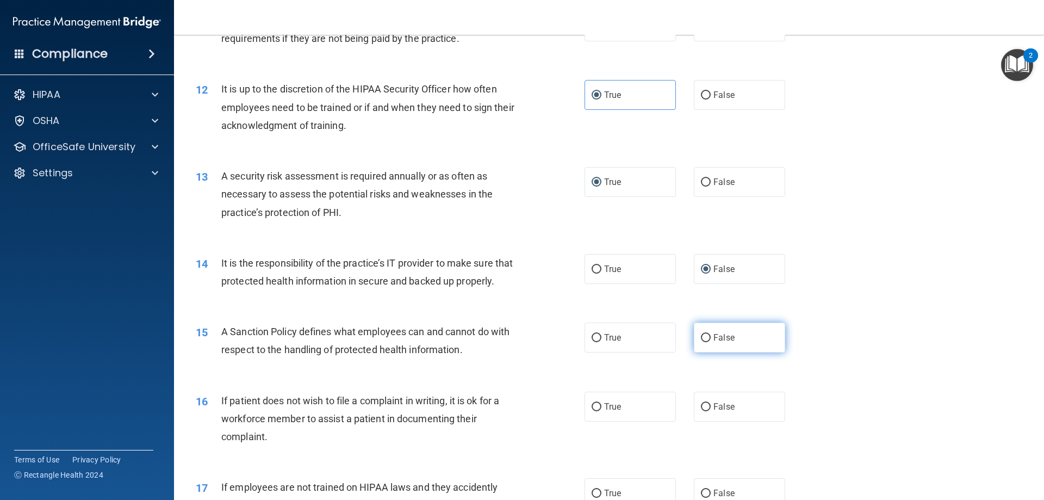
click at [701, 342] on input "False" at bounding box center [706, 338] width 10 height 8
radio input "true"
click at [592, 411] on input "True" at bounding box center [597, 407] width 10 height 8
radio input "true"
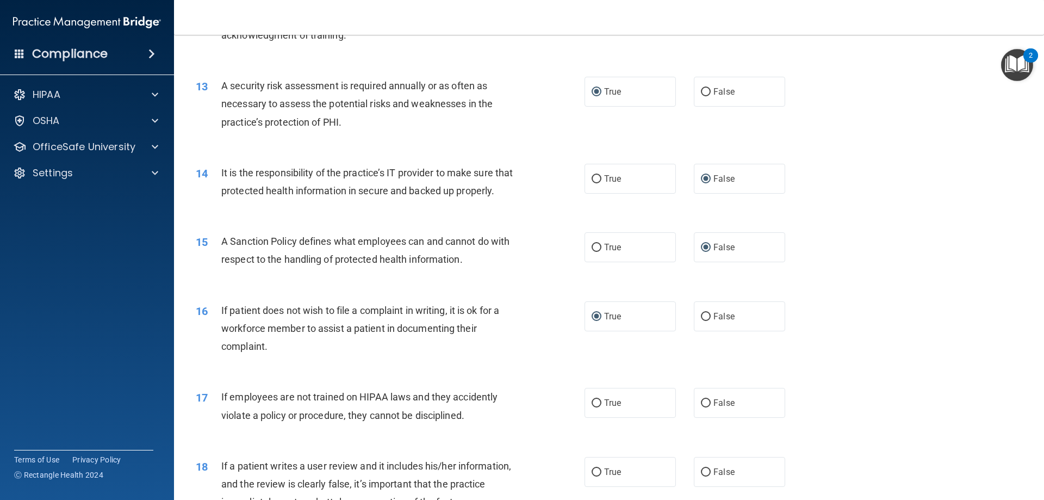
scroll to position [1142, 0]
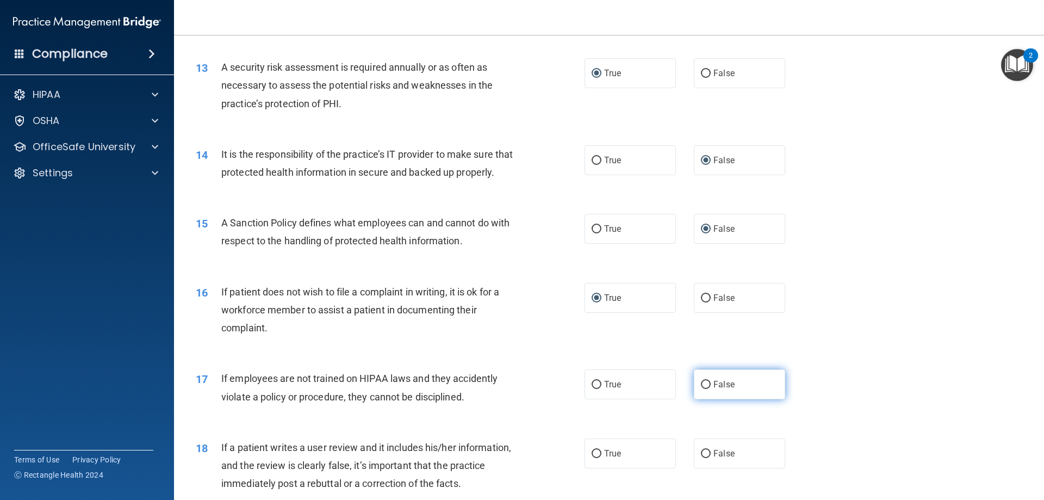
click at [695, 399] on label "False" at bounding box center [739, 384] width 91 height 30
click at [701, 389] on input "False" at bounding box center [706, 385] width 10 height 8
radio input "true"
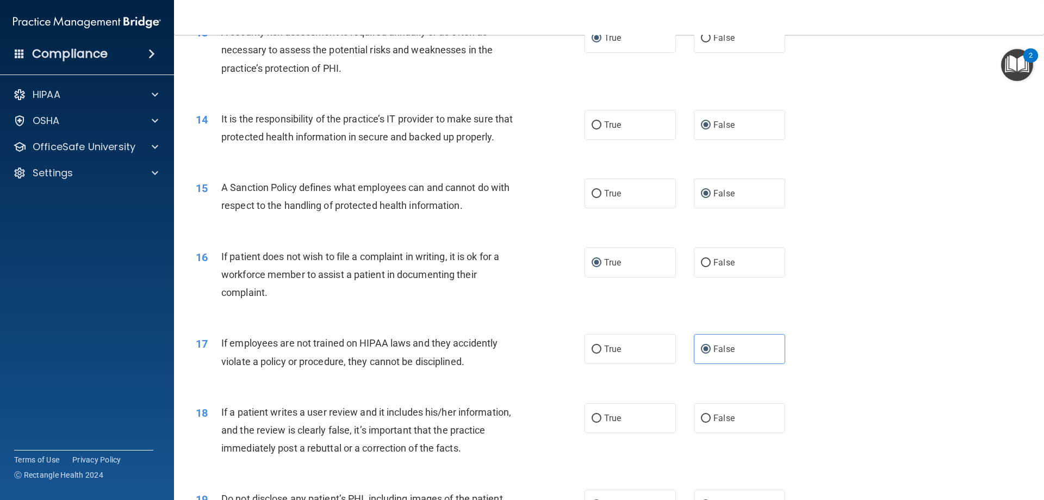
scroll to position [1197, 0]
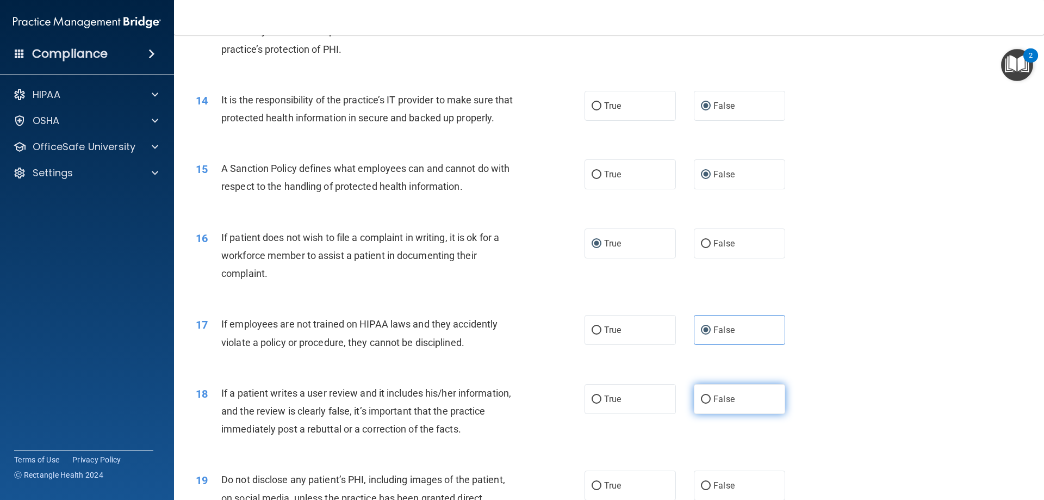
click at [701, 404] on input "False" at bounding box center [706, 399] width 10 height 8
radio input "true"
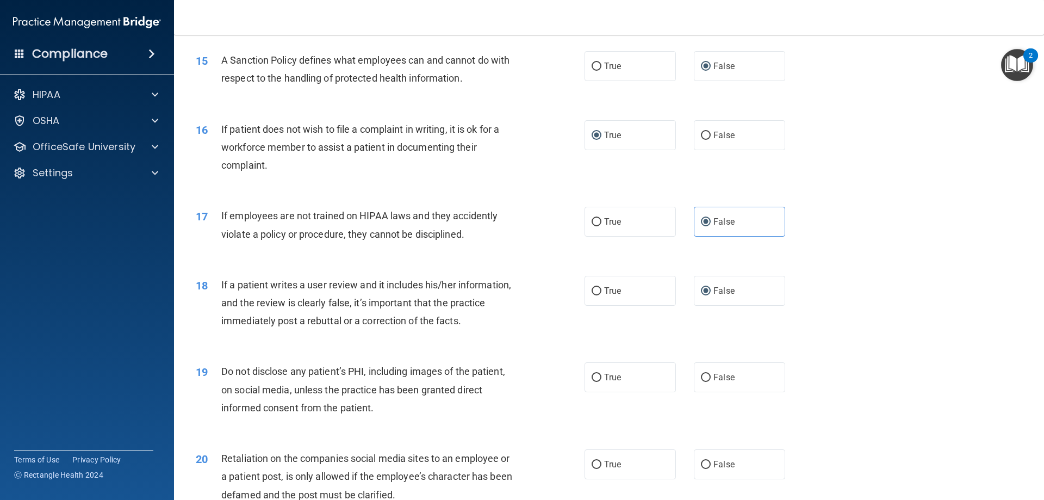
scroll to position [1305, 0]
click at [595, 381] on input "True" at bounding box center [597, 377] width 10 height 8
radio input "true"
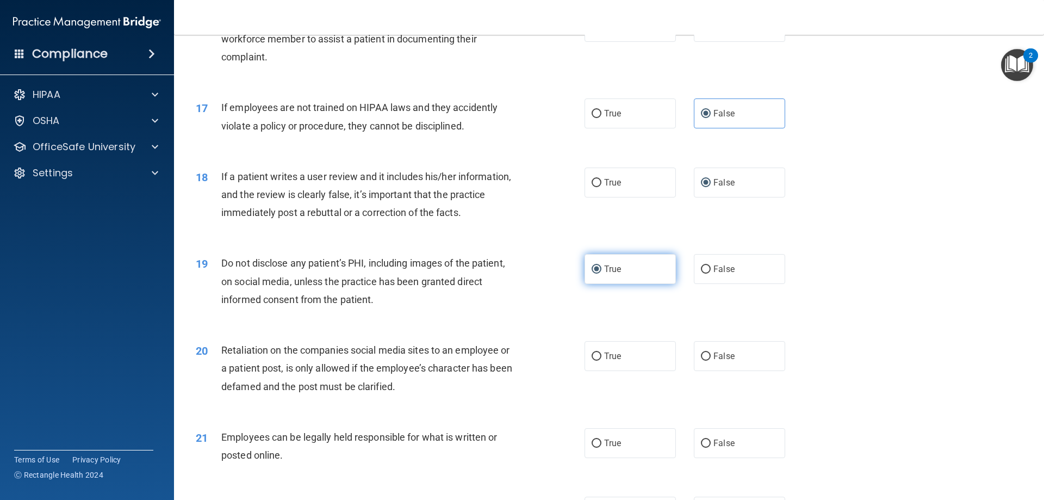
scroll to position [1414, 0]
click at [701, 360] on input "False" at bounding box center [706, 355] width 10 height 8
radio input "true"
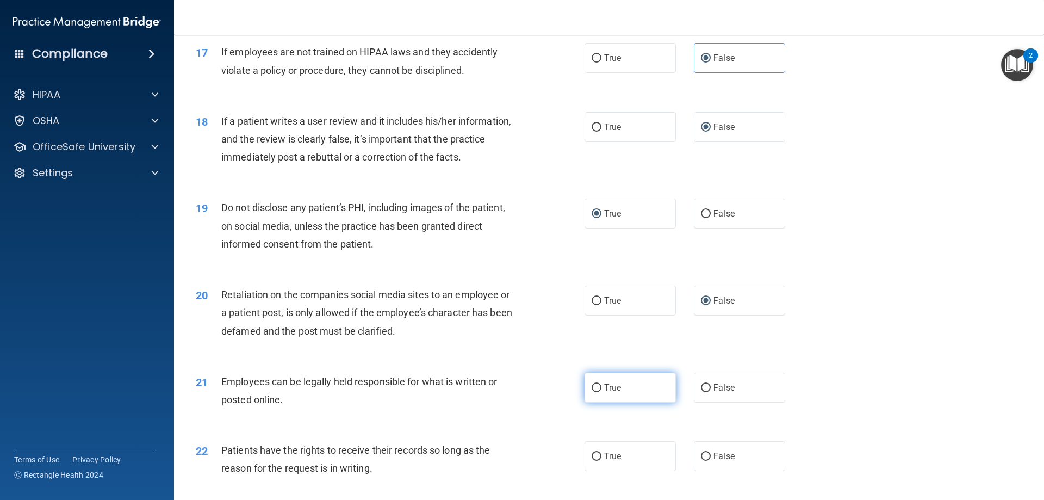
click at [597, 392] on input "True" at bounding box center [597, 388] width 10 height 8
radio input "true"
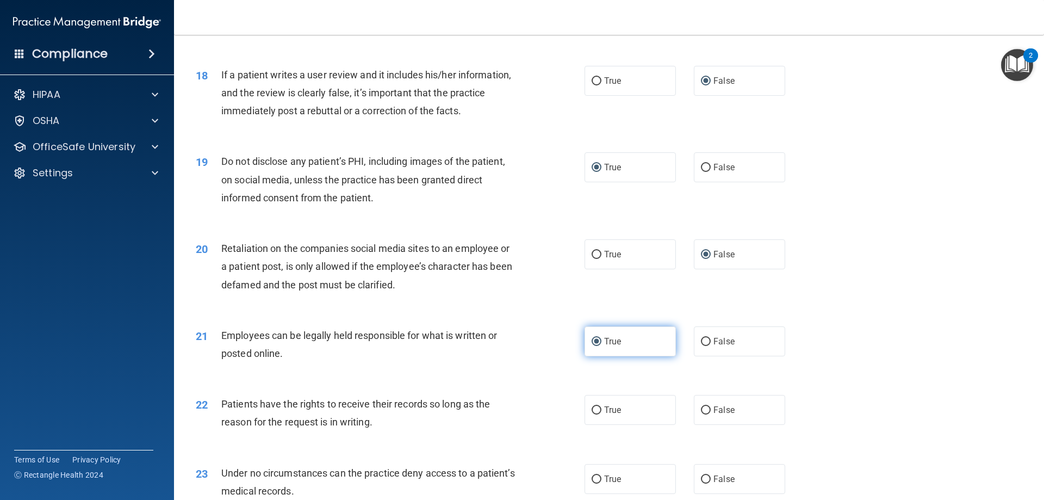
scroll to position [1577, 0]
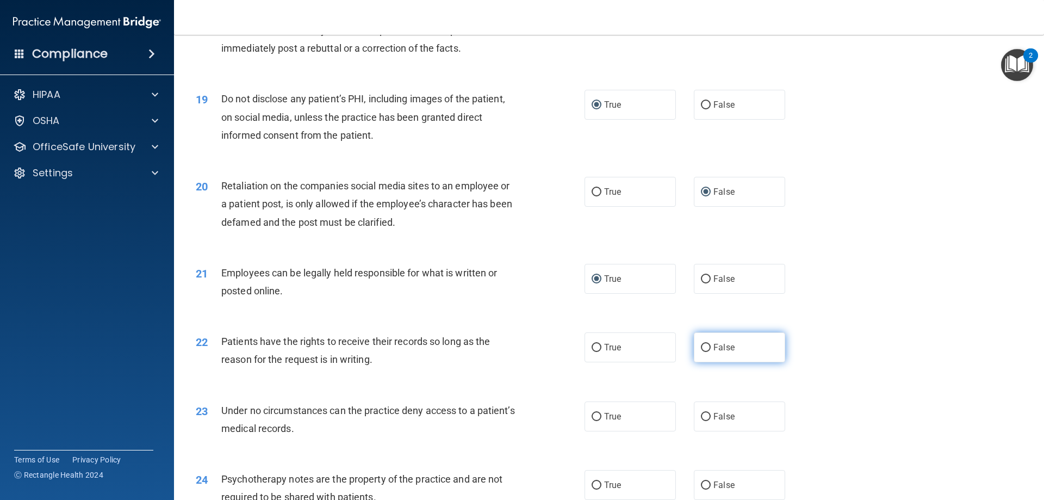
click at [706, 362] on label "False" at bounding box center [739, 347] width 91 height 30
click at [706, 352] on input "False" at bounding box center [706, 348] width 10 height 8
radio input "true"
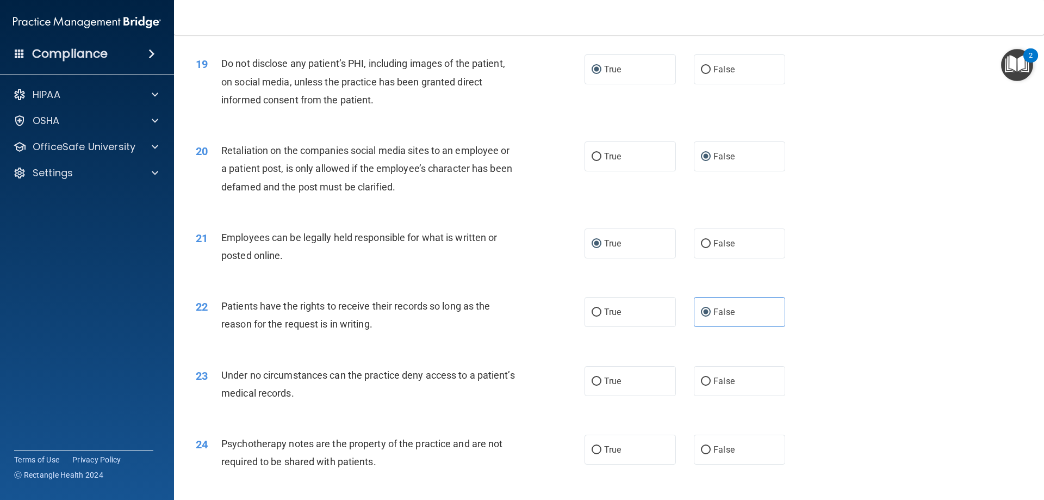
scroll to position [1632, 0]
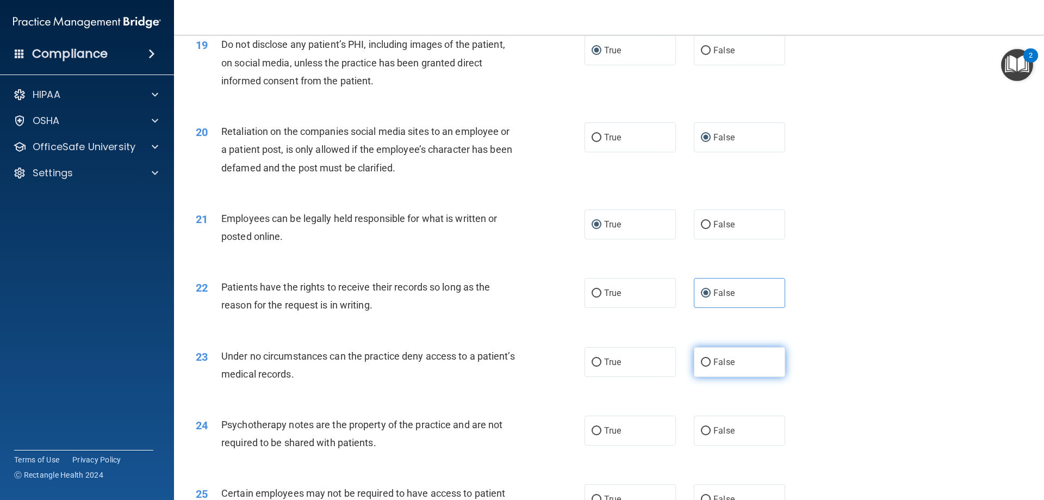
click at [704, 367] on input "False" at bounding box center [706, 362] width 10 height 8
radio input "true"
click at [592, 435] on input "True" at bounding box center [597, 431] width 10 height 8
radio input "true"
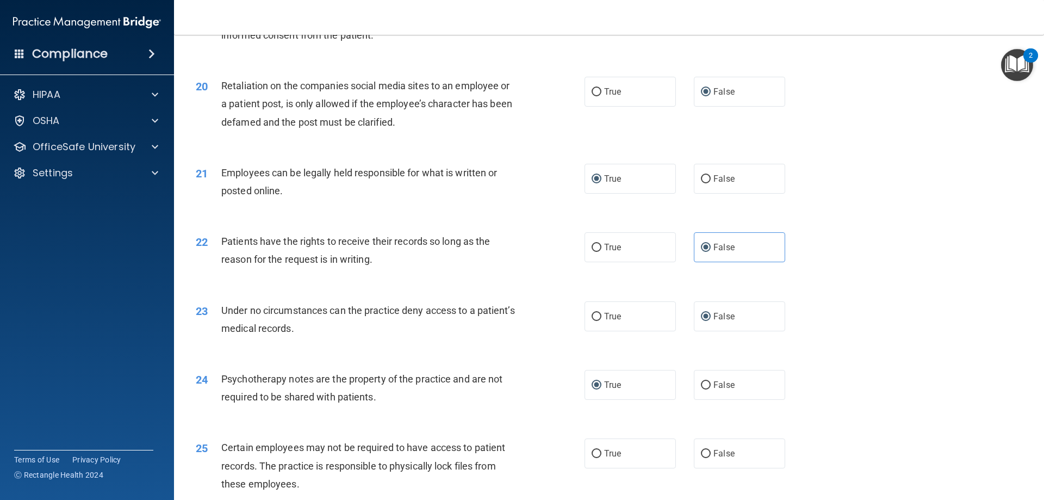
scroll to position [1741, 0]
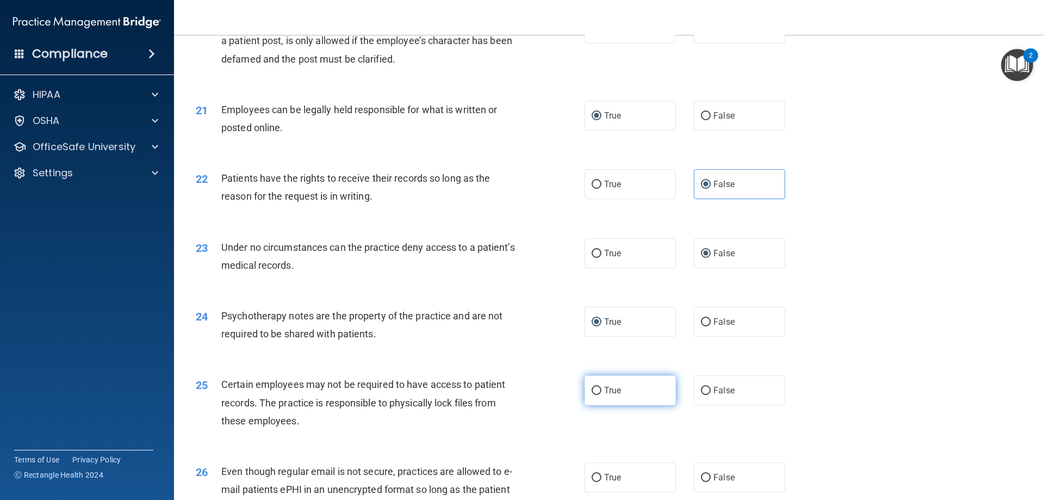
click at [592, 395] on input "True" at bounding box center [597, 391] width 10 height 8
radio input "true"
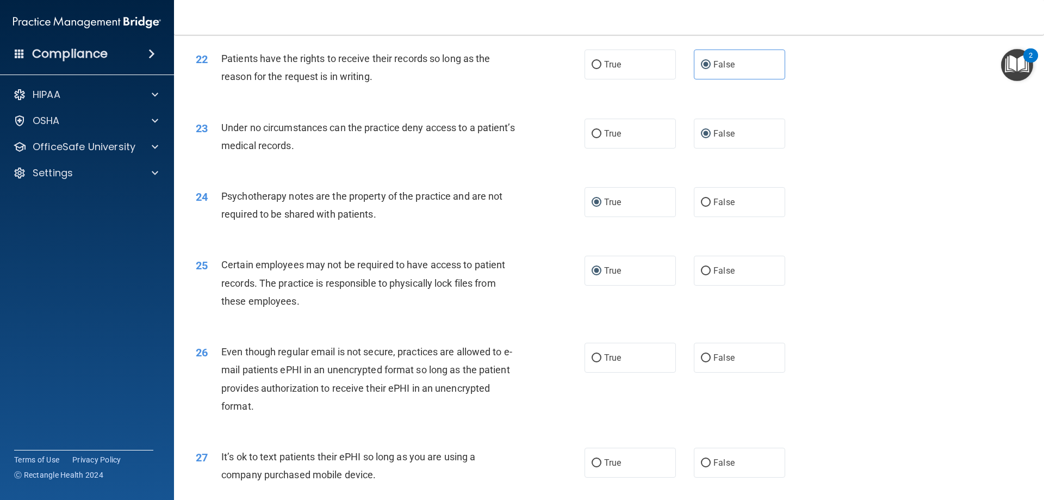
scroll to position [1904, 0]
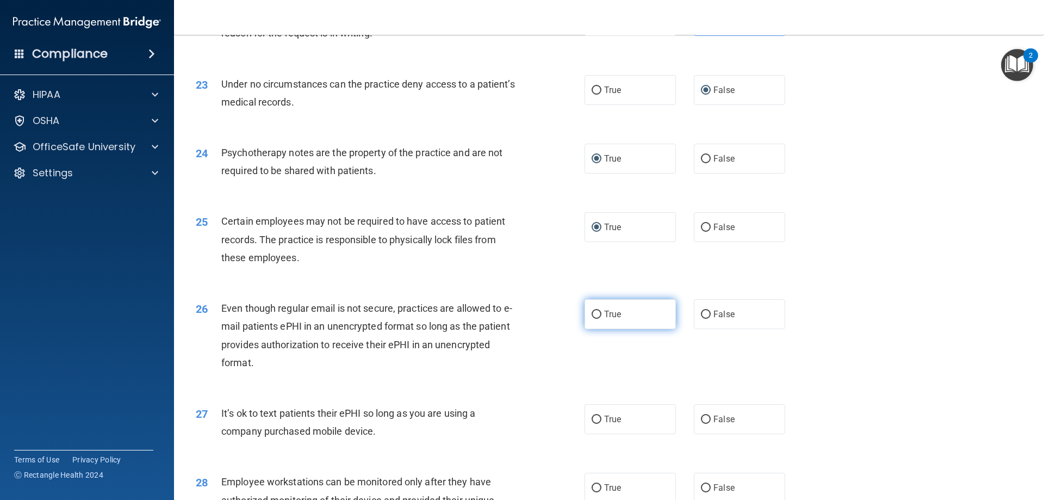
click at [592, 319] on input "True" at bounding box center [597, 315] width 10 height 8
radio input "true"
click at [703, 424] on input "False" at bounding box center [706, 420] width 10 height 8
radio input "true"
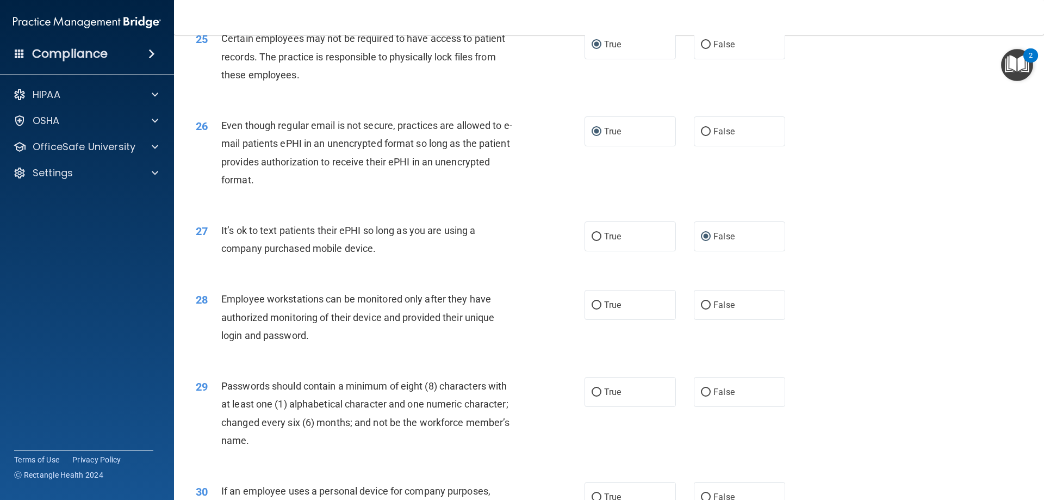
scroll to position [2121, 0]
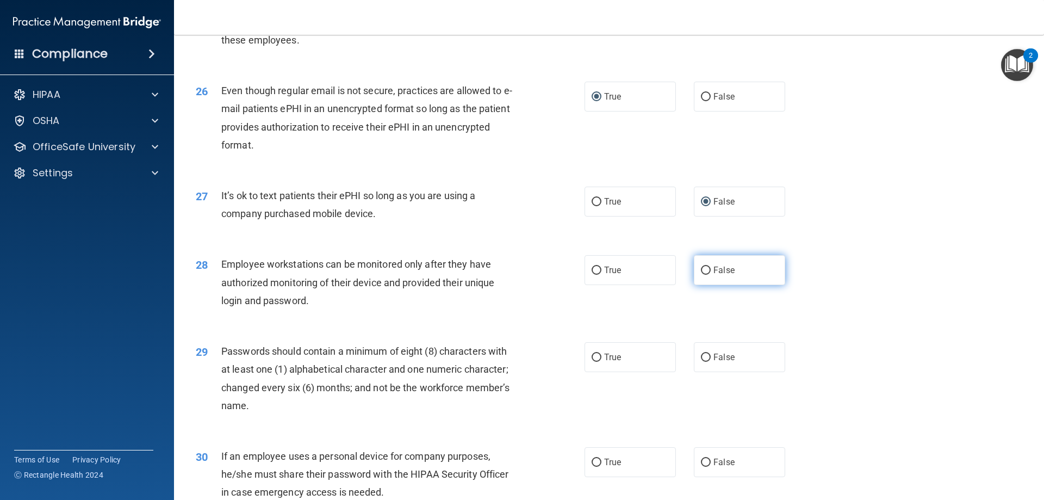
click at [701, 275] on input "False" at bounding box center [706, 271] width 10 height 8
radio input "true"
click at [593, 362] on input "True" at bounding box center [597, 358] width 10 height 8
radio input "true"
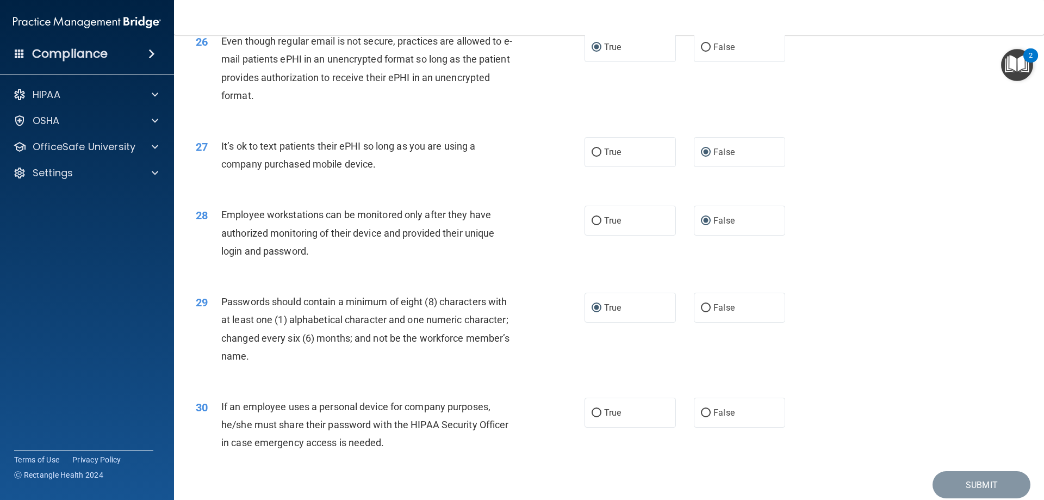
scroll to position [2230, 0]
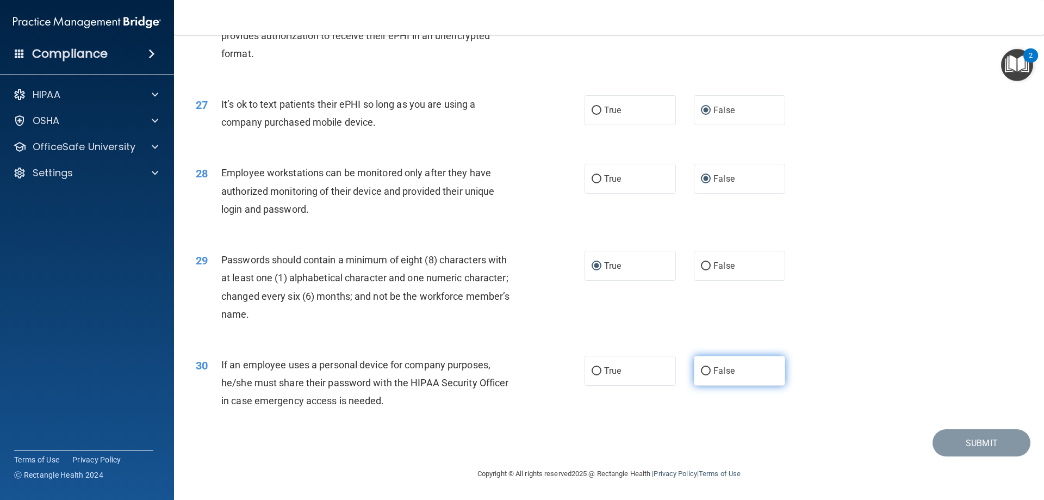
click at [702, 369] on input "False" at bounding box center [706, 371] width 10 height 8
radio input "true"
click at [981, 444] on button "Submit" at bounding box center [982, 443] width 98 height 28
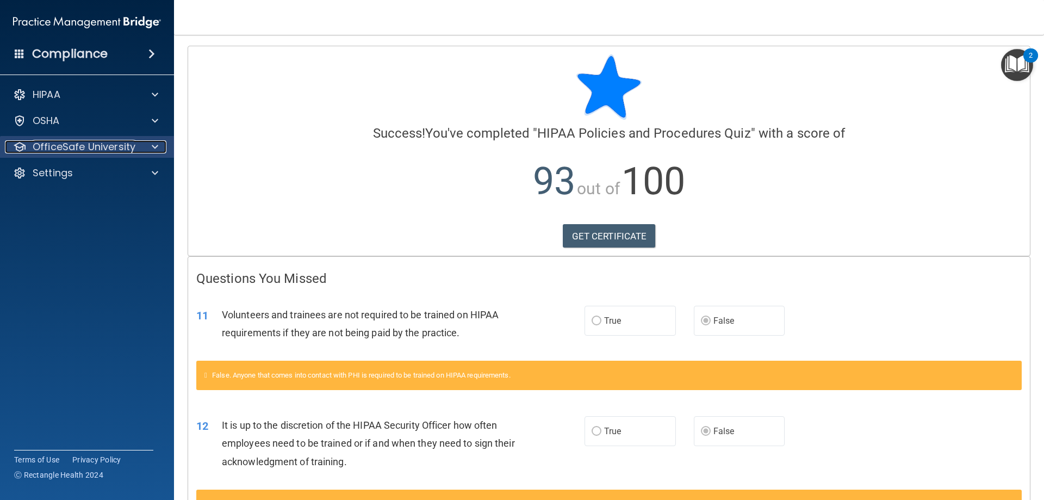
click at [134, 144] on p "OfficeSafe University" at bounding box center [84, 146] width 103 height 13
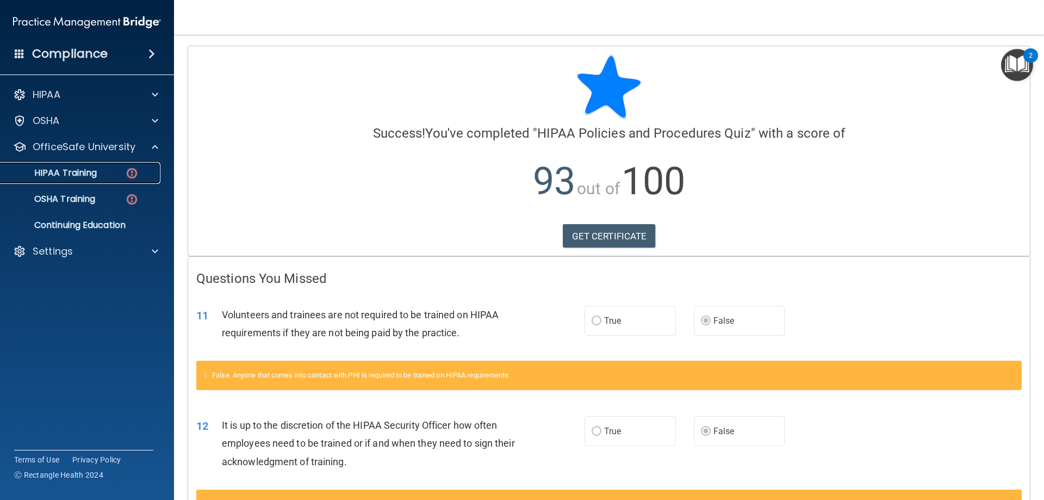
click at [106, 175] on div "HIPAA Training" at bounding box center [81, 173] width 148 height 11
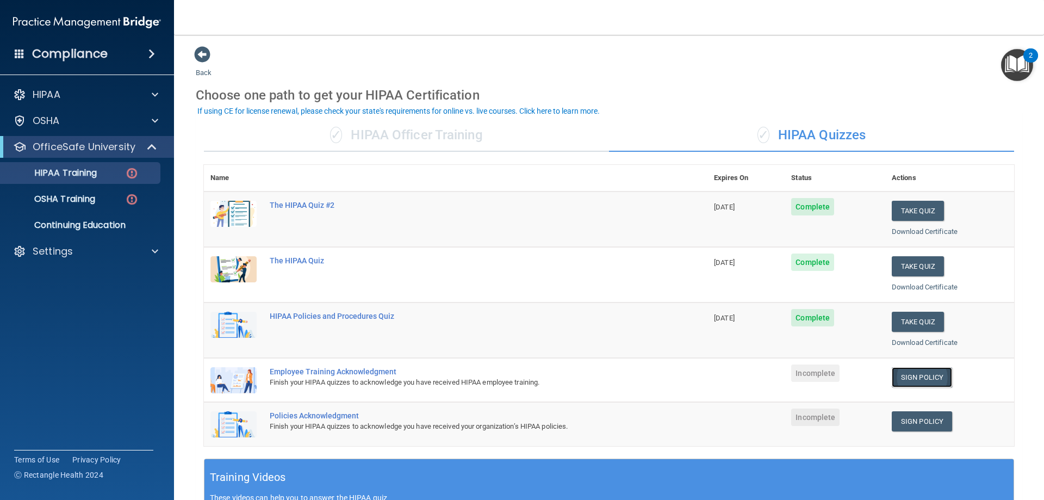
click at [914, 373] on link "Sign Policy" at bounding box center [922, 377] width 60 height 20
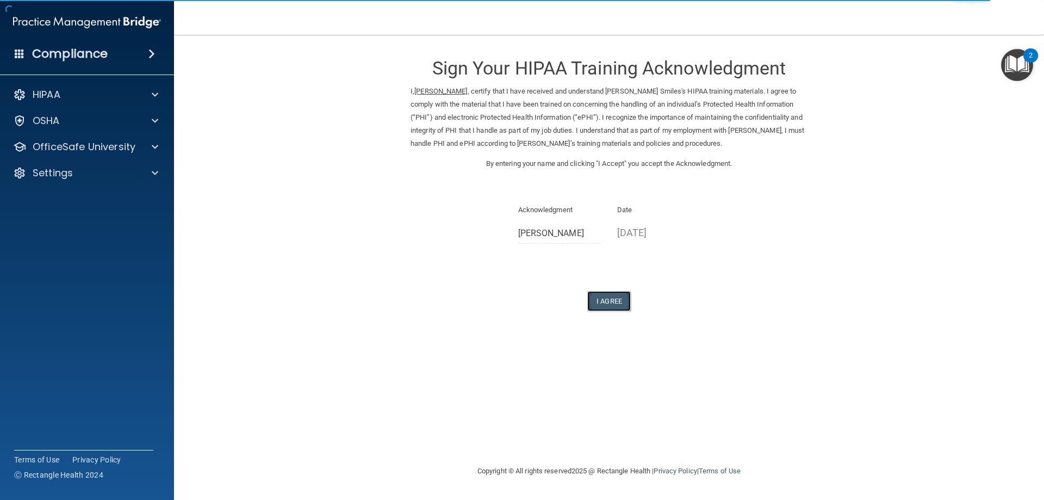
click at [614, 305] on button "I Agree" at bounding box center [609, 301] width 44 height 20
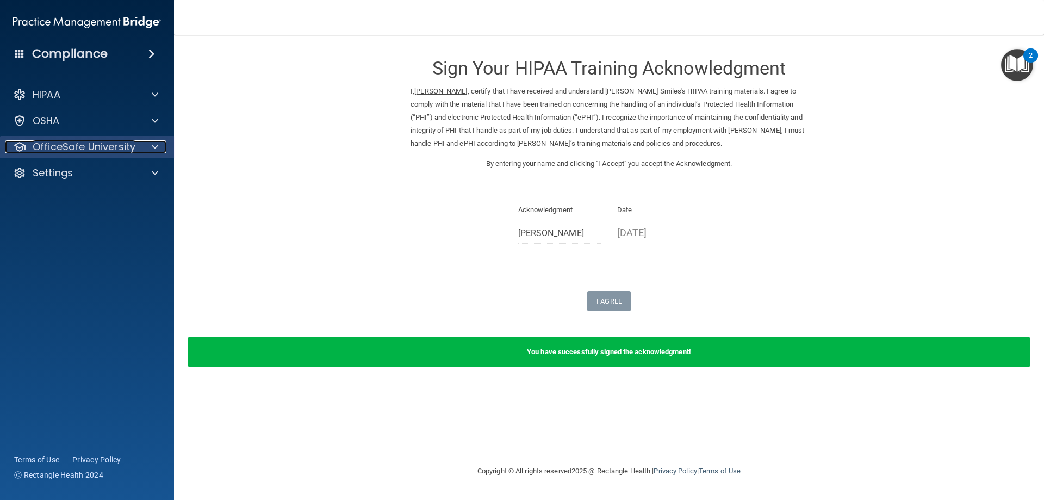
click at [105, 148] on p "OfficeSafe University" at bounding box center [84, 146] width 103 height 13
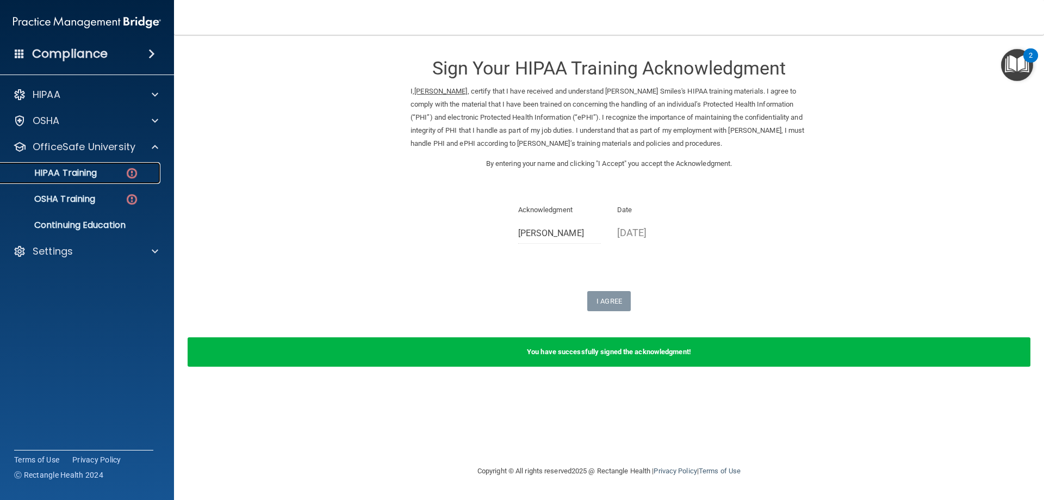
click at [94, 176] on p "HIPAA Training" at bounding box center [52, 173] width 90 height 11
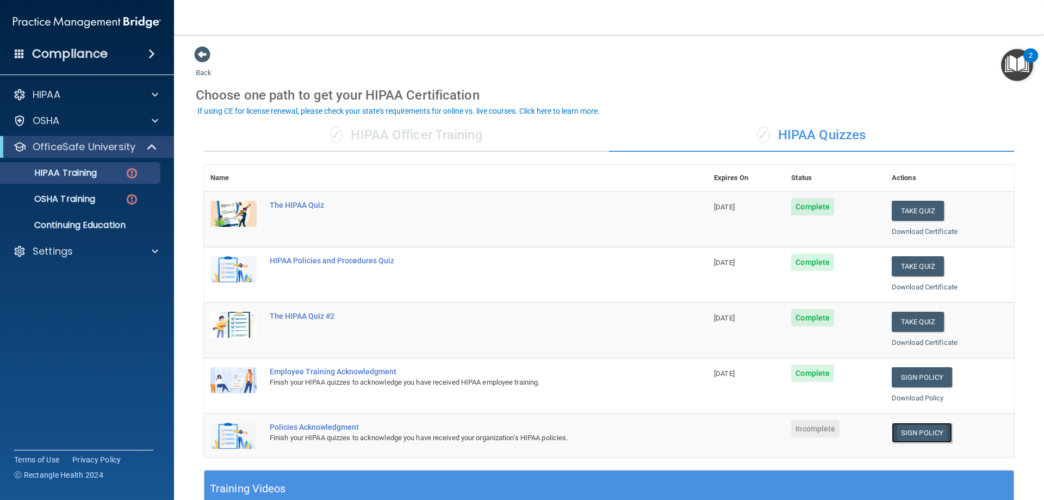
click at [919, 434] on link "Sign Policy" at bounding box center [922, 433] width 60 height 20
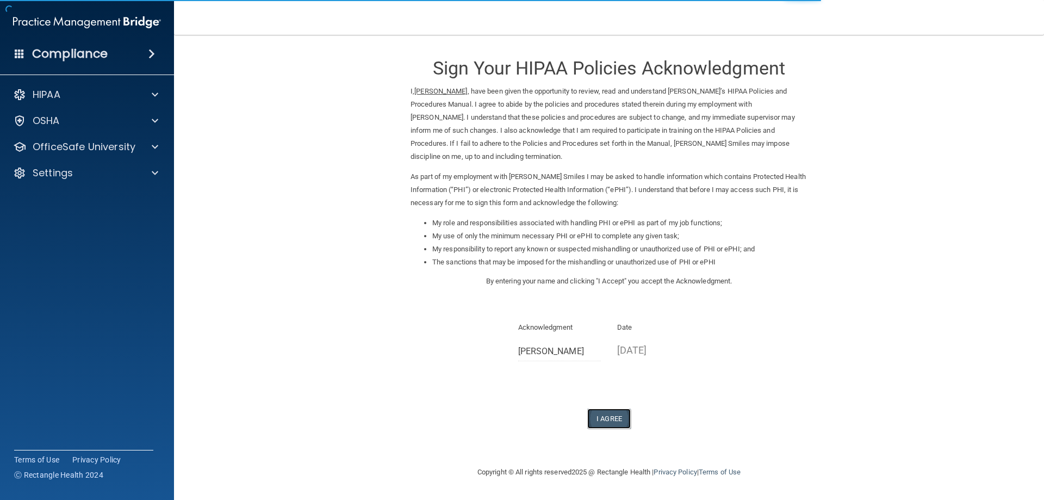
click at [618, 416] on button "I Agree" at bounding box center [609, 418] width 44 height 20
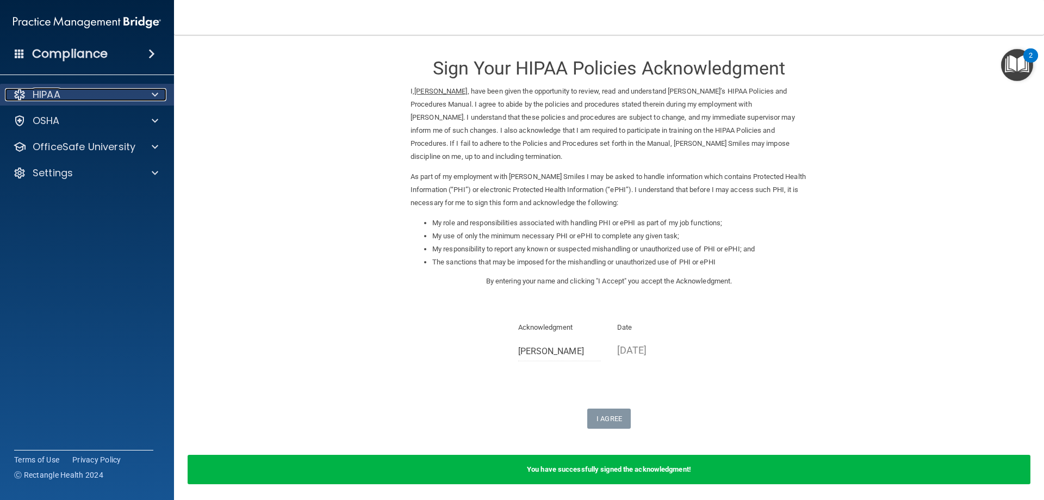
click at [74, 101] on div "HIPAA" at bounding box center [72, 94] width 135 height 13
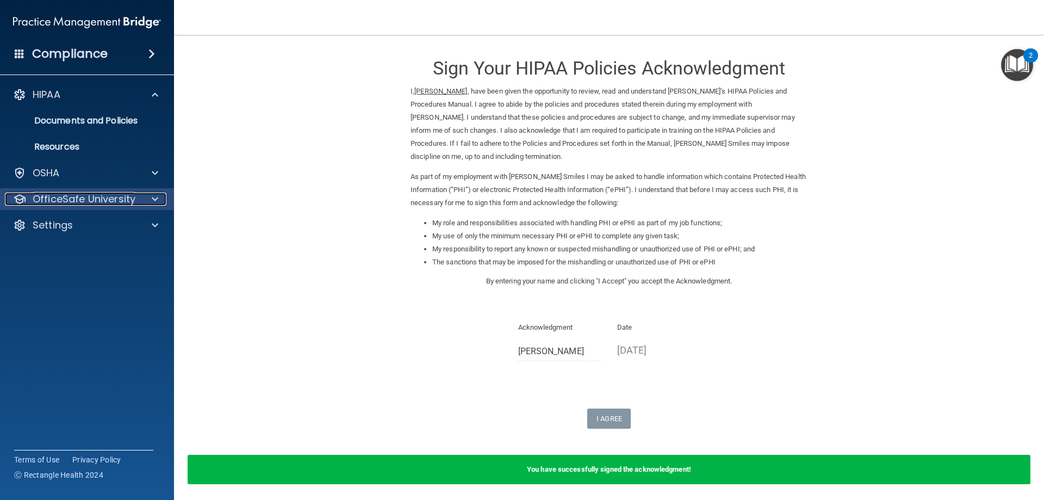
click at [86, 204] on p "OfficeSafe University" at bounding box center [84, 199] width 103 height 13
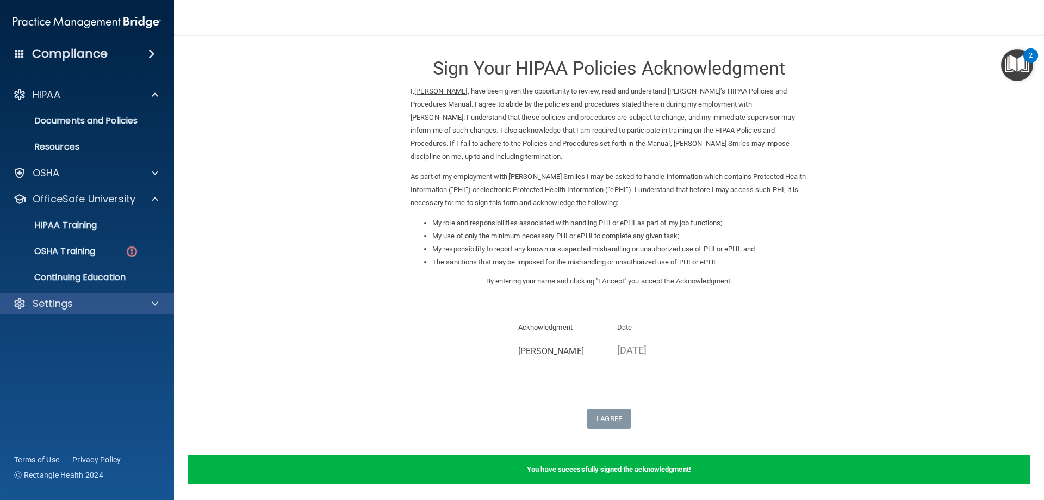
click at [70, 295] on div "Settings" at bounding box center [87, 304] width 175 height 22
click at [132, 307] on div "Settings" at bounding box center [72, 303] width 135 height 13
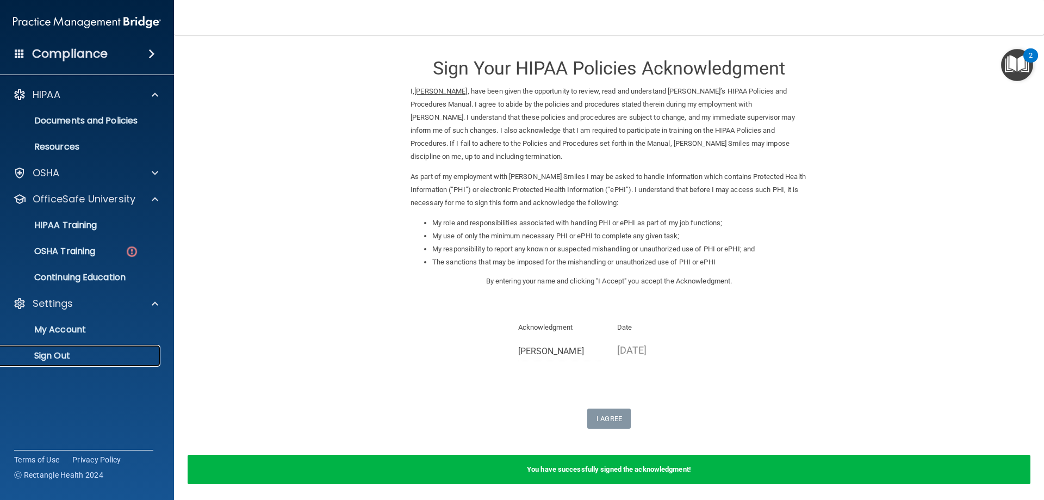
click at [52, 357] on p "Sign Out" at bounding box center [81, 355] width 148 height 11
